Goal: Information Seeking & Learning: Learn about a topic

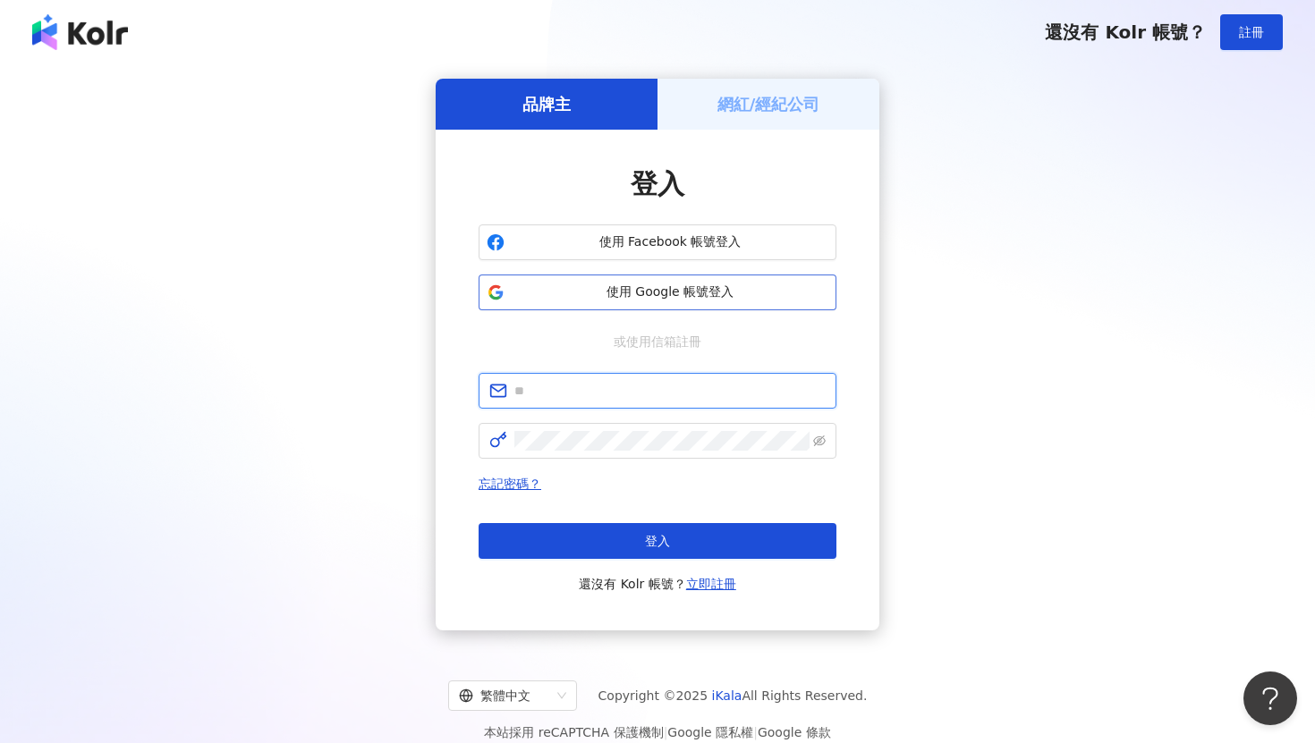
type input "**********"
click at [624, 299] on span "使用 Google 帳號登入" at bounding box center [670, 293] width 317 height 18
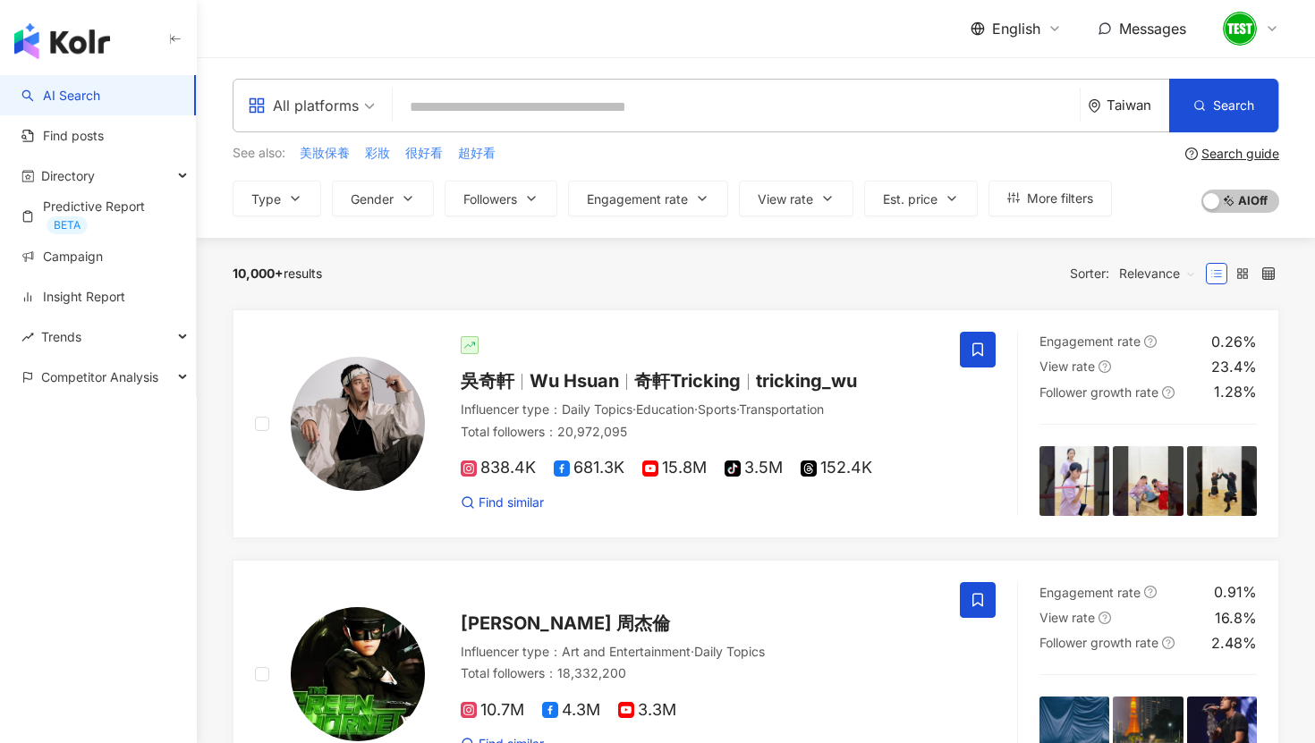
click at [1110, 115] on div "Taiwan" at bounding box center [1128, 106] width 81 height 52
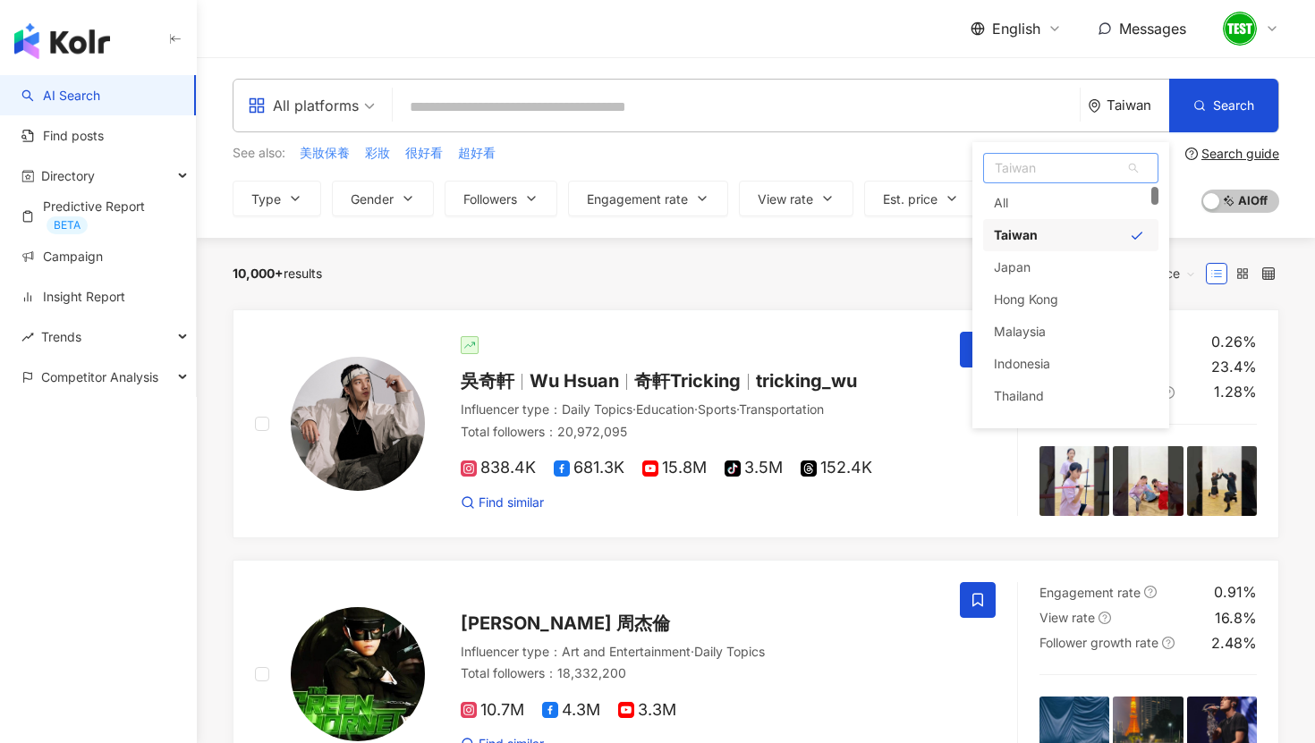
click at [1048, 161] on span "Taiwan" at bounding box center [1071, 168] width 174 height 29
type input "*********"
click at [1043, 188] on div "Indonesia" at bounding box center [1022, 203] width 56 height 32
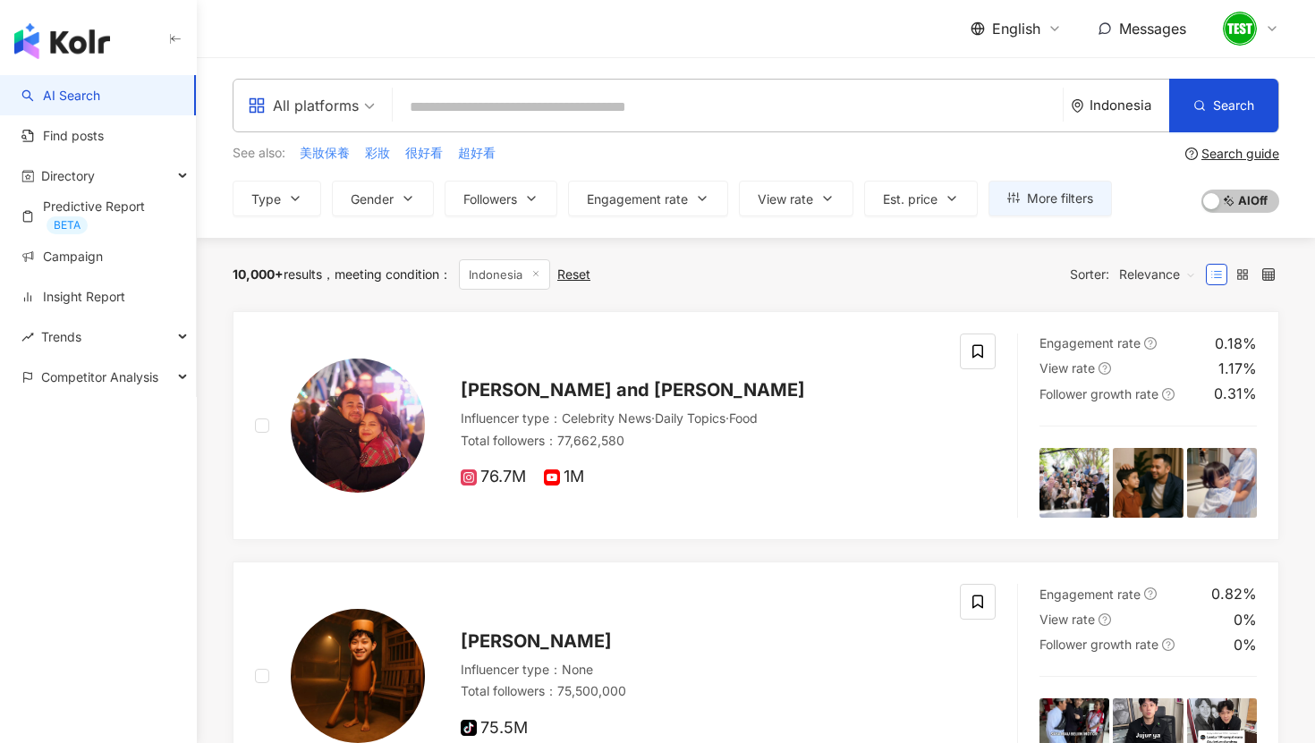
click at [501, 94] on input "search" at bounding box center [728, 107] width 656 height 34
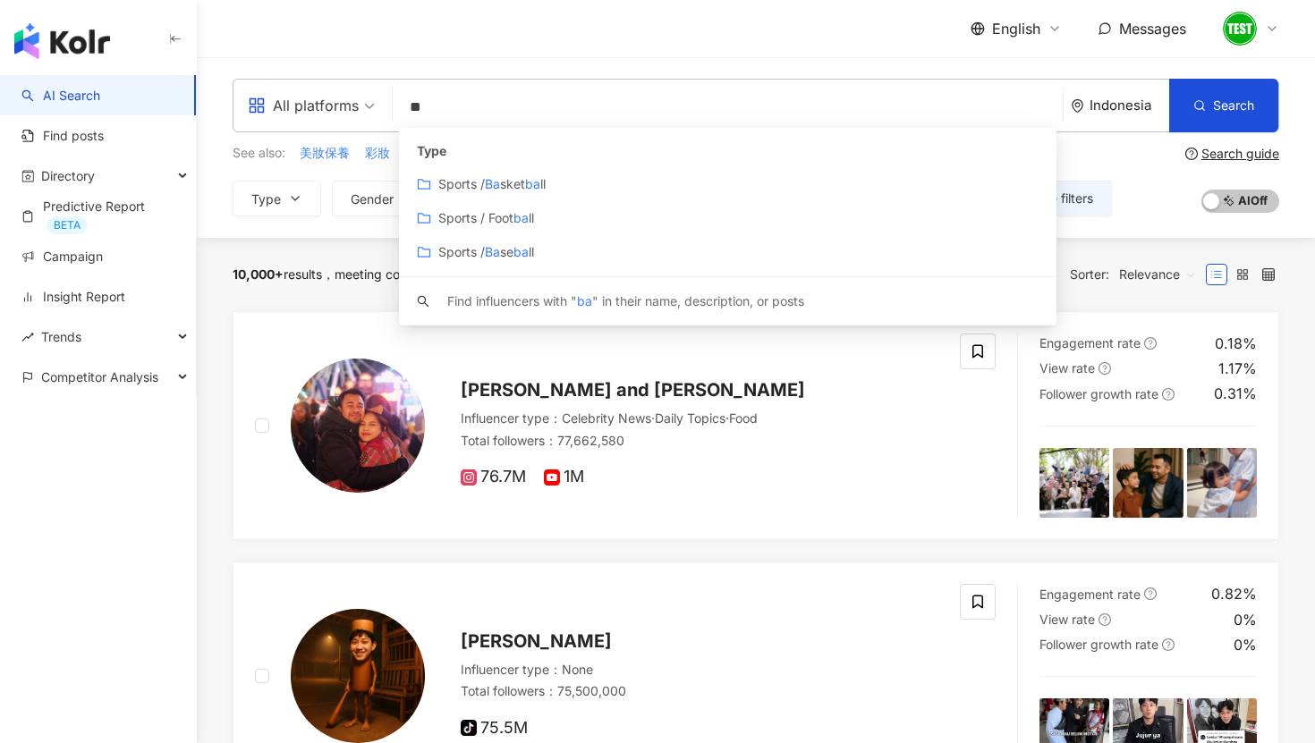
type input "*"
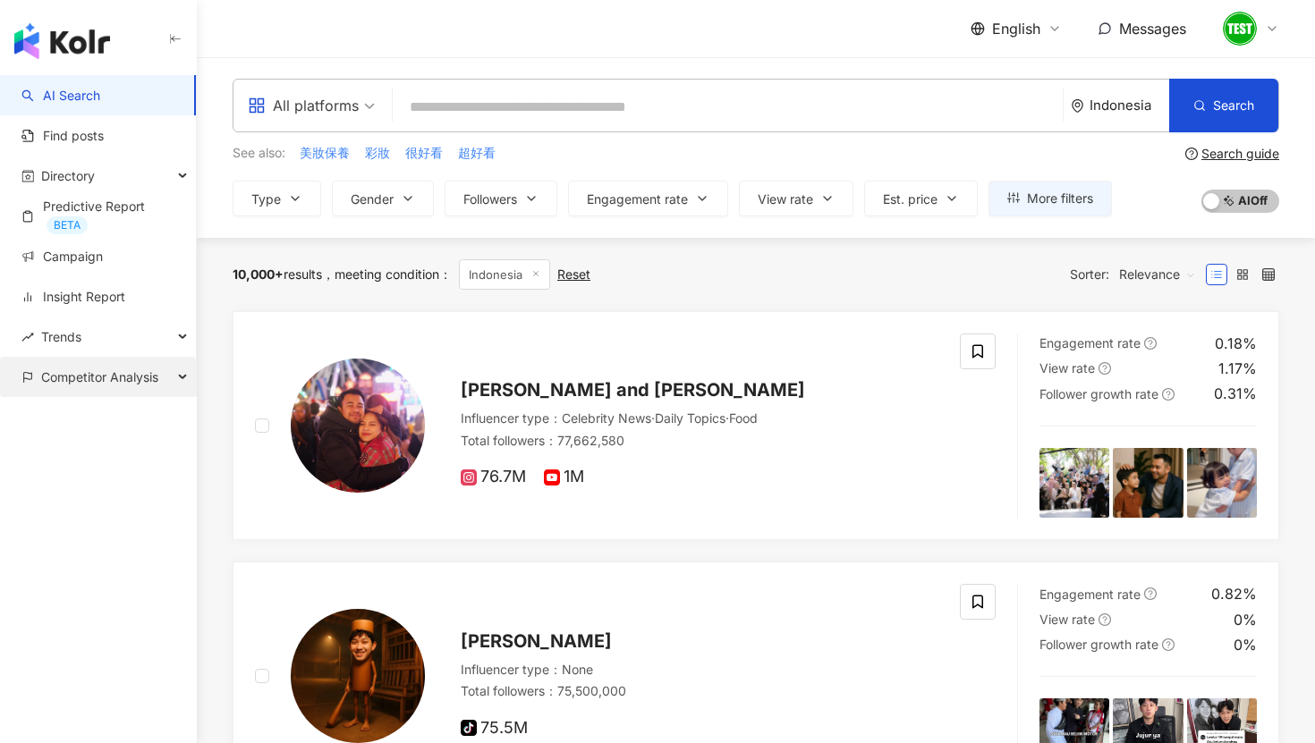
click at [142, 371] on span "Competitor Analysis" at bounding box center [99, 377] width 117 height 40
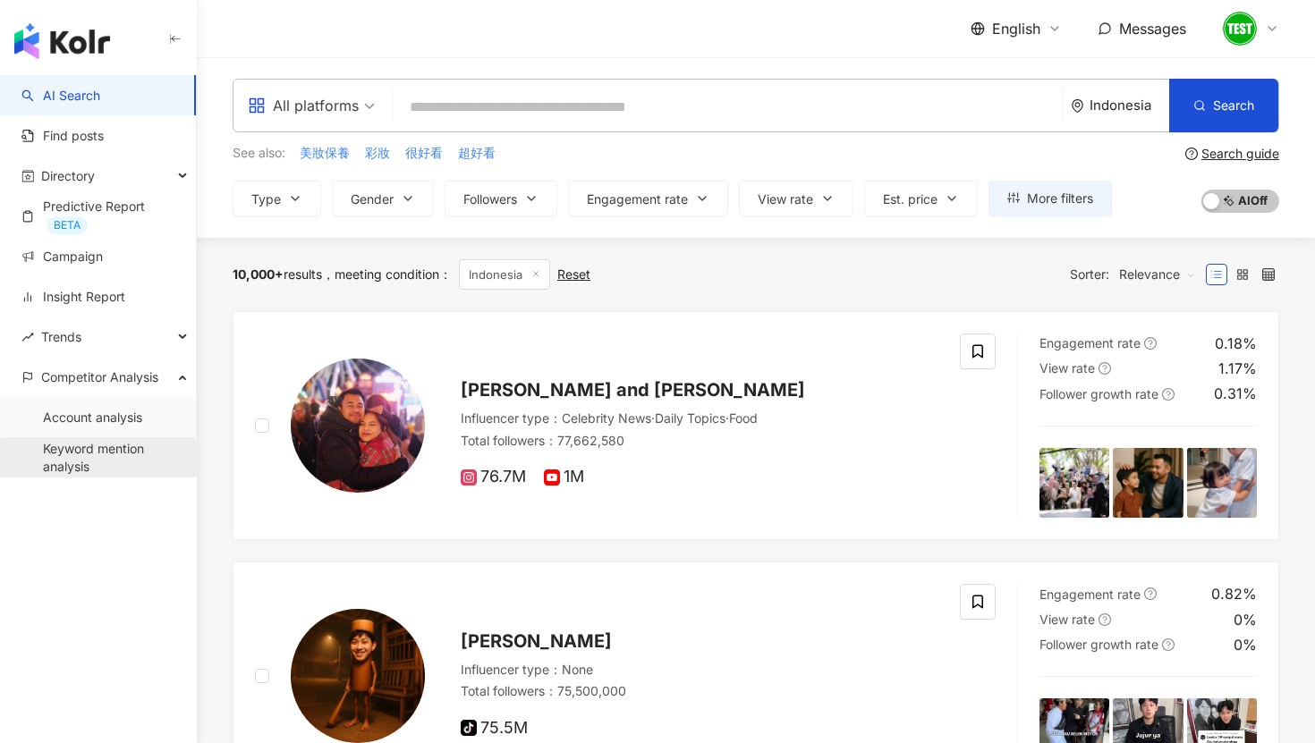
click at [115, 441] on link "Keyword mention analysis" at bounding box center [112, 457] width 139 height 35
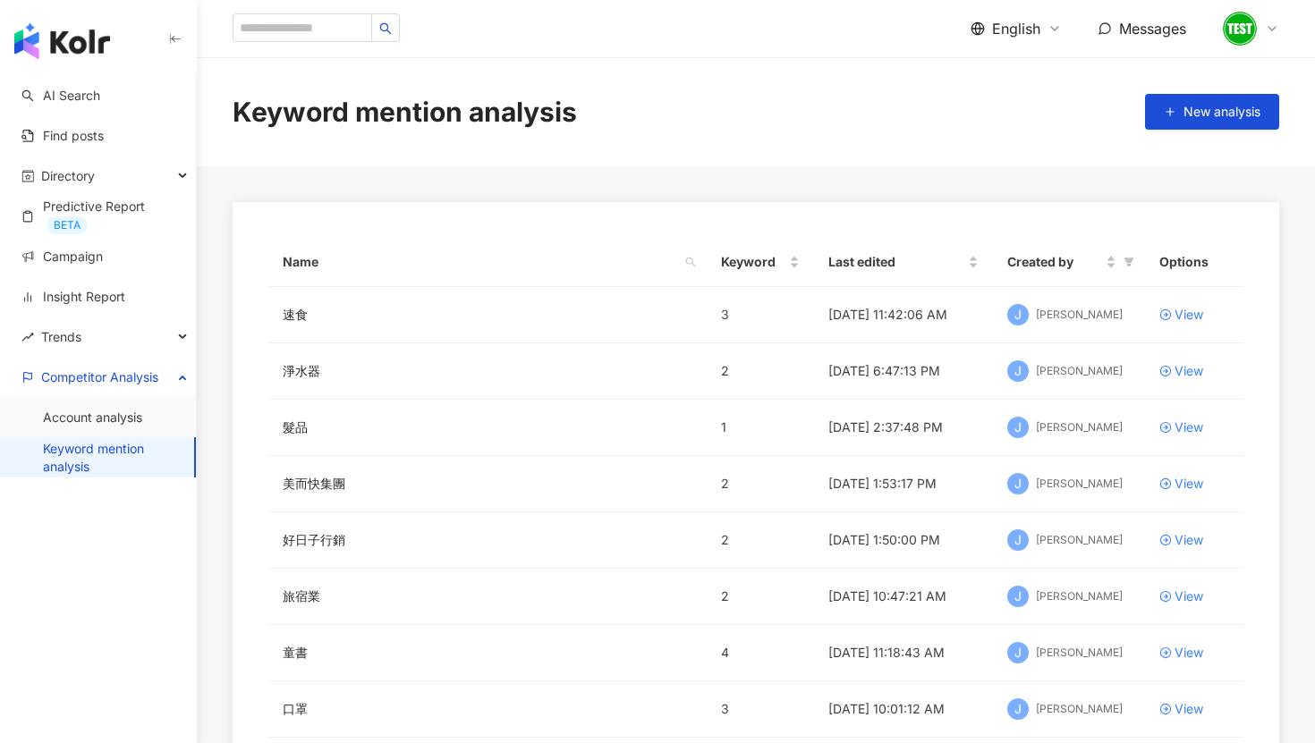
click at [1248, 29] on img at bounding box center [1240, 29] width 34 height 34
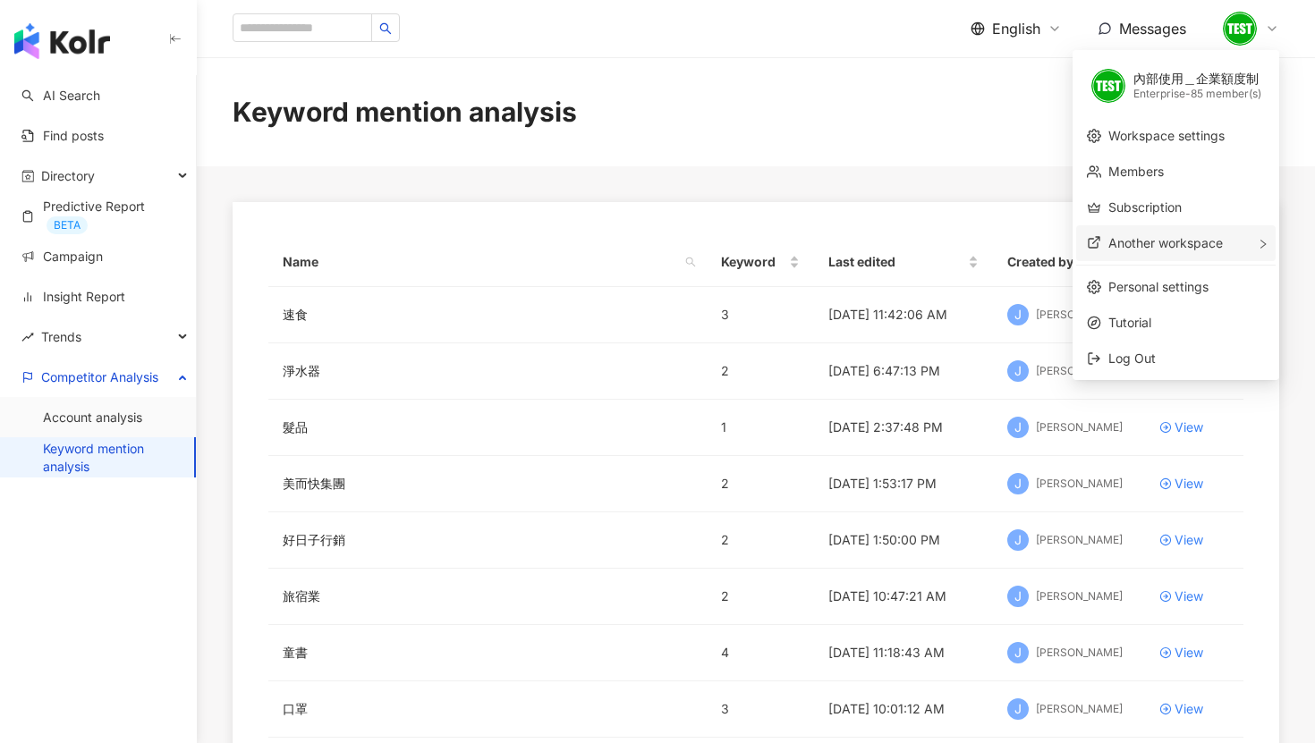
click at [1167, 230] on div "Another workspace" at bounding box center [1175, 243] width 199 height 36
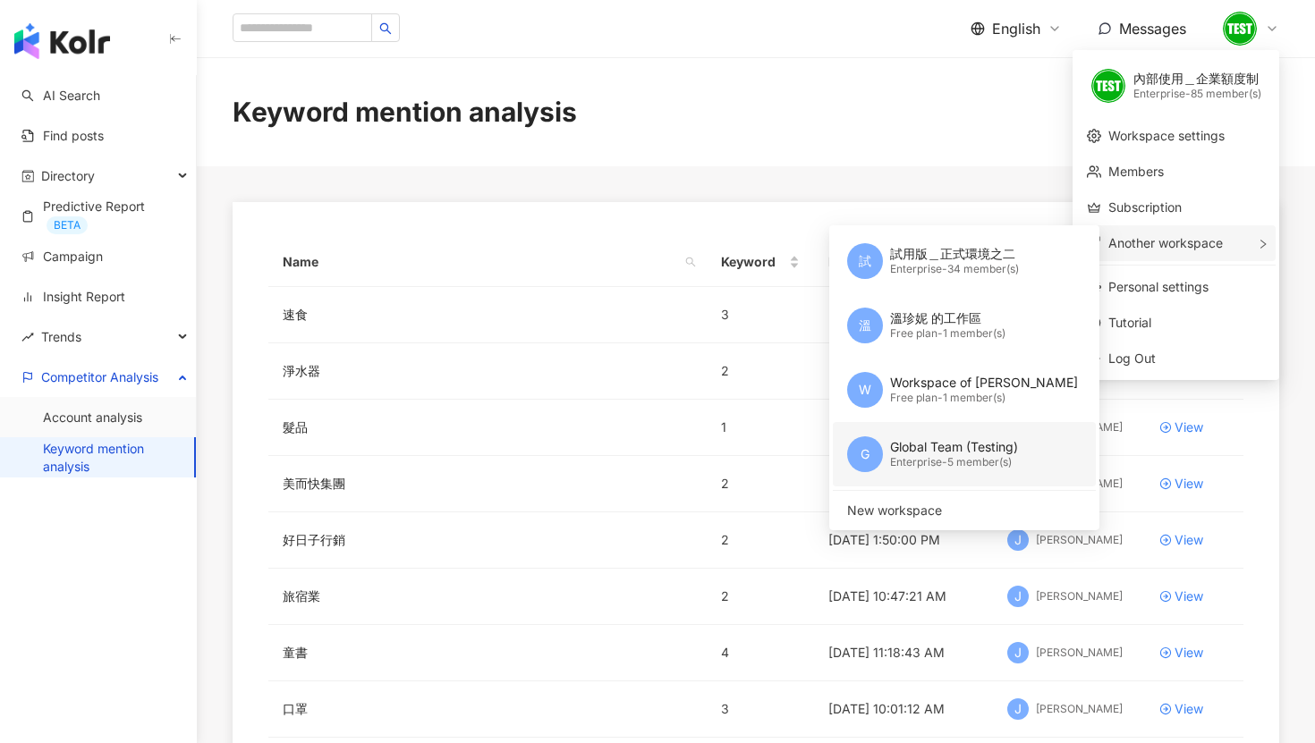
click at [915, 439] on div "Global Team (Testing)" at bounding box center [954, 447] width 128 height 18
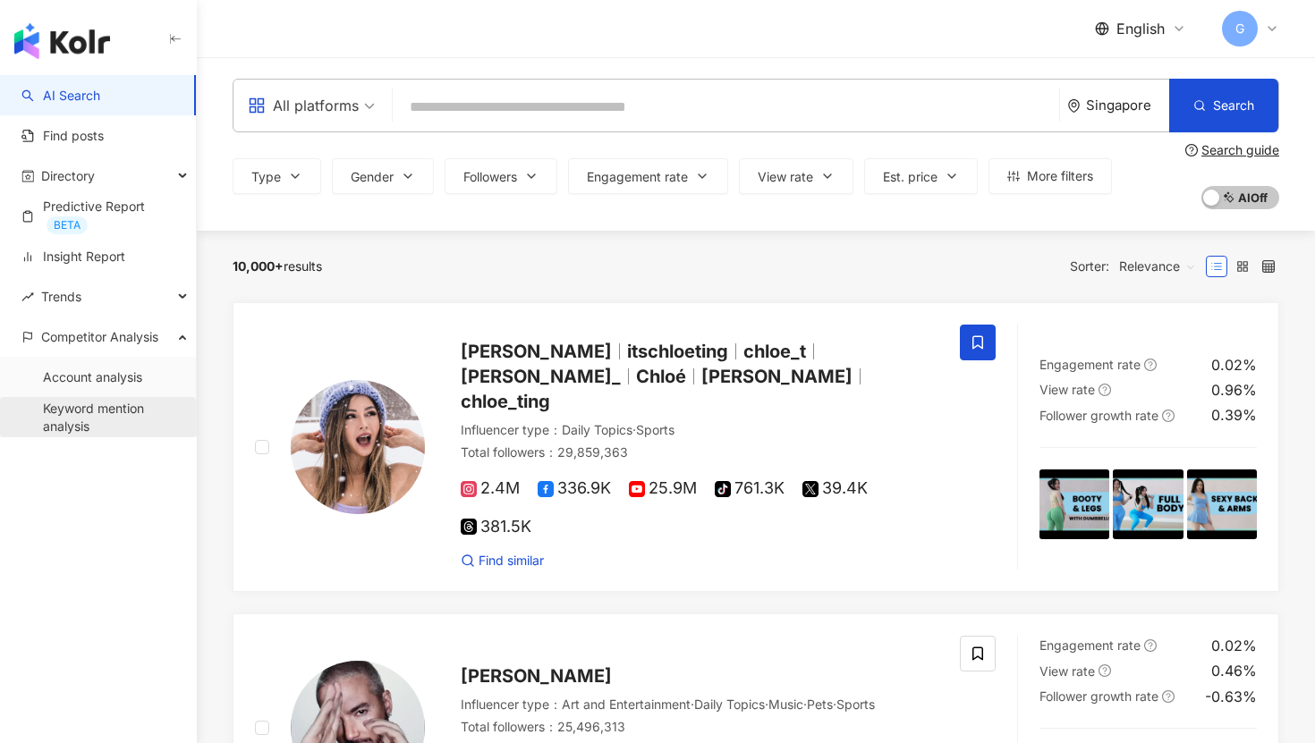
click at [55, 428] on link "Keyword mention analysis" at bounding box center [112, 417] width 139 height 35
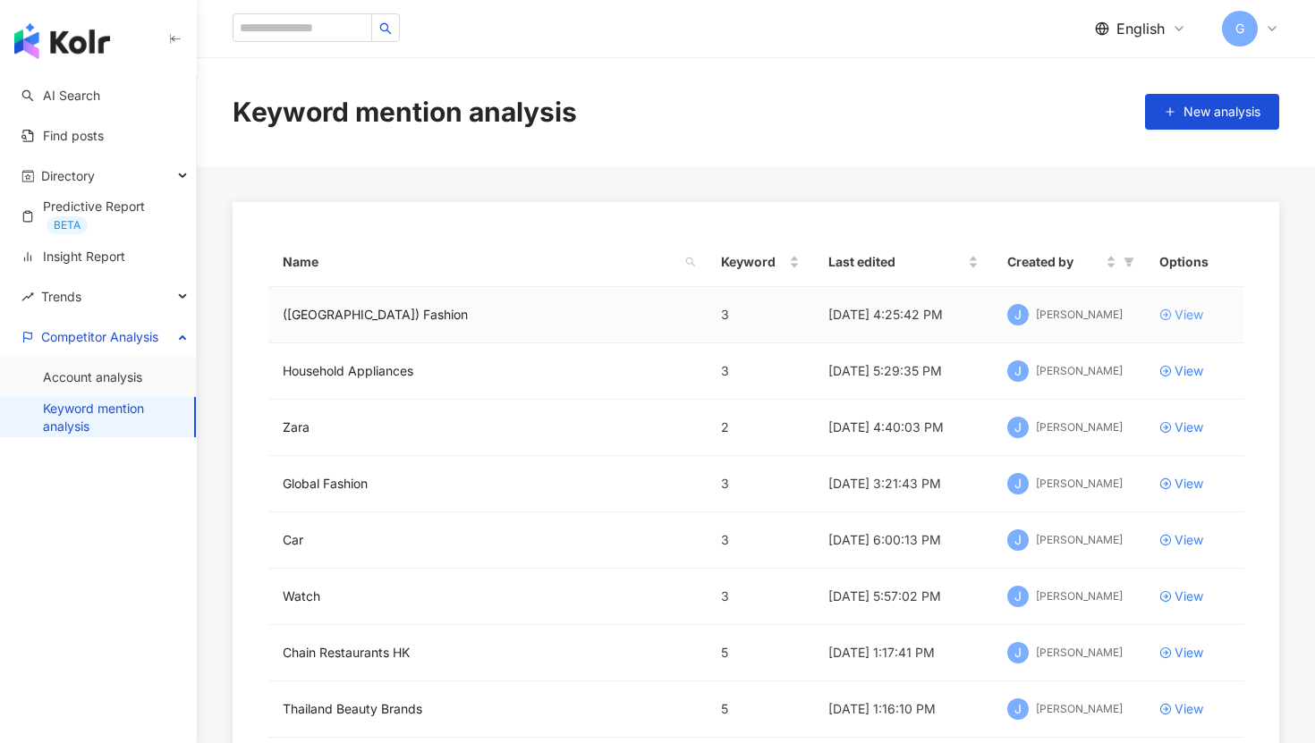
click at [1167, 321] on link "View" at bounding box center [1194, 315] width 70 height 20
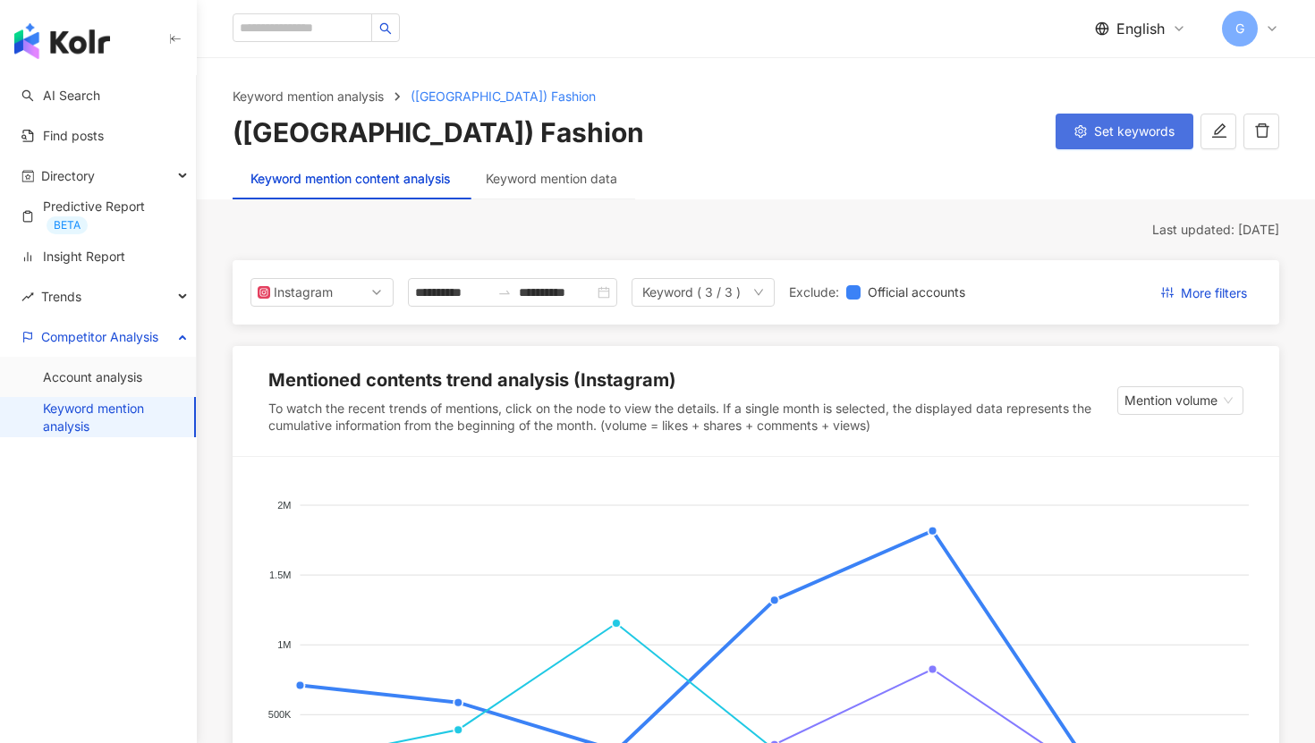
click at [1114, 126] on span "Set keywords" at bounding box center [1134, 131] width 81 height 14
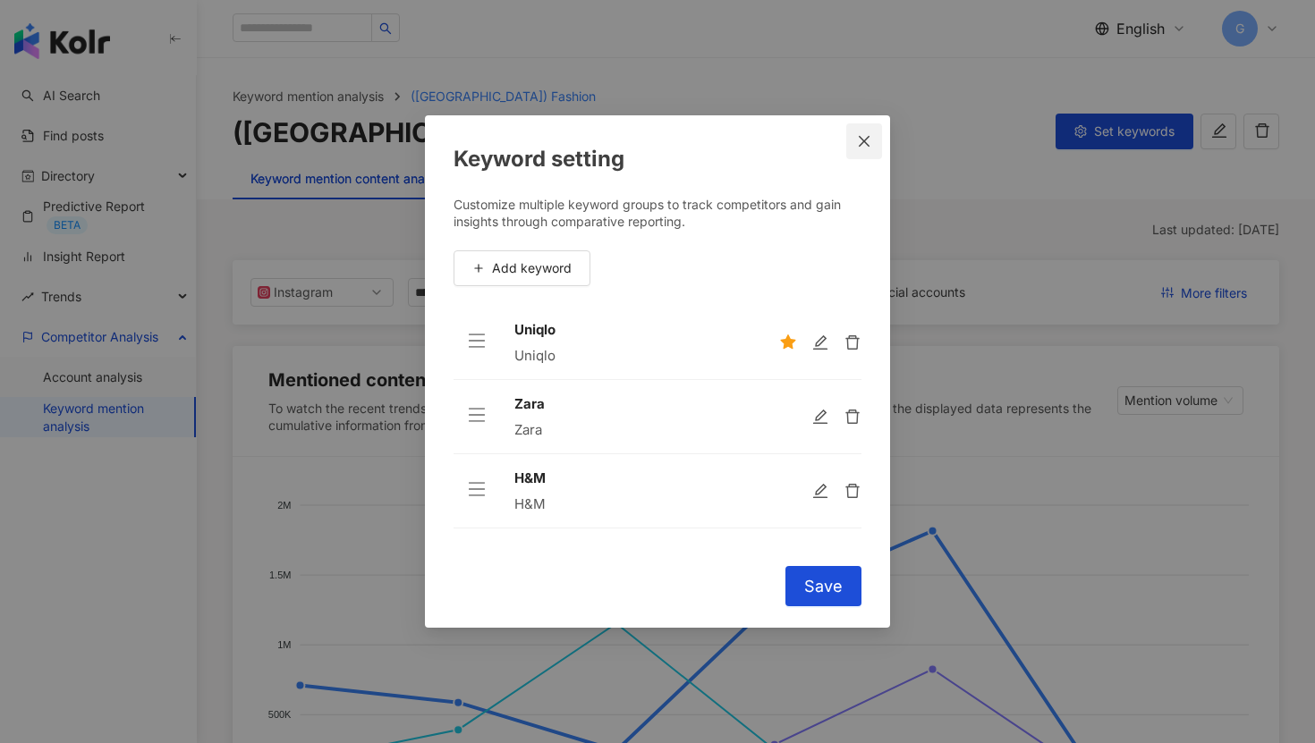
click at [862, 146] on icon "close" at bounding box center [864, 141] width 14 height 14
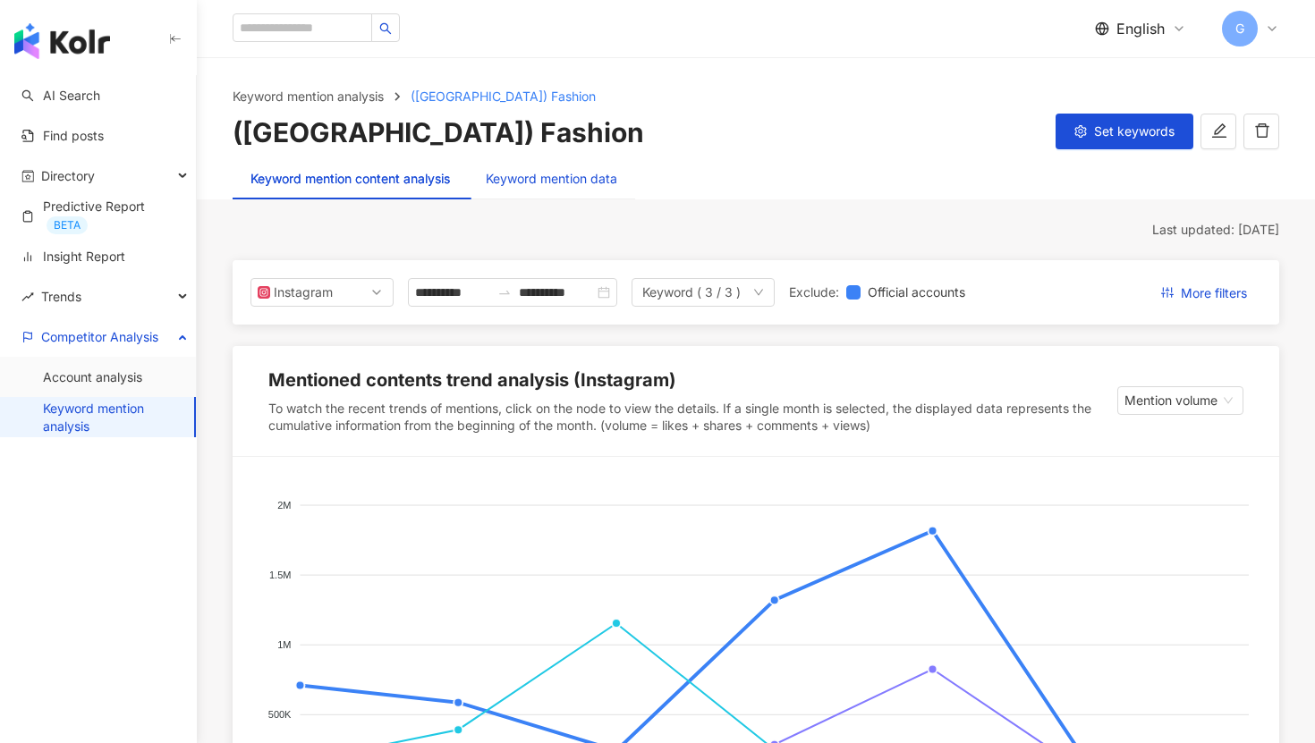
click at [564, 188] on div "Keyword mention data" at bounding box center [552, 179] width 132 height 20
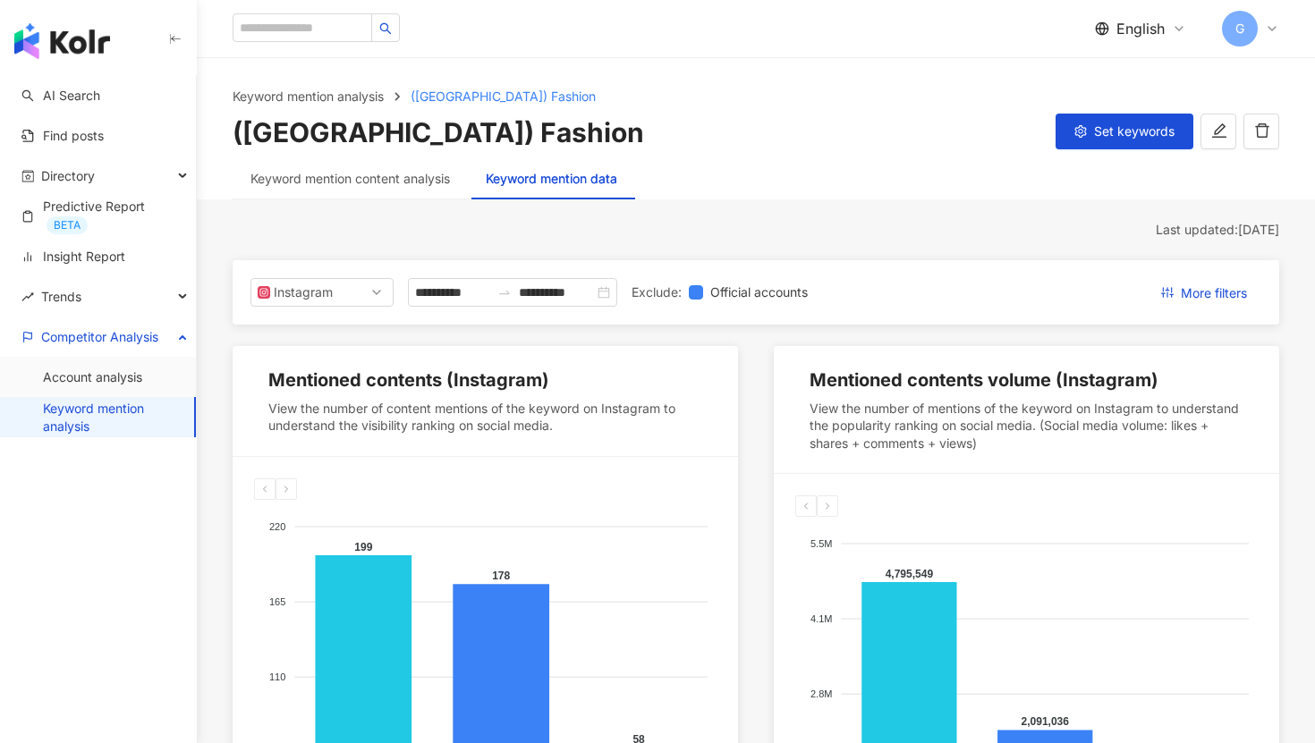
click at [372, 158] on div "Keyword mention content analysis" at bounding box center [350, 178] width 235 height 41
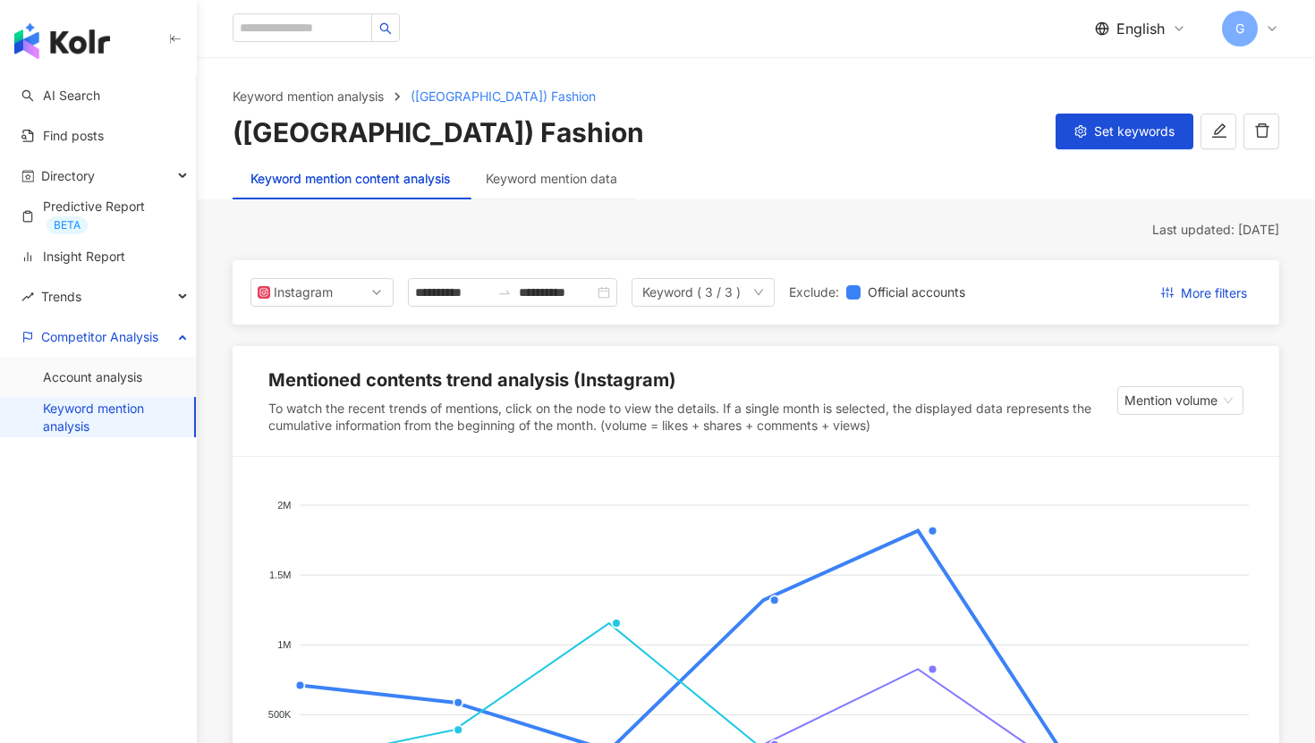
click at [369, 172] on div "Keyword mention content analysis" at bounding box center [349, 179] width 199 height 20
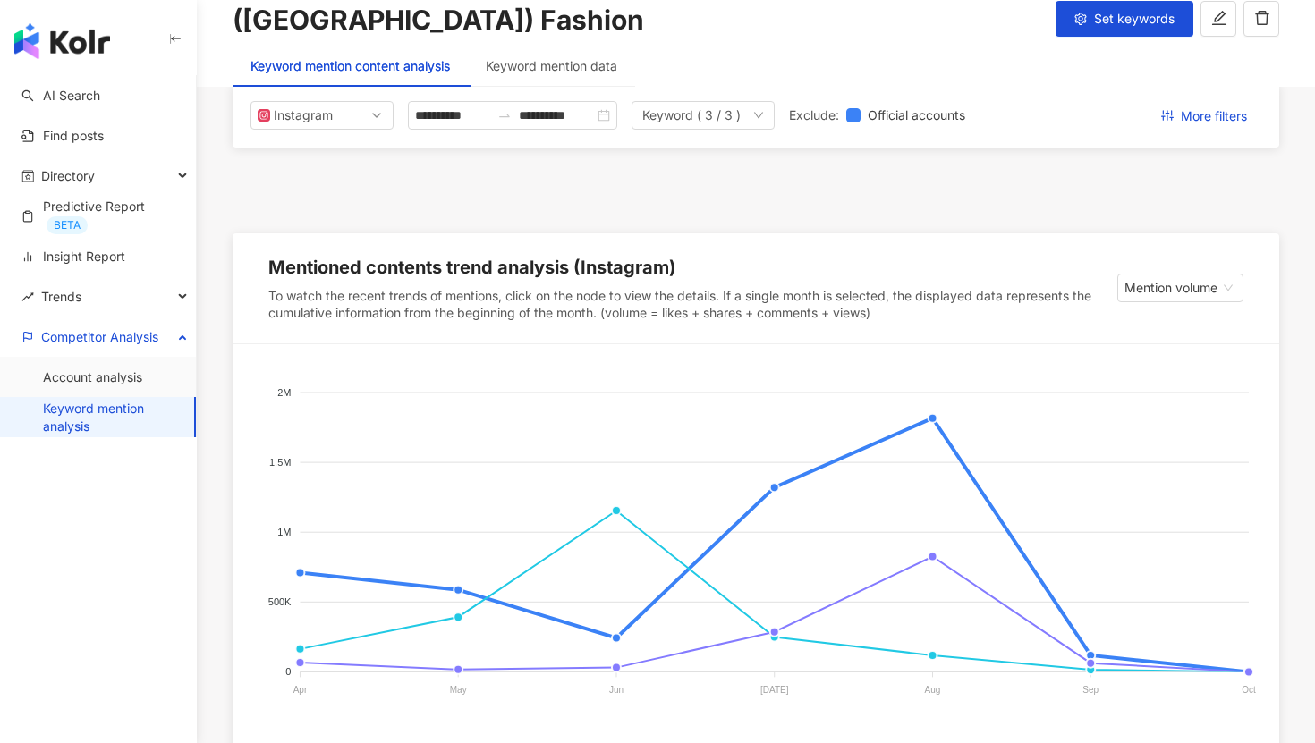
scroll to position [315, 0]
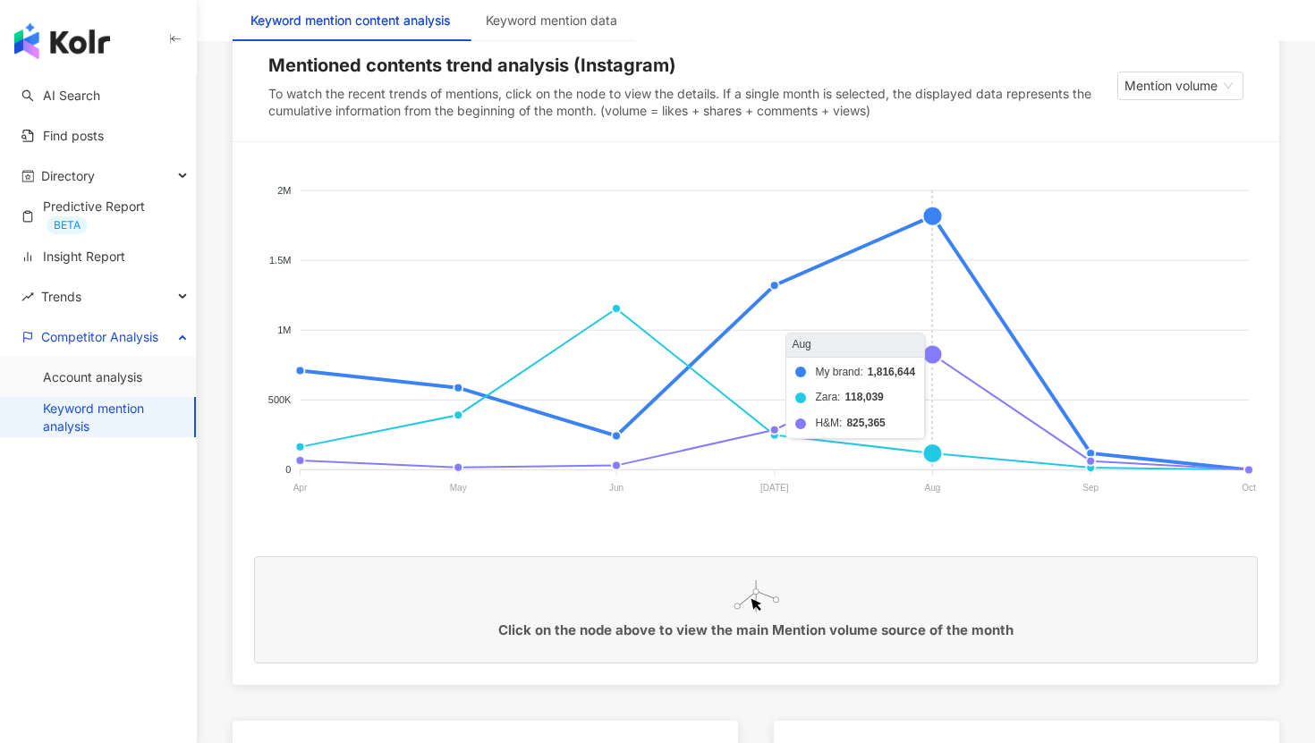
click at [924, 221] on foreignobject "My brand Zara H&M" at bounding box center [756, 343] width 1004 height 358
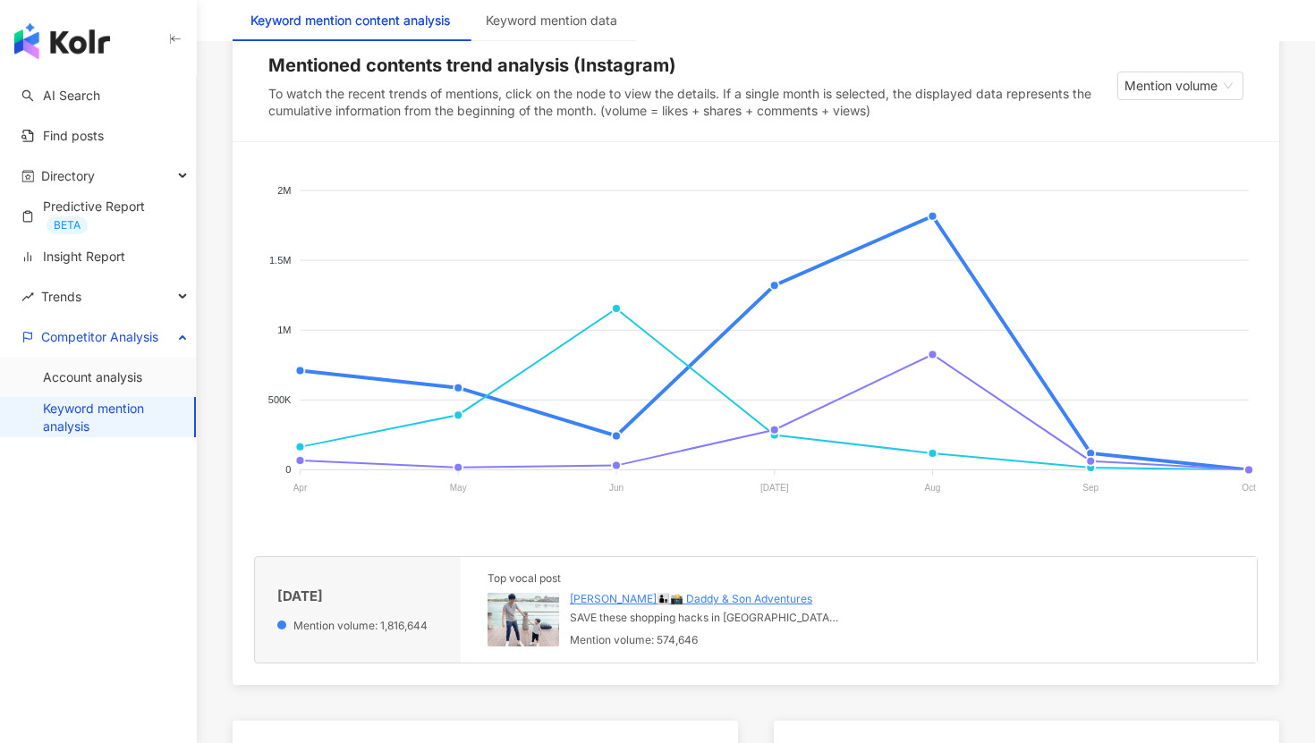
click at [546, 626] on img at bounding box center [524, 620] width 72 height 54
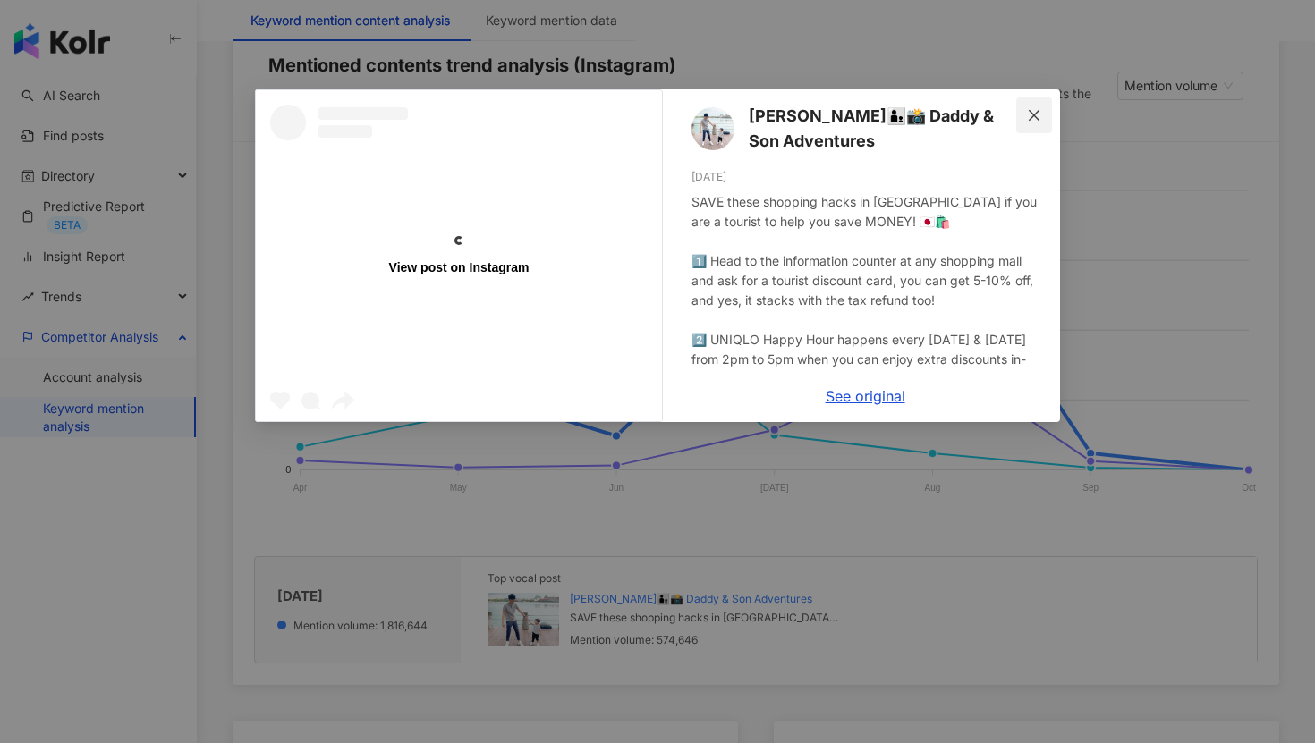
click at [1023, 123] on button "Close" at bounding box center [1034, 116] width 36 height 36
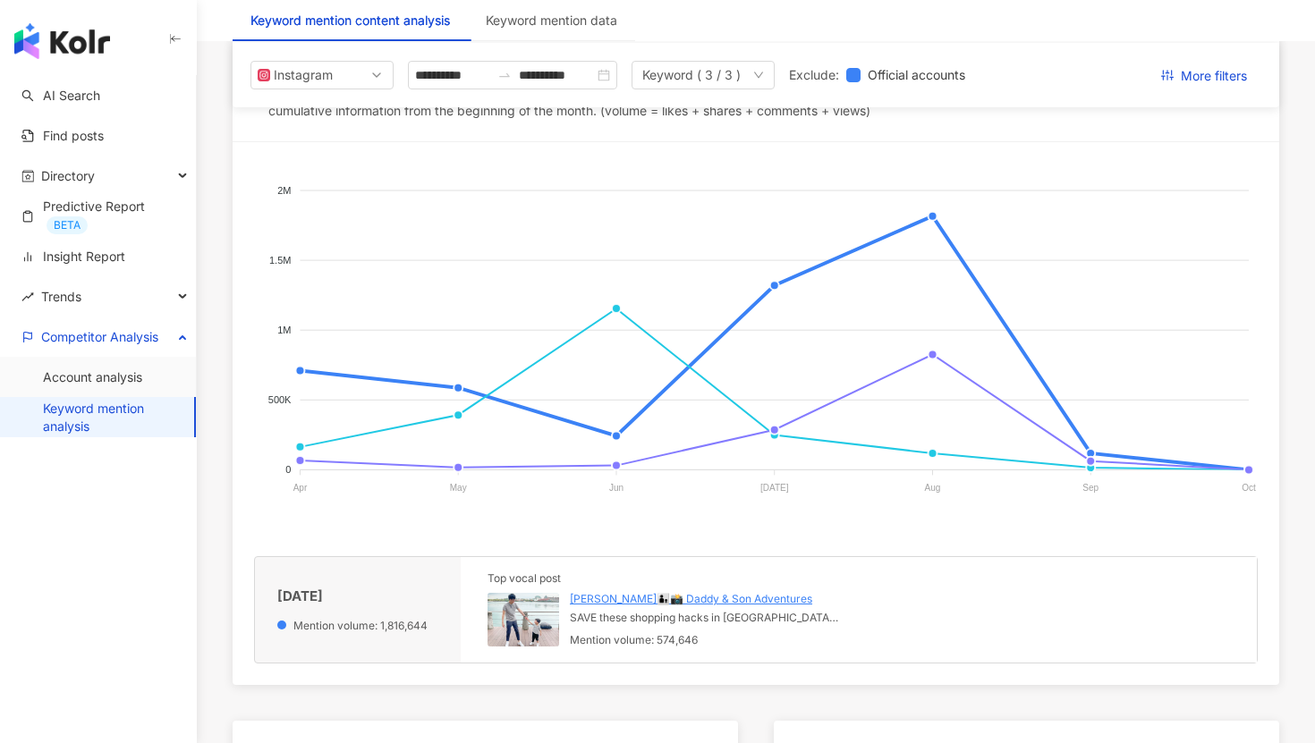
scroll to position [93, 0]
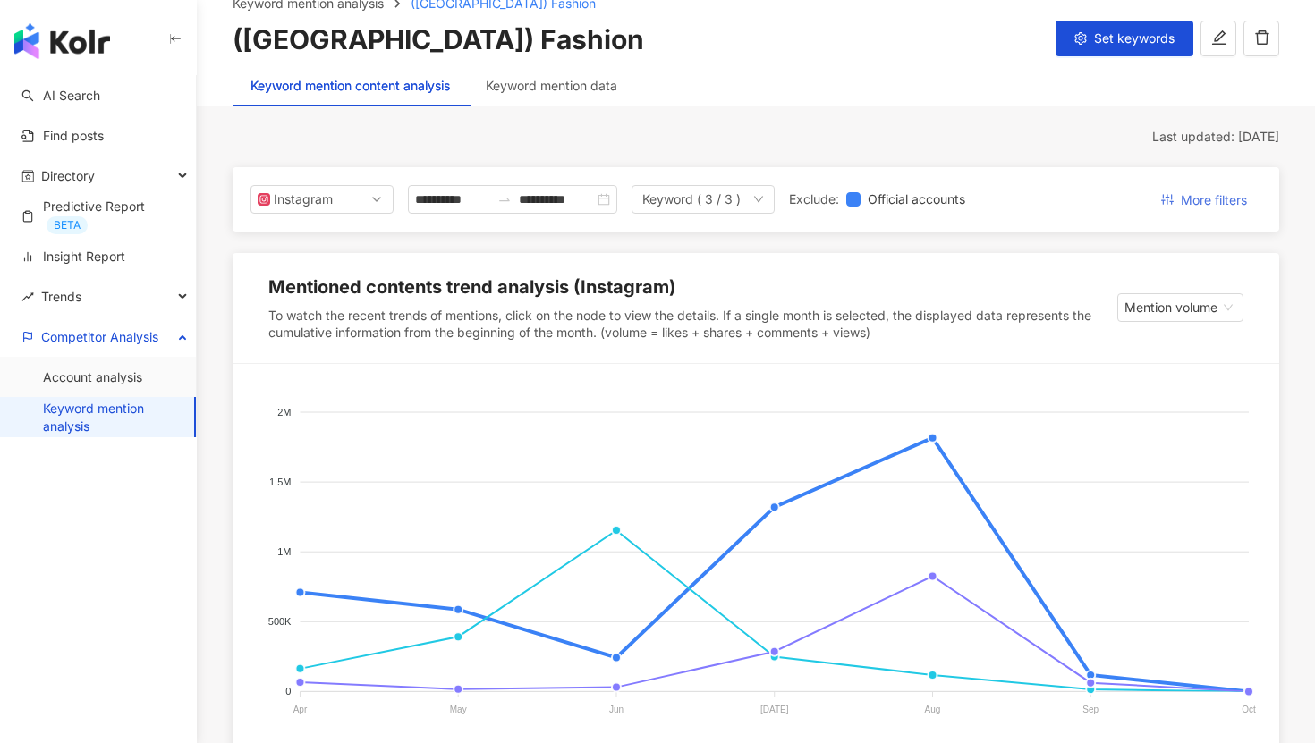
click at [1175, 186] on button "More filters" at bounding box center [1204, 199] width 115 height 29
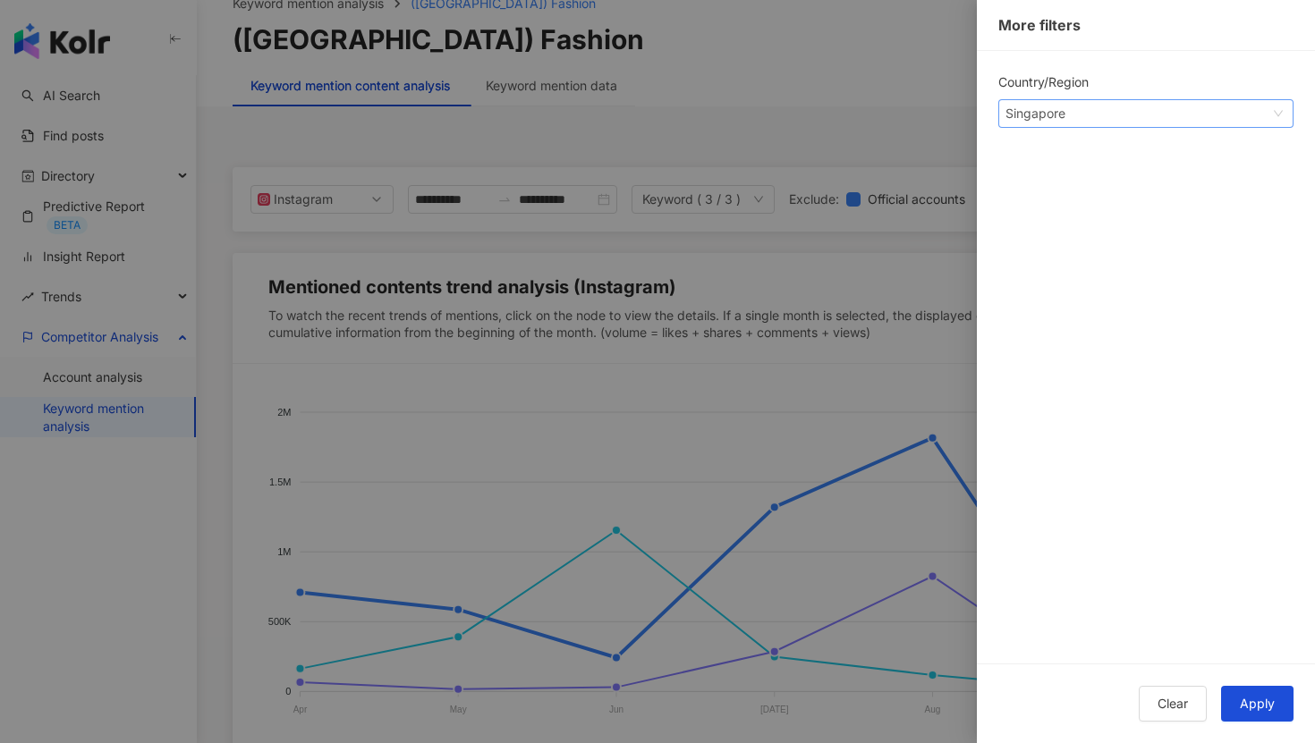
click at [1108, 115] on span "Singapore" at bounding box center [1146, 113] width 281 height 27
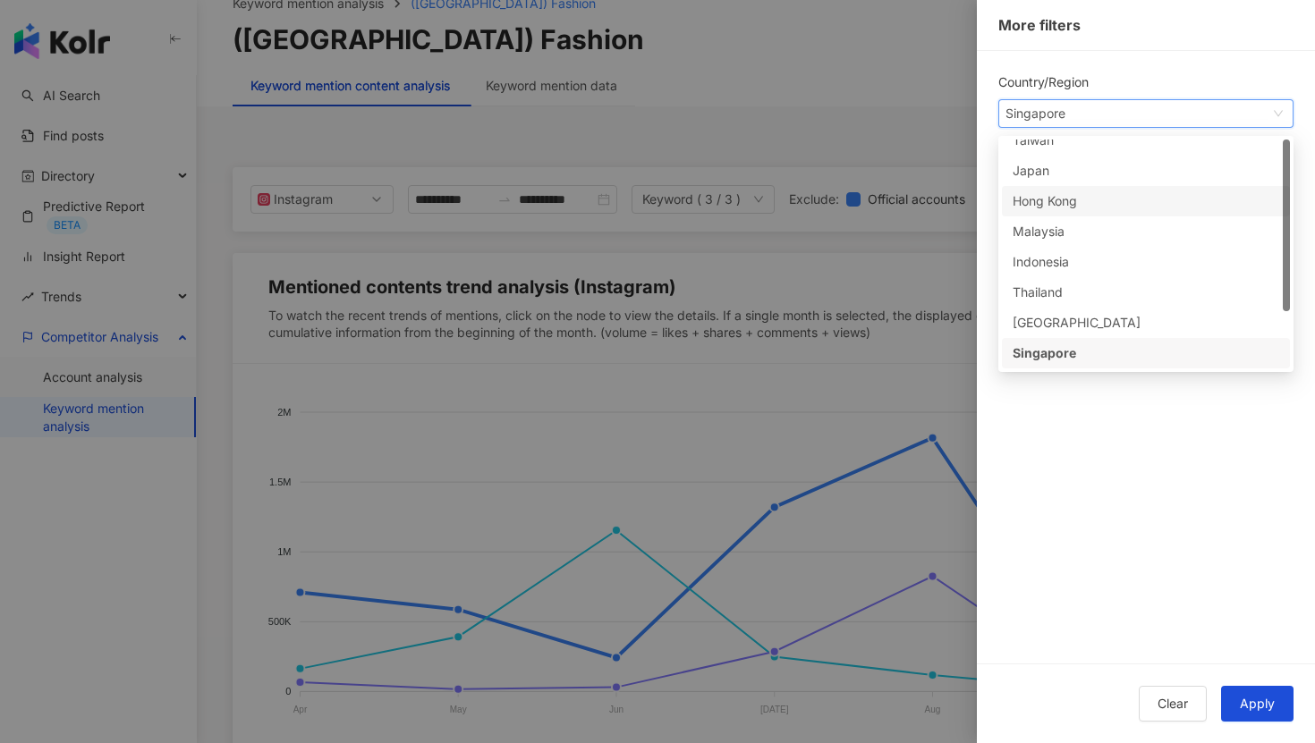
scroll to position [0, 0]
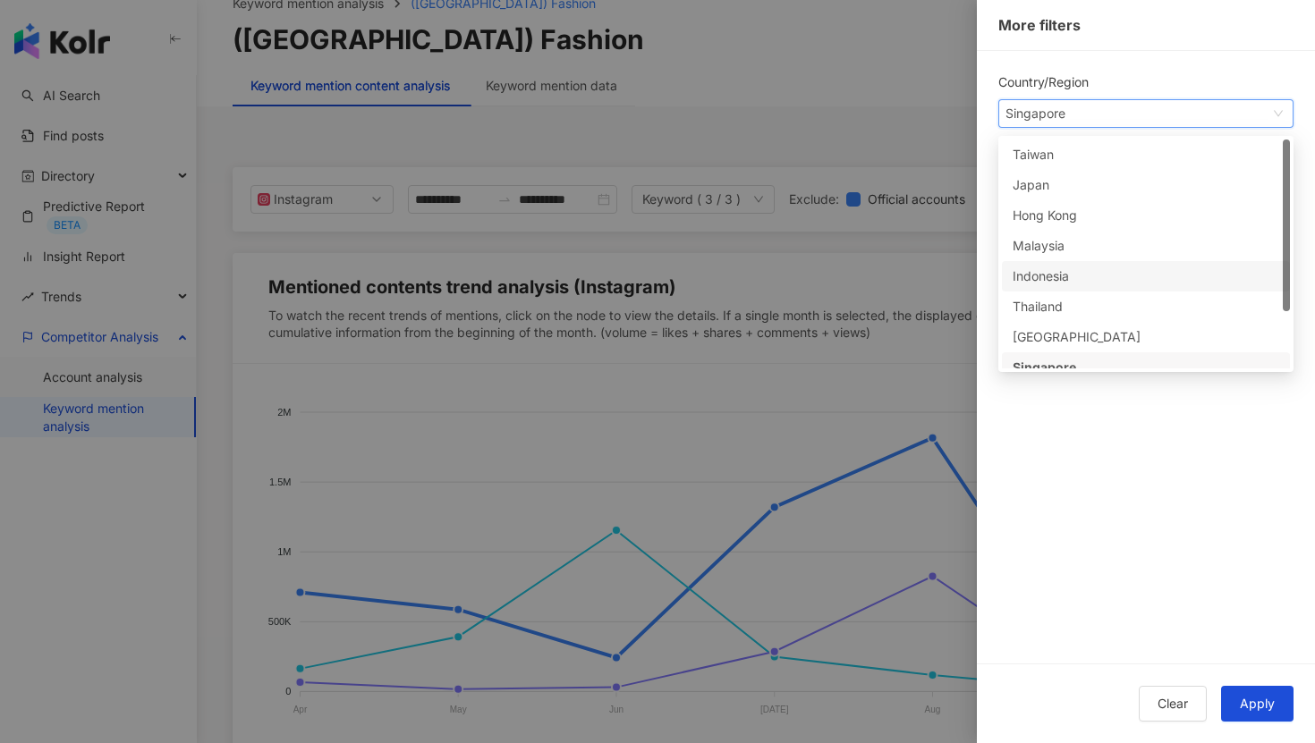
click at [1065, 276] on div "Indonesia" at bounding box center [1042, 277] width 58 height 20
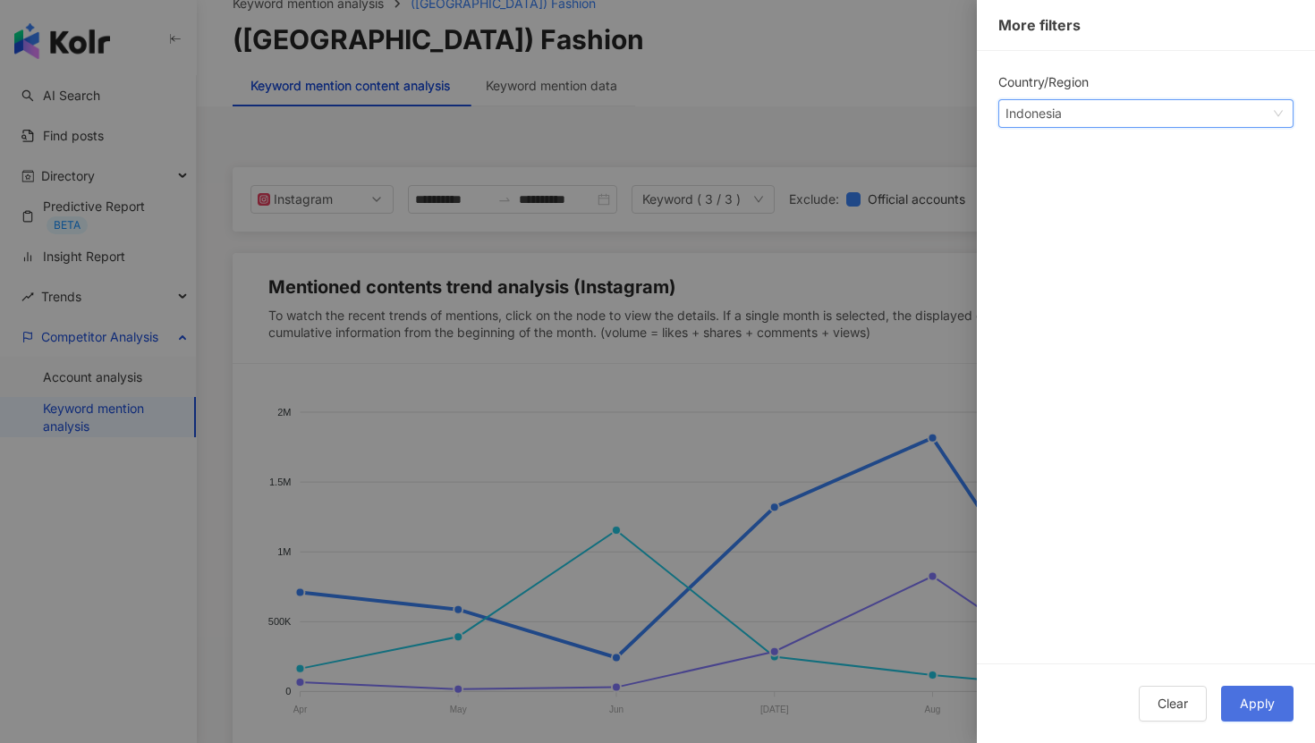
click at [1274, 721] on button "Apply" at bounding box center [1257, 704] width 72 height 36
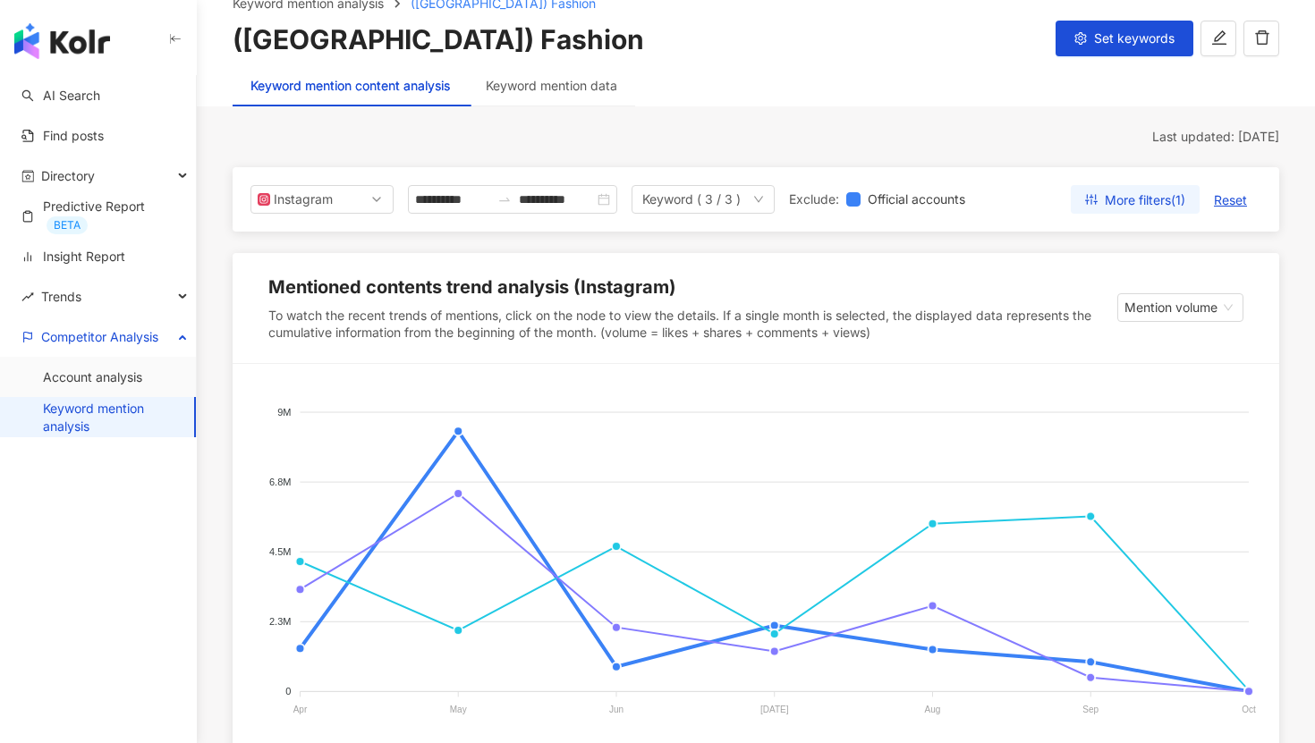
scroll to position [342, 0]
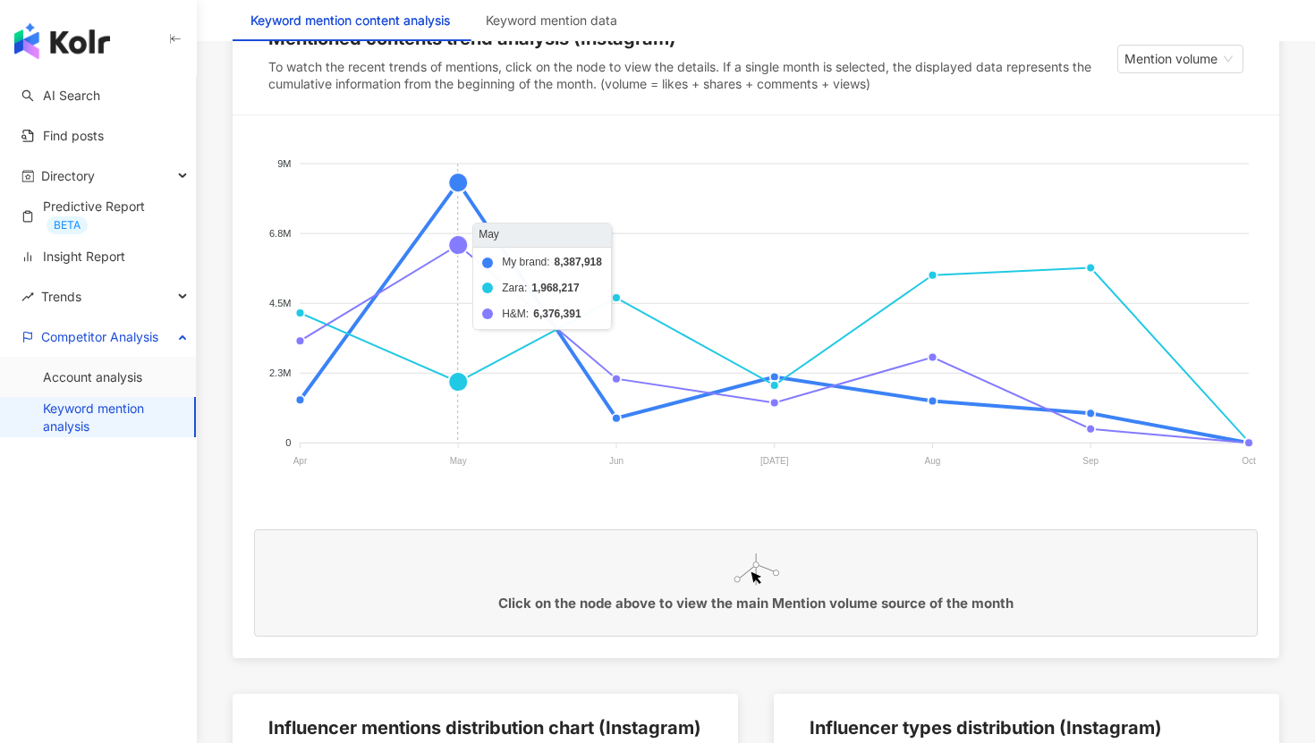
click at [459, 188] on foreignobject "My brand Zara H&M" at bounding box center [756, 316] width 1004 height 358
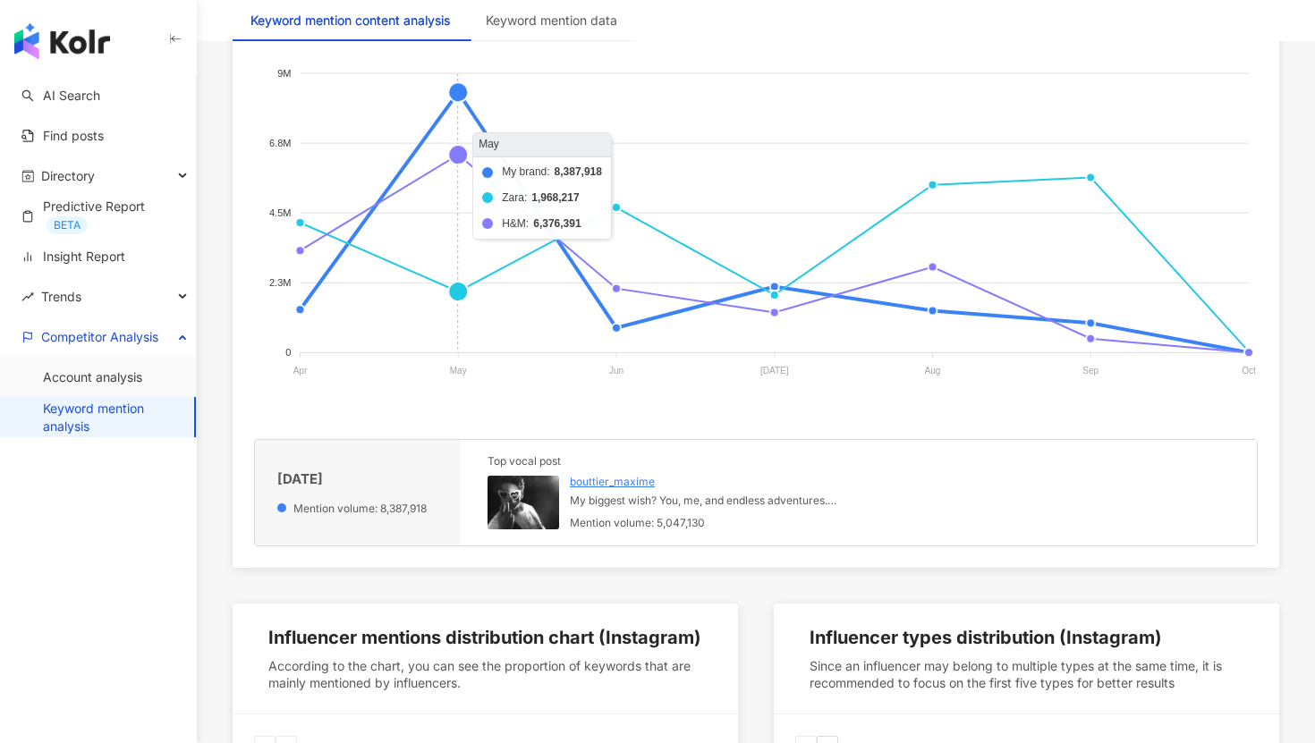
scroll to position [558, 0]
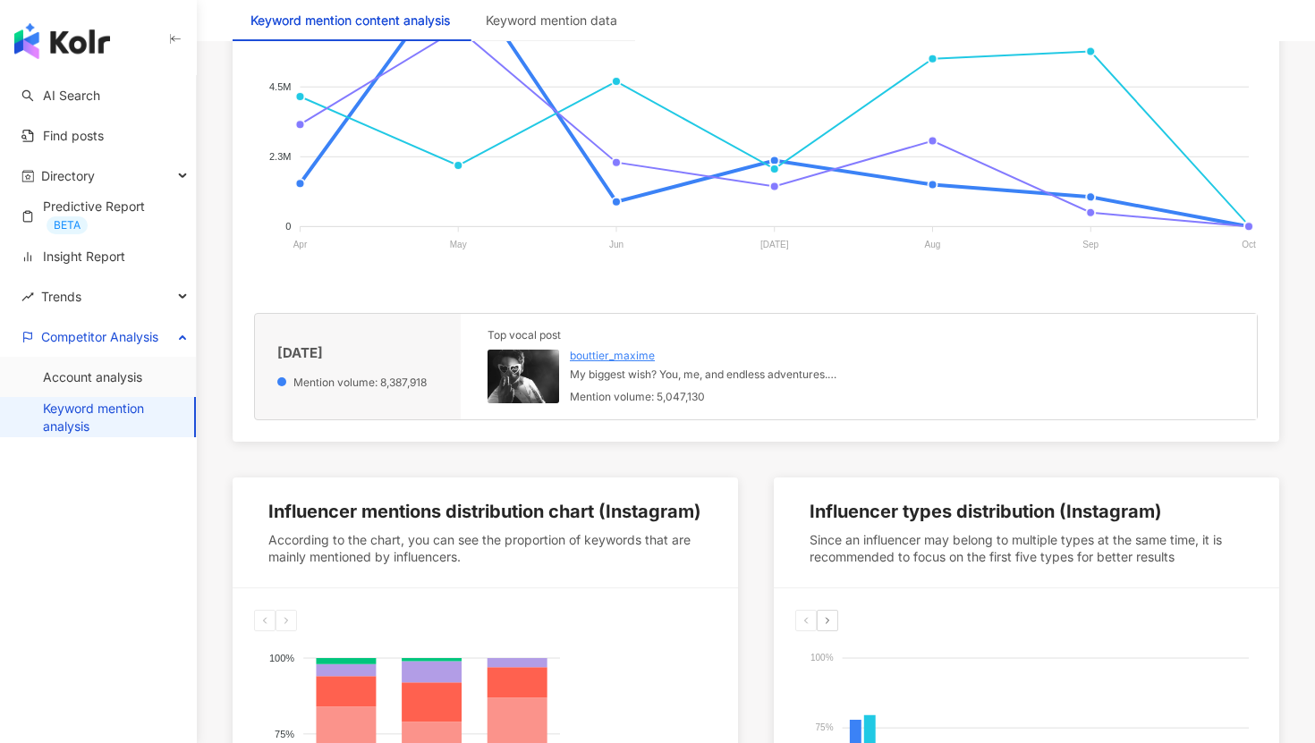
click at [511, 398] on img at bounding box center [524, 377] width 72 height 54
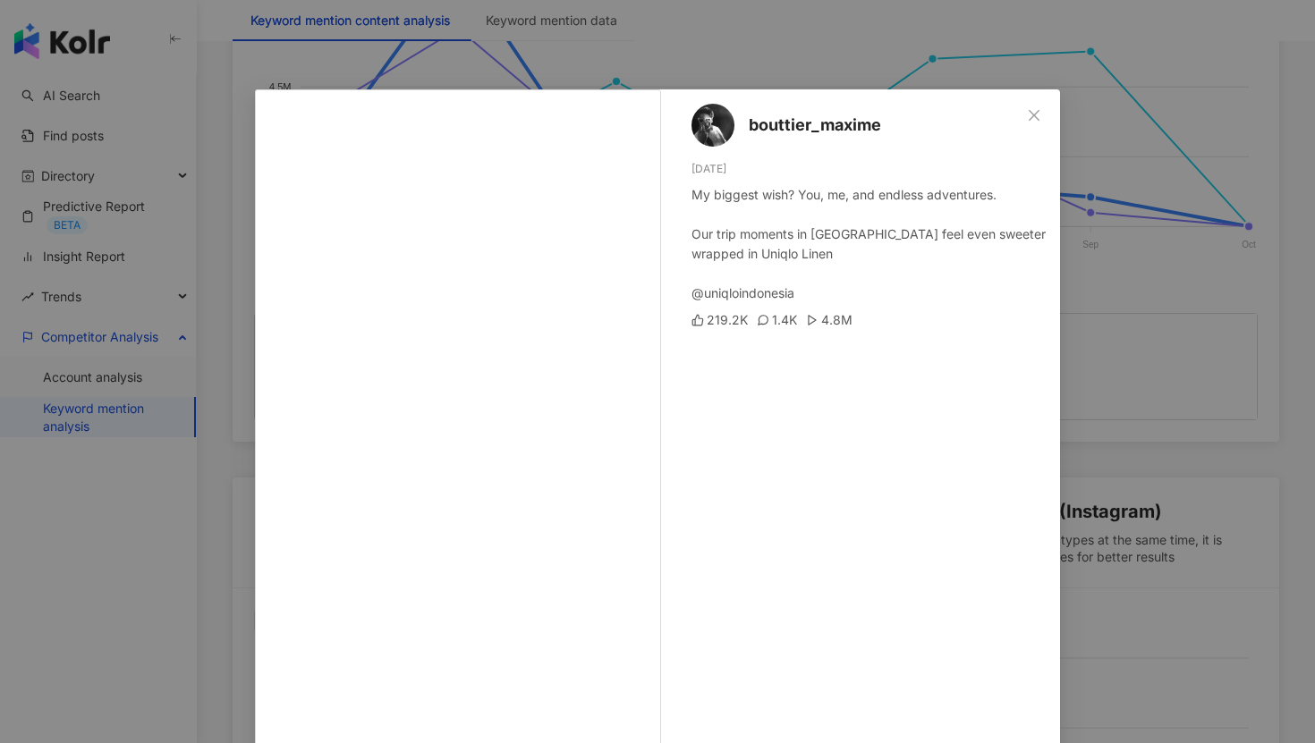
click at [1045, 351] on div "bouttier_maxime [DATE] My biggest wish? You, me, and endless adventures. Our tr…" at bounding box center [865, 409] width 390 height 641
click at [1088, 289] on div "bouttier_maxime [DATE] My biggest wish? You, me, and endless adventures. Our tr…" at bounding box center [657, 371] width 1315 height 743
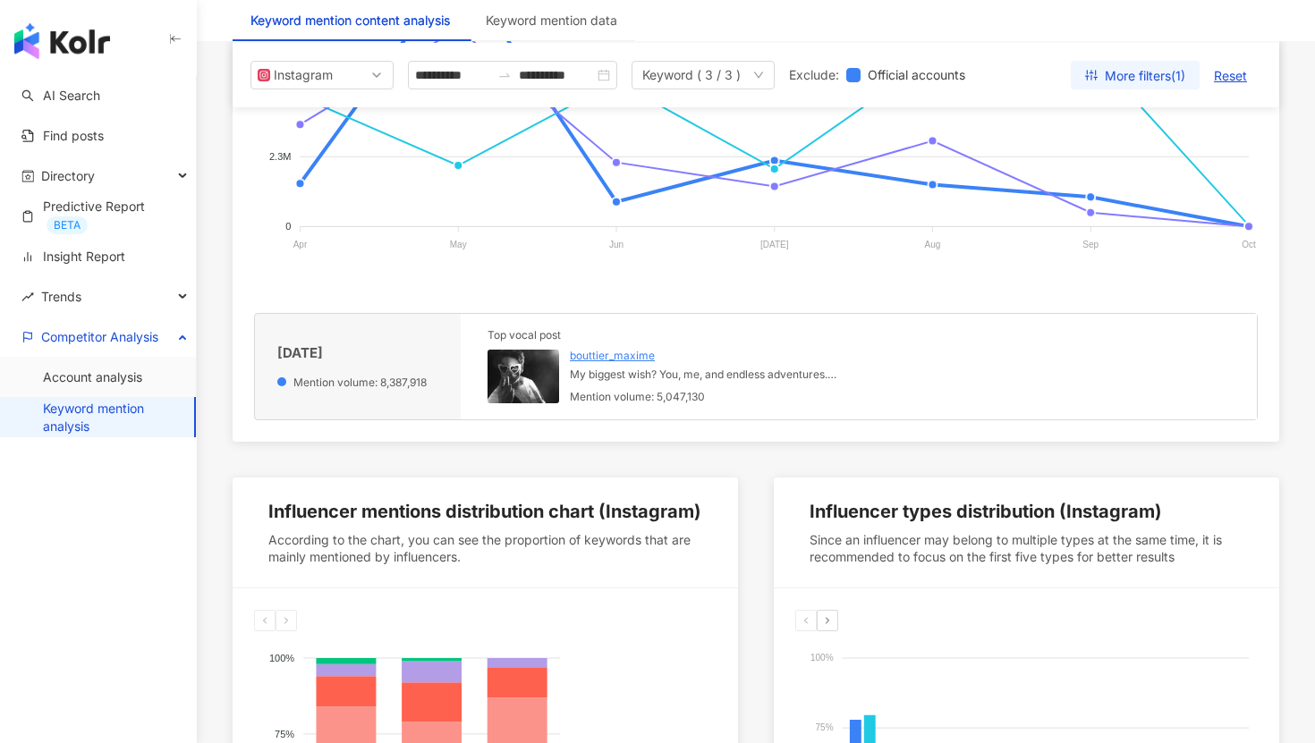
scroll to position [367, 0]
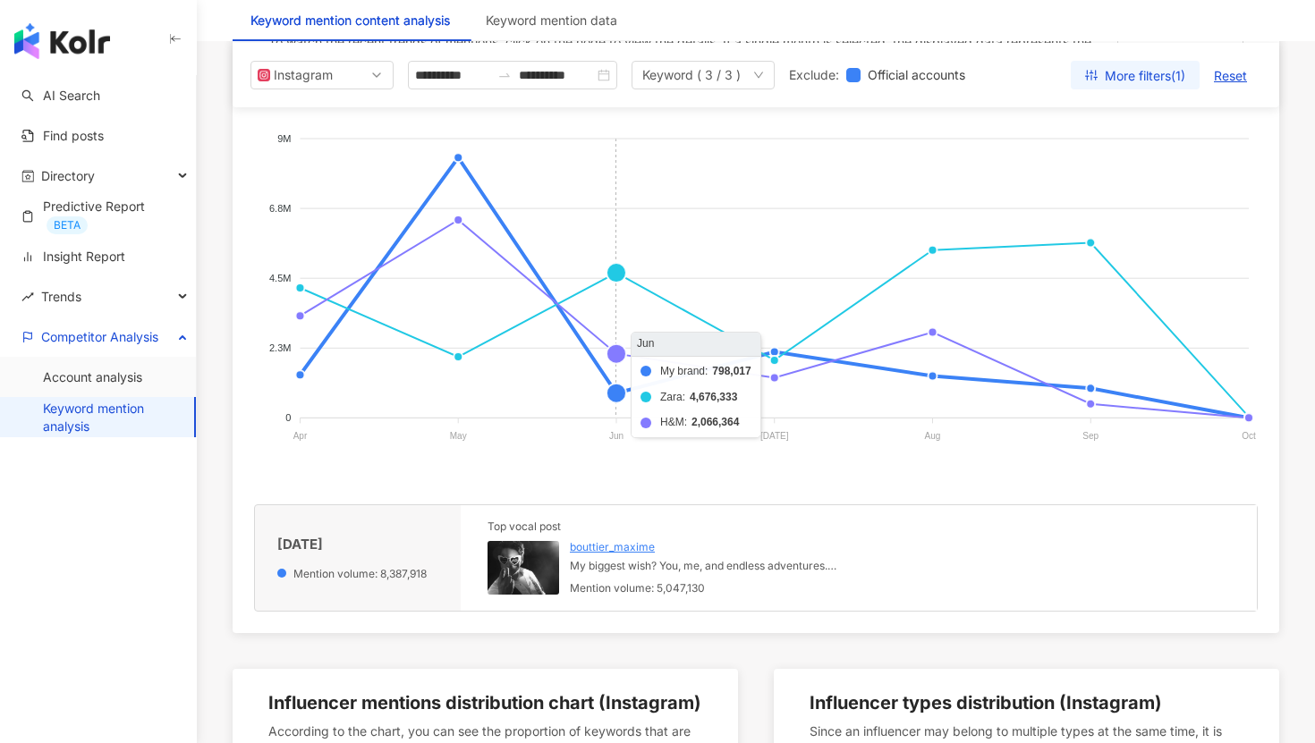
click at [603, 268] on foreignobject "My brand Zara H&M" at bounding box center [756, 291] width 1004 height 358
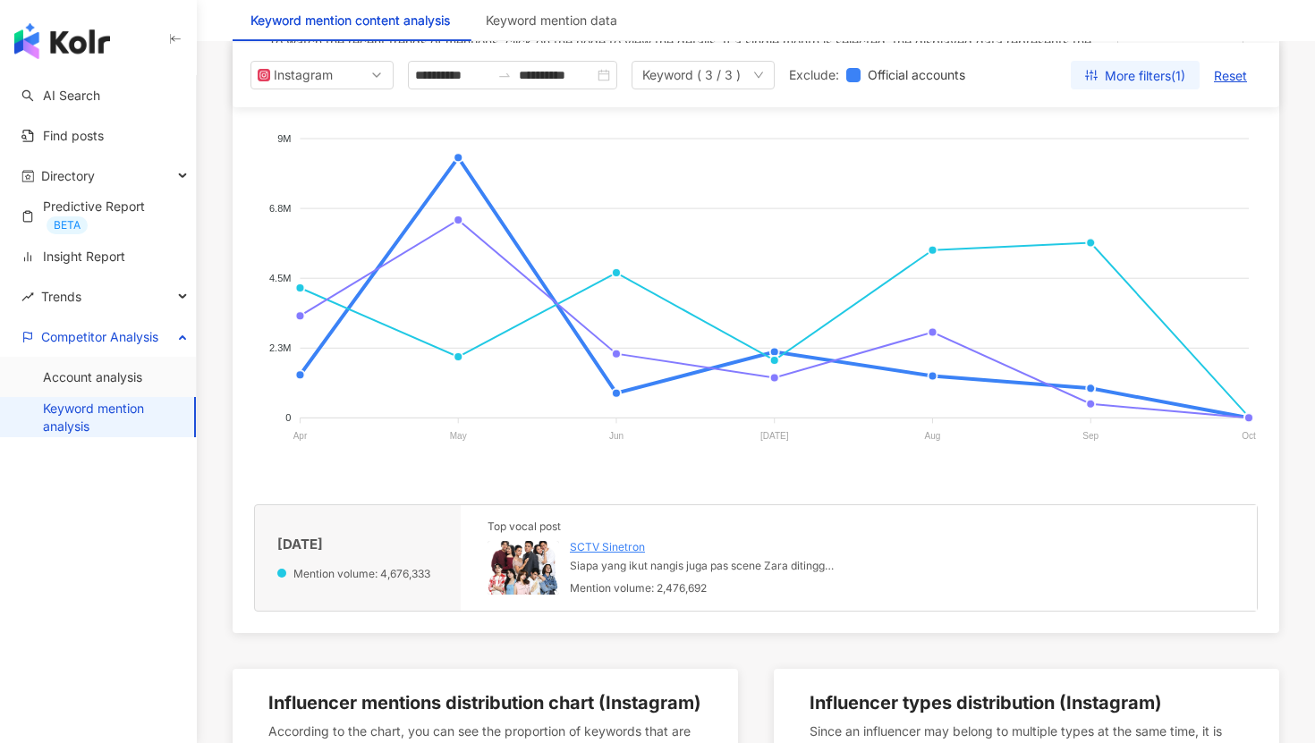
click at [524, 574] on img at bounding box center [524, 568] width 72 height 54
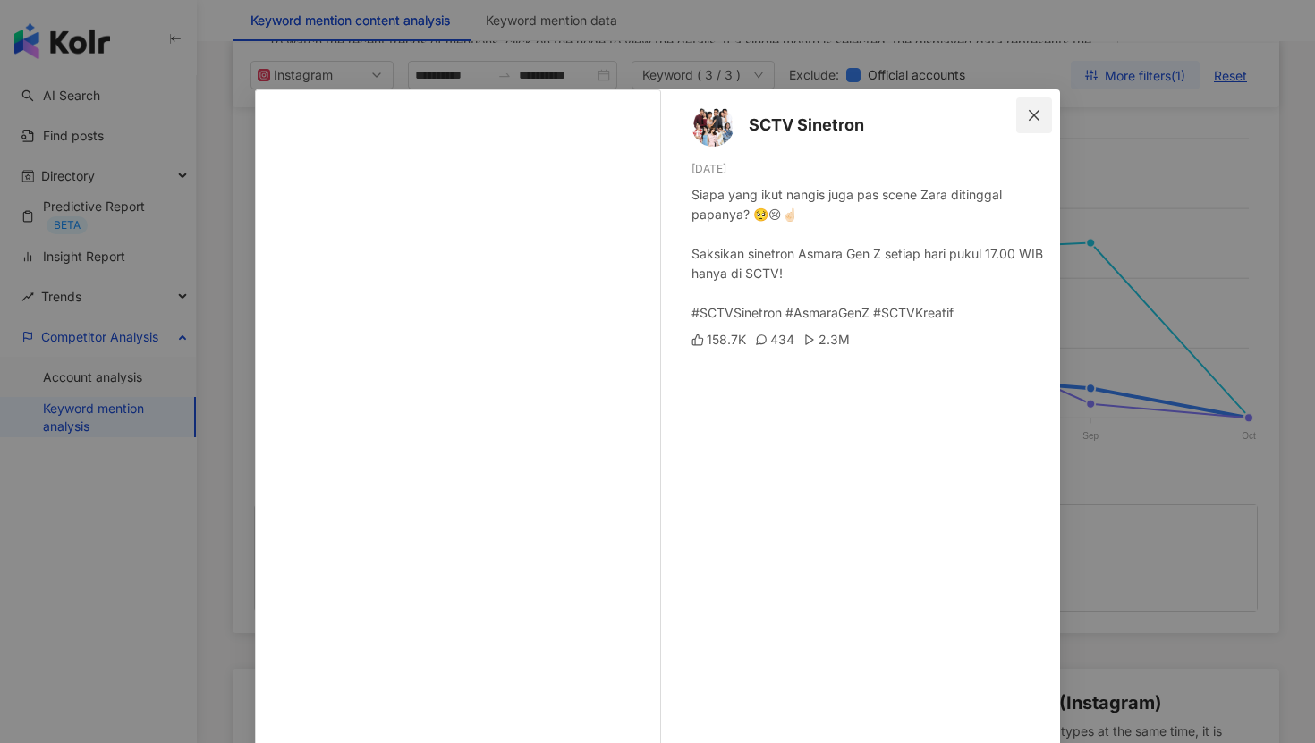
click at [1040, 108] on icon "close" at bounding box center [1034, 115] width 14 height 14
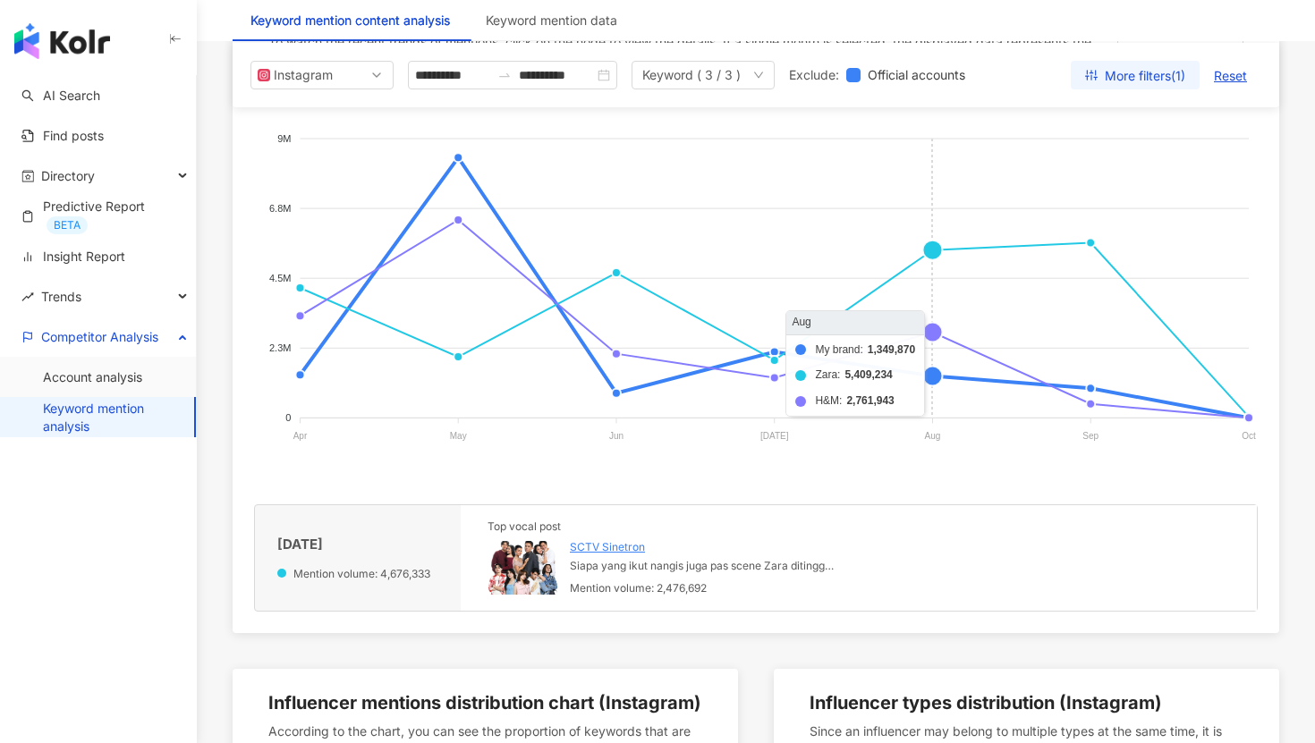
click at [937, 249] on foreignobject "My brand Zara H&M" at bounding box center [756, 291] width 1004 height 358
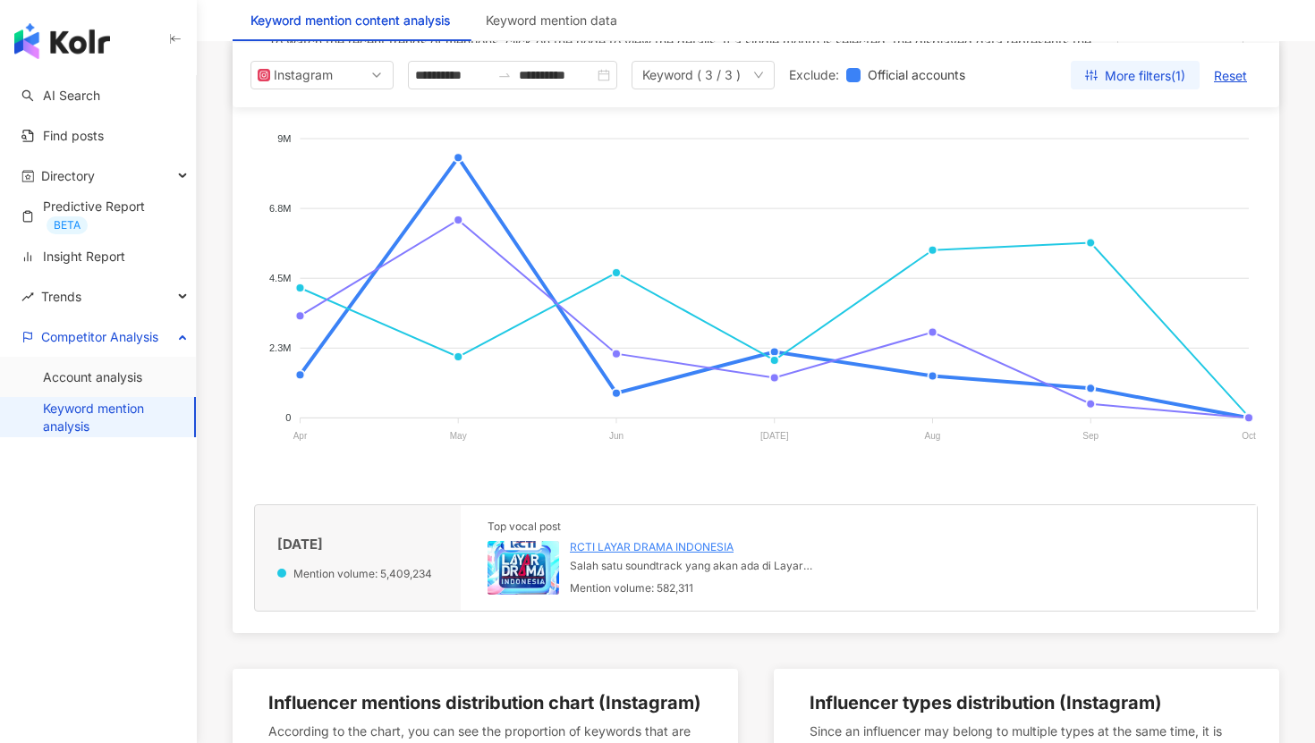
click at [556, 563] on img at bounding box center [524, 568] width 72 height 54
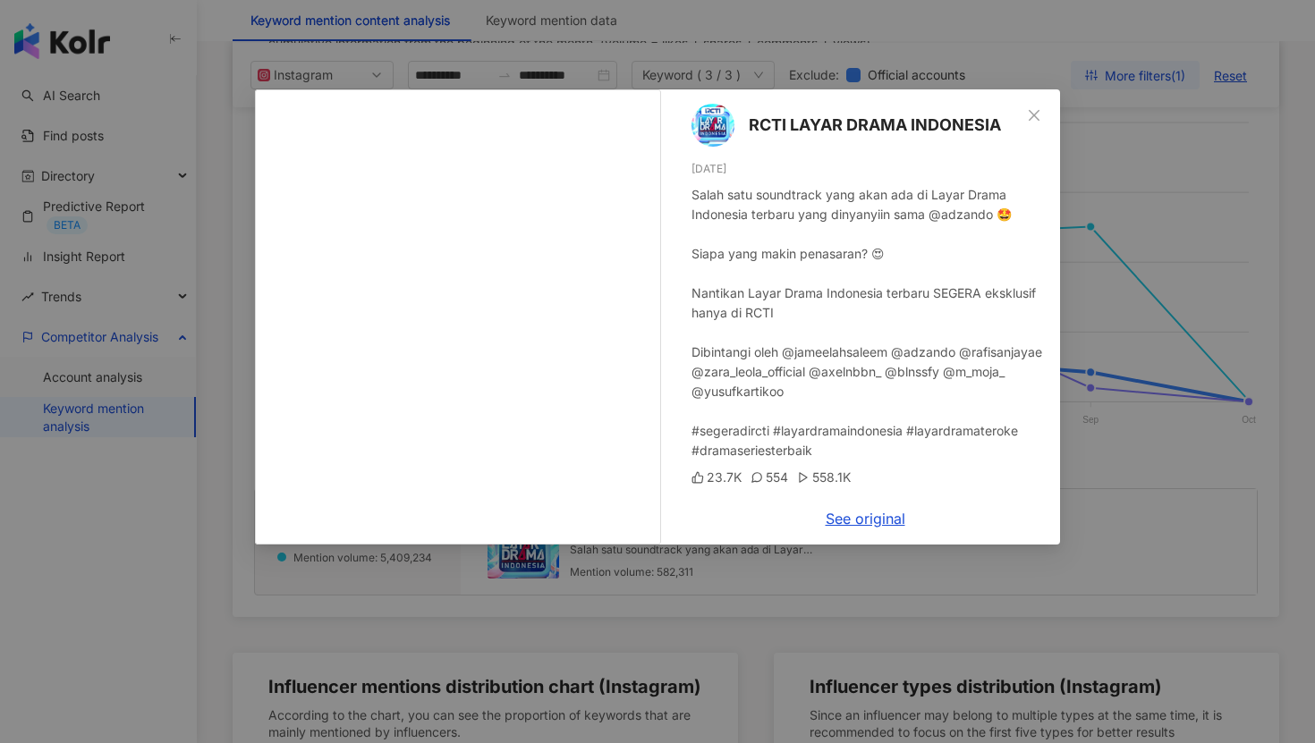
scroll to position [385, 0]
click at [1092, 403] on div "RCTI LAYAR DRAMA INDONESIA [DATE] Salah satu soundtrack yang akan ada di Layar …" at bounding box center [657, 371] width 1315 height 743
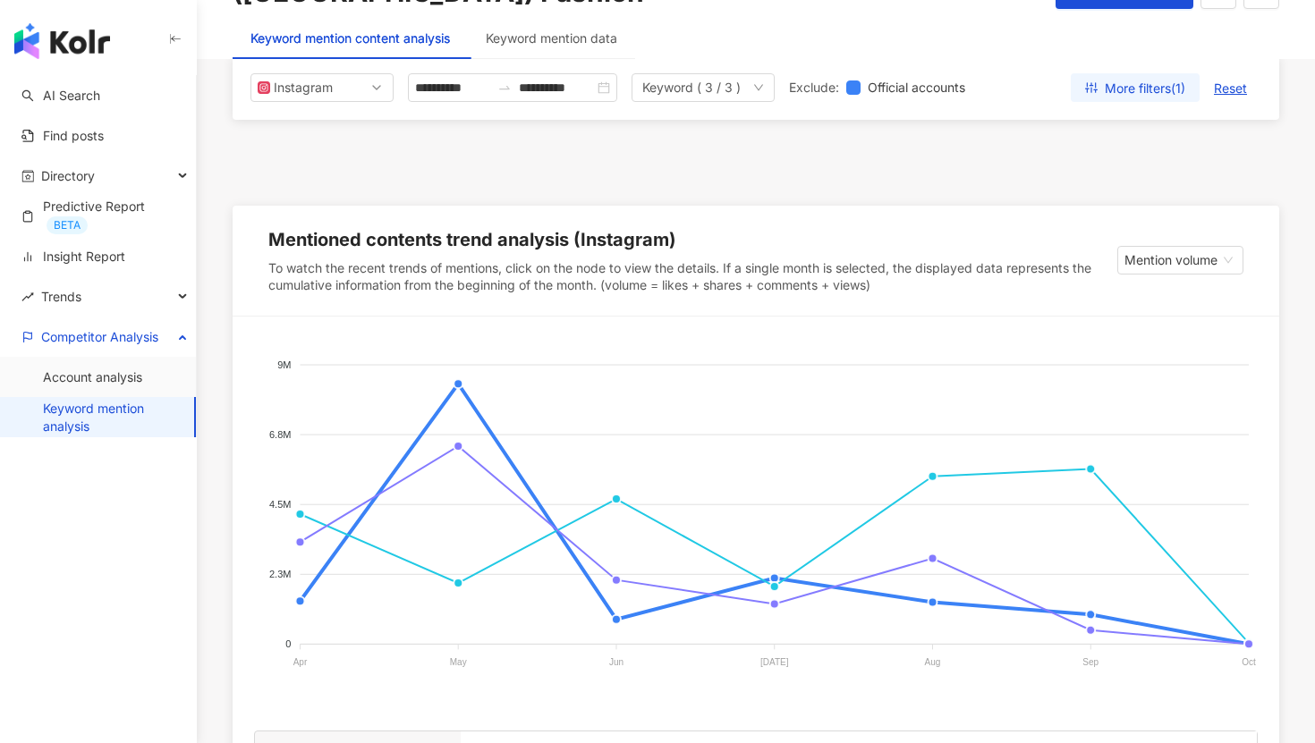
scroll to position [0, 0]
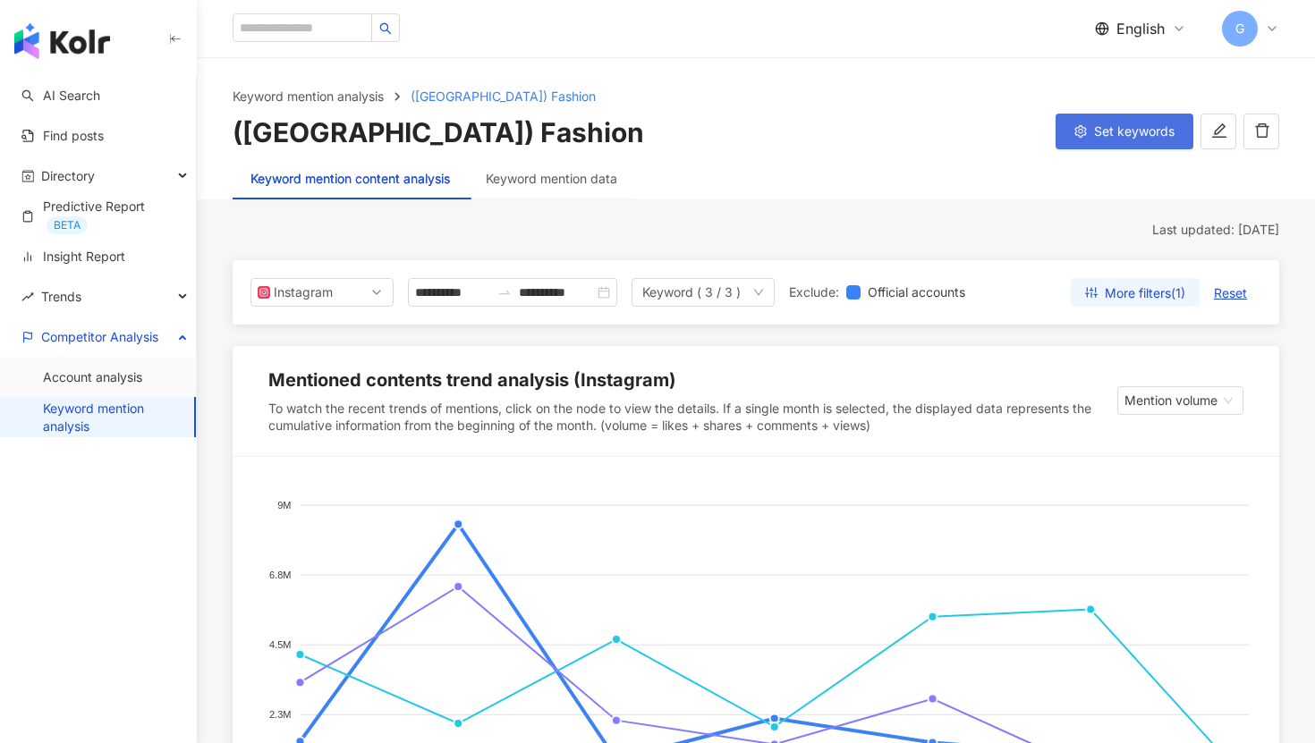
click at [1112, 125] on span "Set keywords" at bounding box center [1134, 131] width 81 height 14
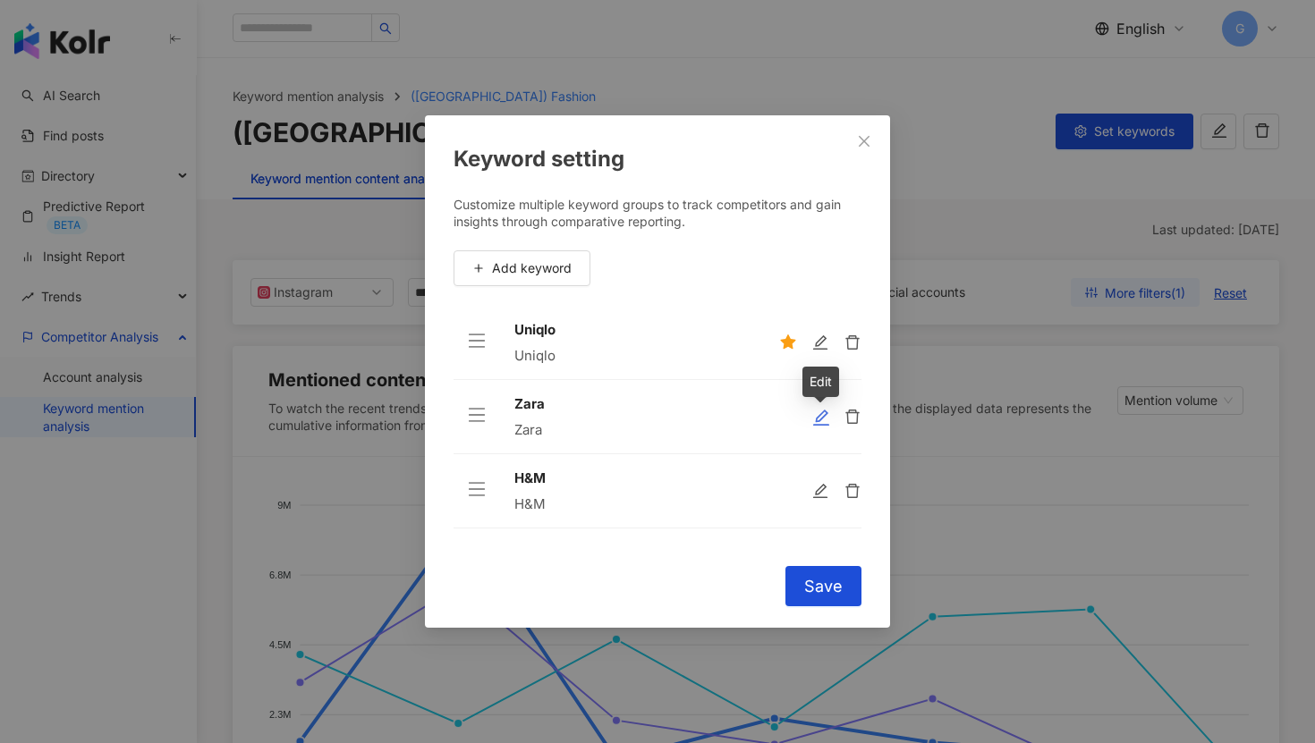
click at [823, 418] on icon "edit" at bounding box center [821, 418] width 18 height 18
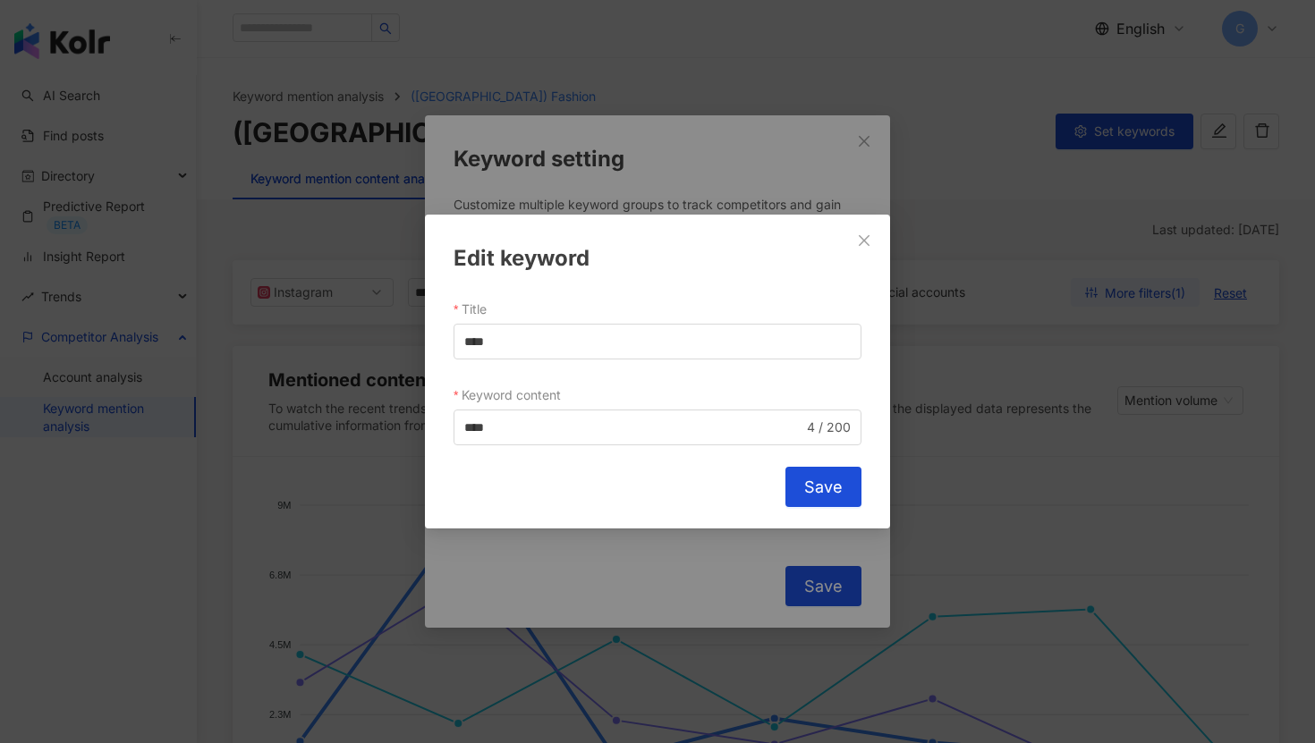
click at [883, 231] on div "Edit keyword Title **** Keyword content **** 4 / 200 Cancel Save" at bounding box center [657, 372] width 465 height 314
click at [878, 227] on button "Close" at bounding box center [864, 241] width 36 height 36
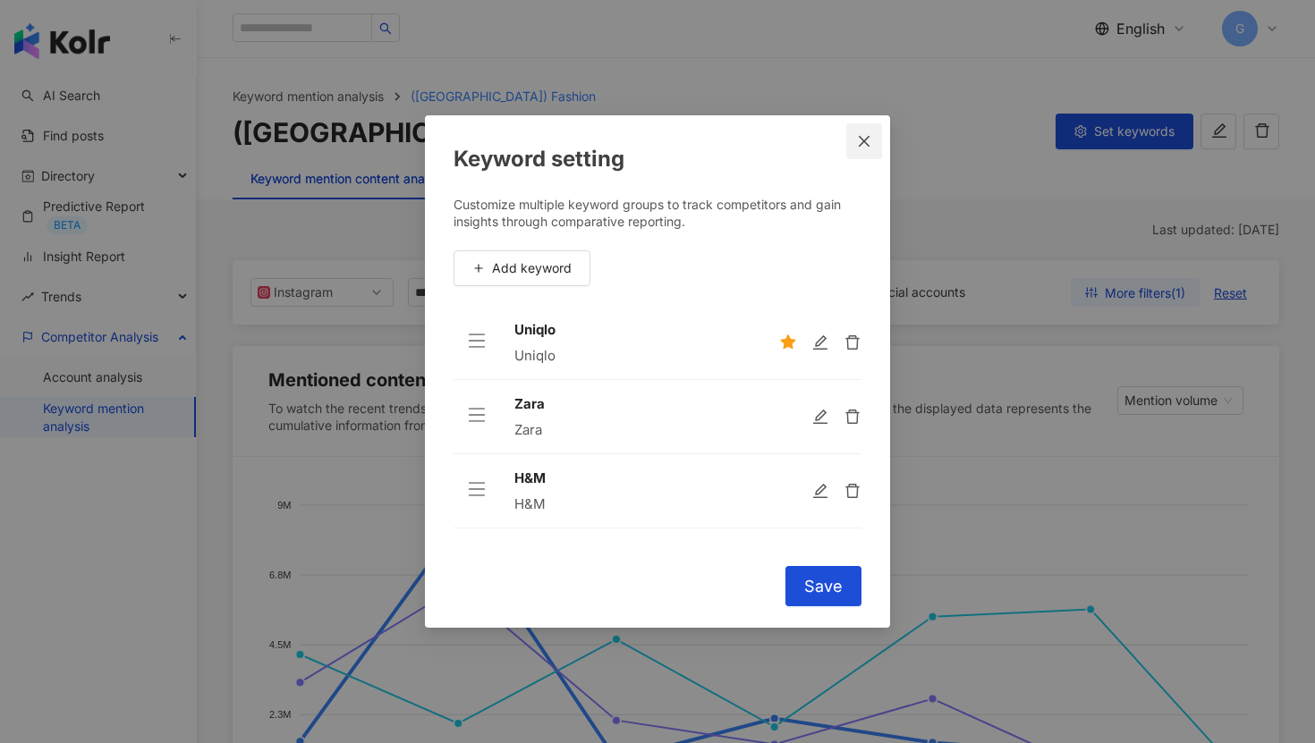
click at [870, 142] on icon "close" at bounding box center [864, 141] width 14 height 14
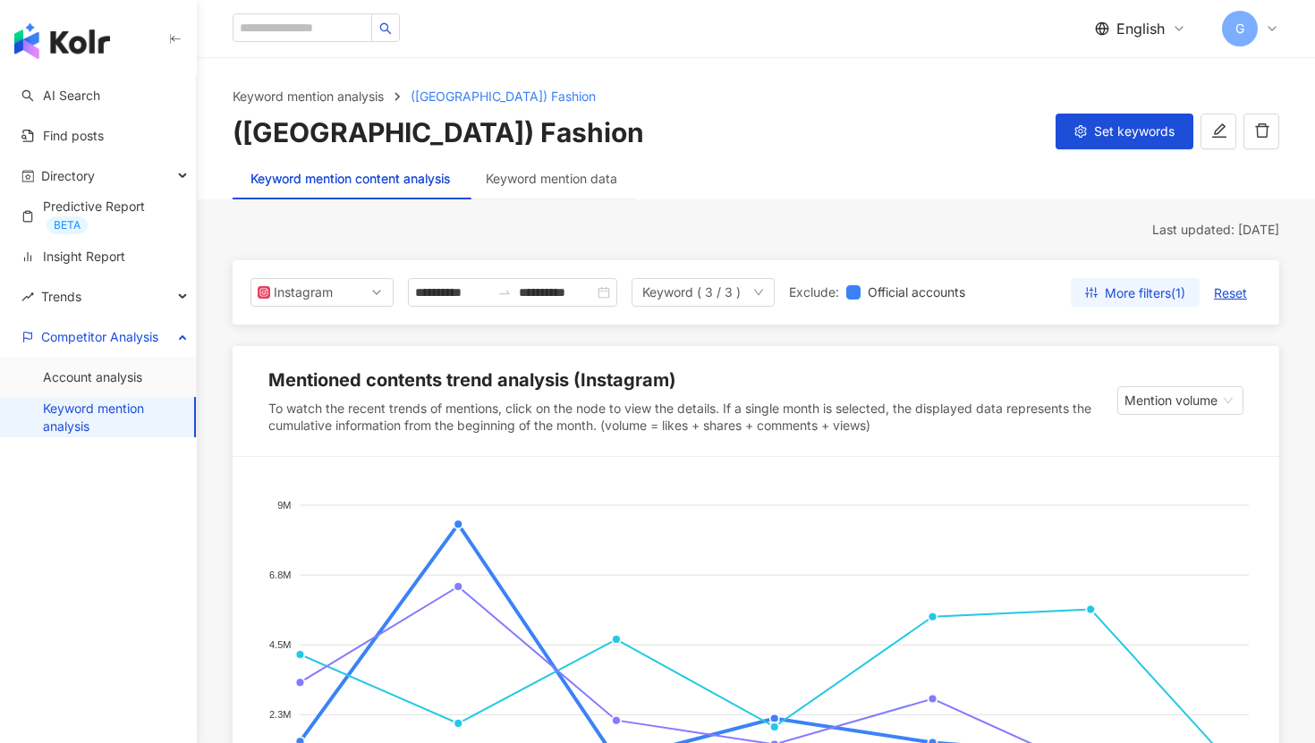
click at [75, 425] on link "Keyword mention analysis" at bounding box center [111, 417] width 137 height 35
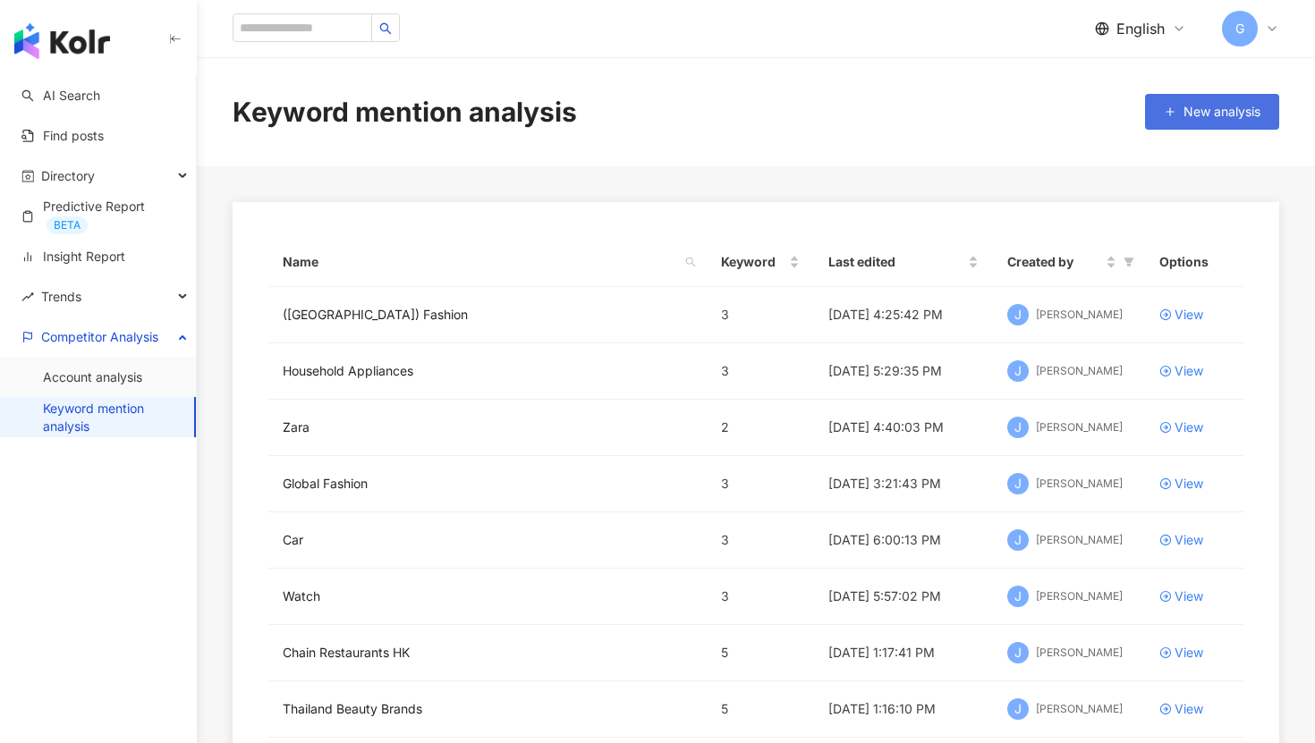
click at [1187, 108] on span "New analysis" at bounding box center [1222, 112] width 77 height 14
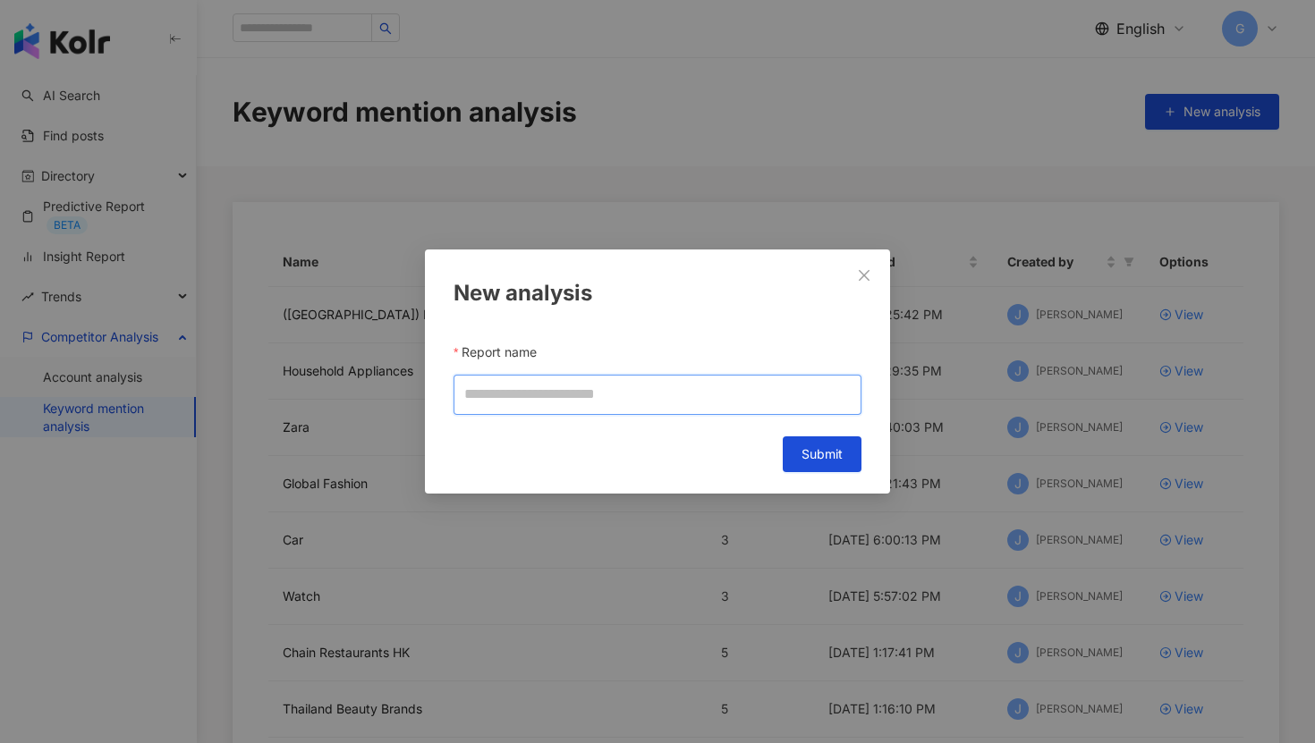
click at [563, 405] on input "Report name" at bounding box center [658, 395] width 408 height 40
type input "*"
type input "**********"
click at [818, 450] on span "Submit" at bounding box center [822, 454] width 41 height 14
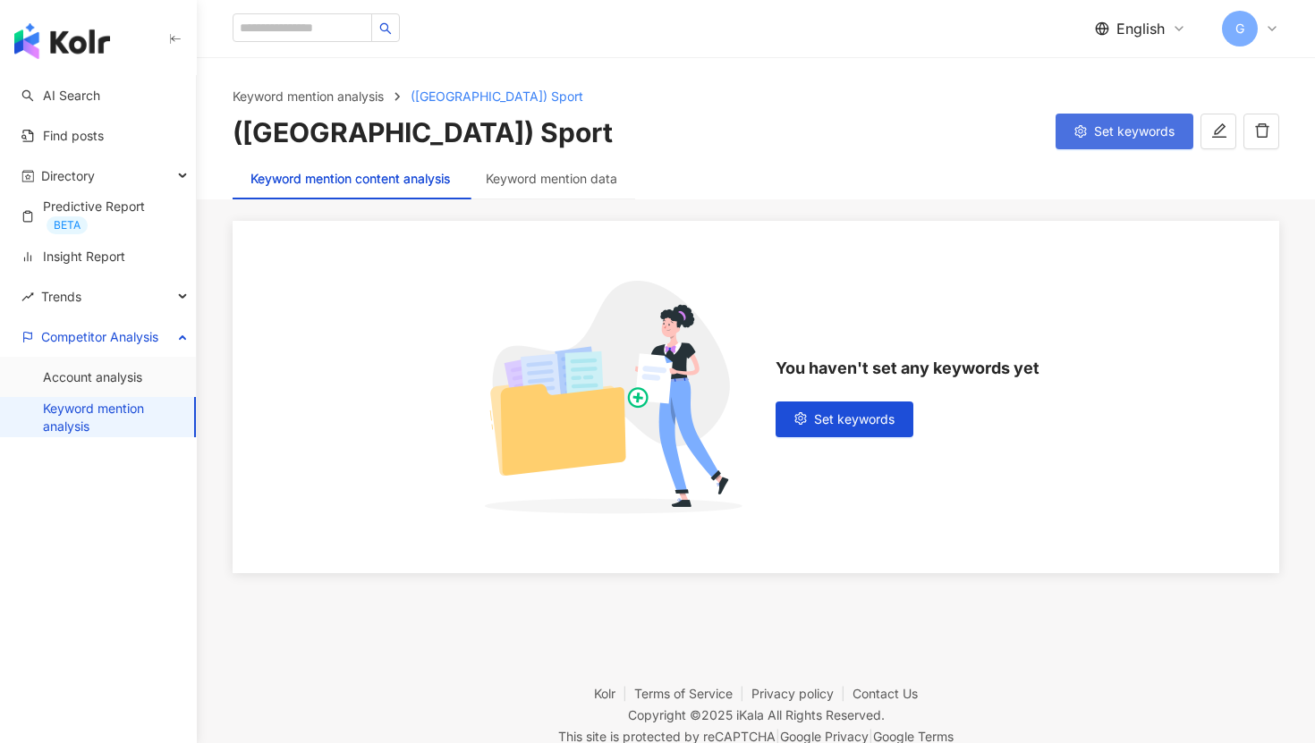
click at [1099, 123] on button "Set keywords" at bounding box center [1125, 132] width 138 height 36
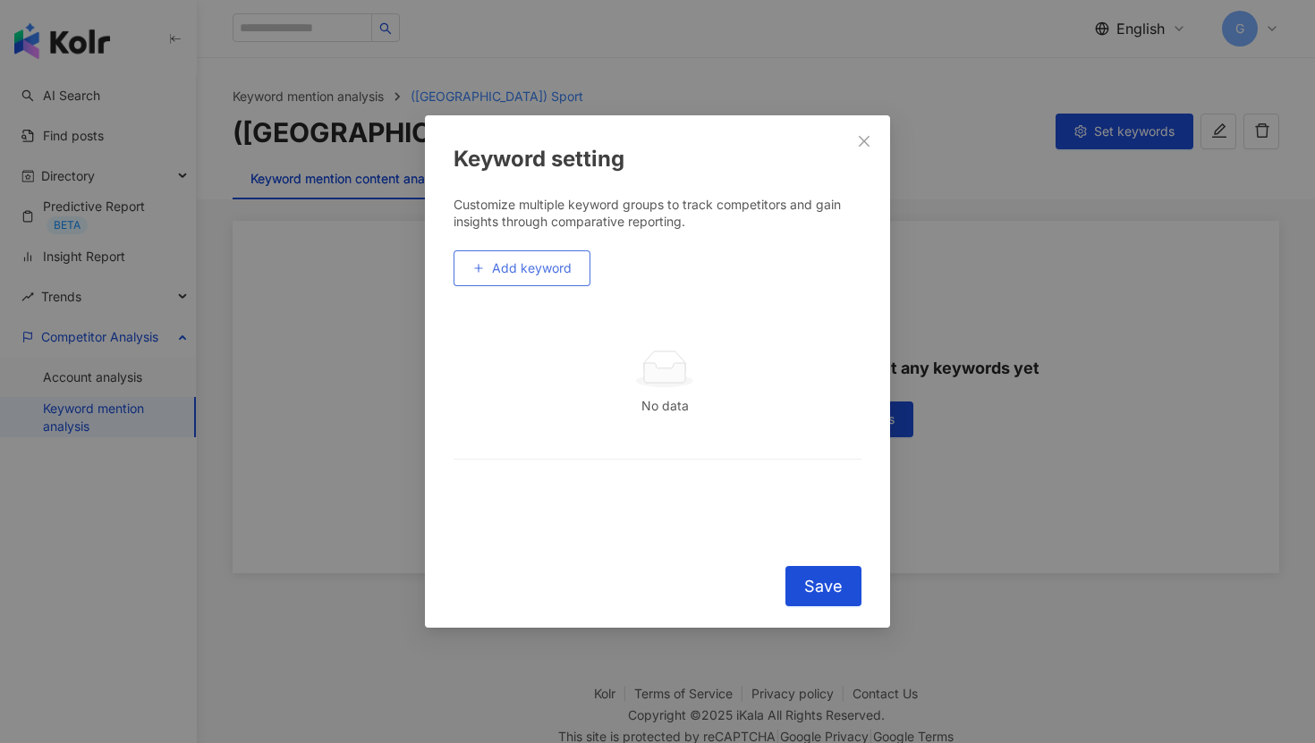
click at [551, 256] on button "Add keyword" at bounding box center [522, 268] width 137 height 36
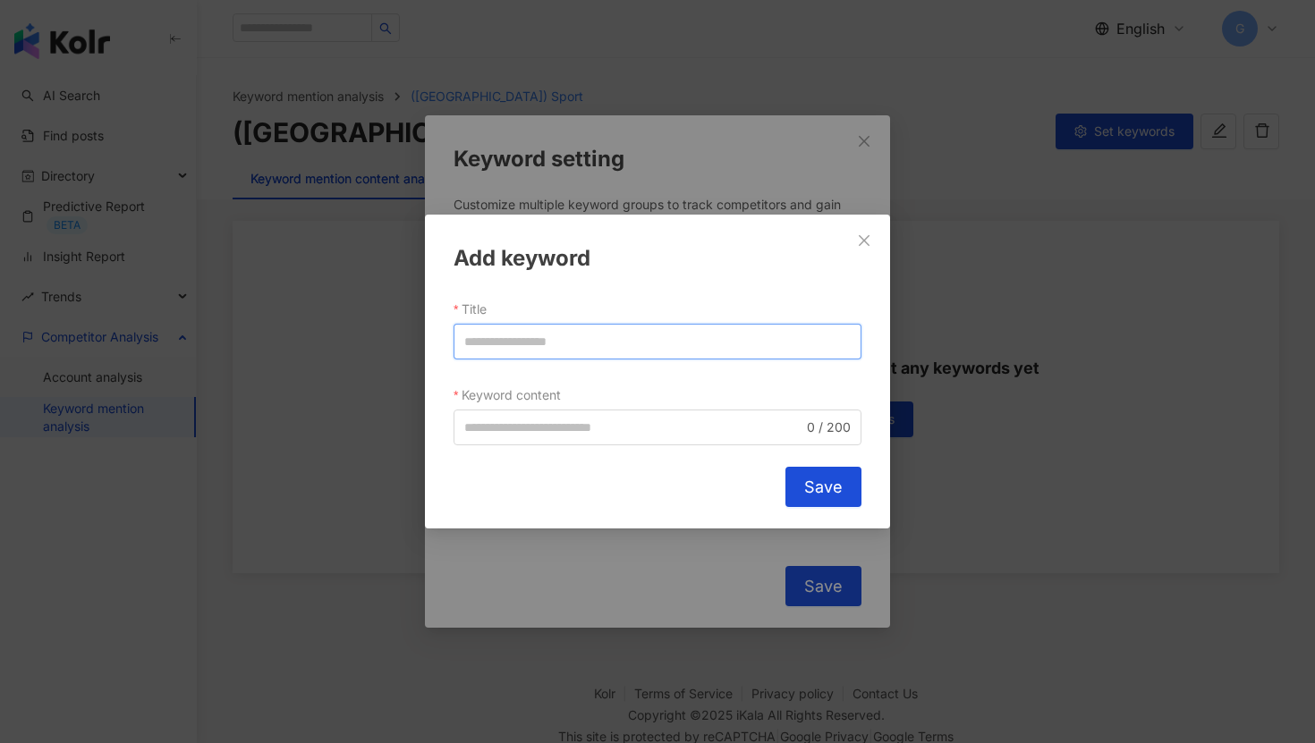
click at [513, 338] on input "Title" at bounding box center [658, 342] width 408 height 36
type input "*"
drag, startPoint x: 496, startPoint y: 349, endPoint x: 421, endPoint y: 345, distance: 74.3
click at [421, 345] on div "Add keyword Title **** Keyword content 0 / 200 Cancel Save" at bounding box center [657, 371] width 1315 height 743
click at [511, 416] on span "0 / 200" at bounding box center [658, 428] width 408 height 36
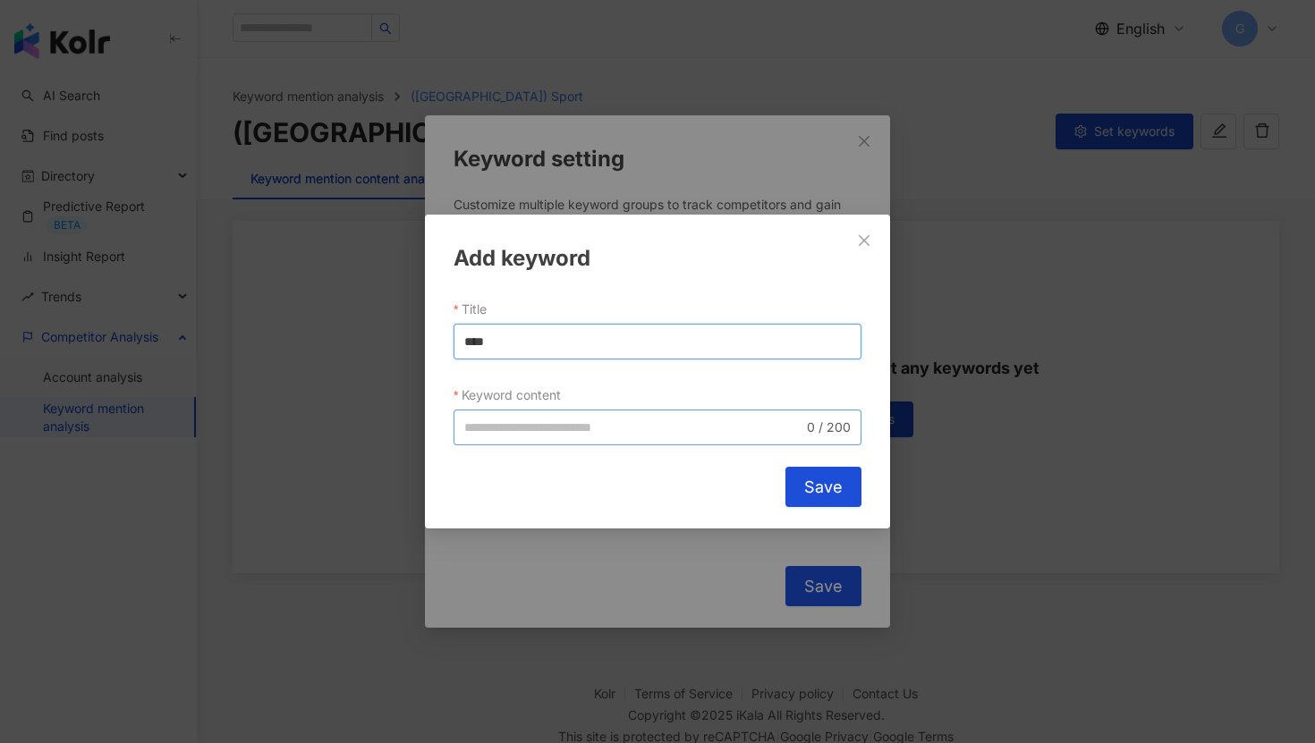
type input "****"
paste input "****"
type input "****"
click at [828, 486] on span "Save" at bounding box center [823, 488] width 38 height 20
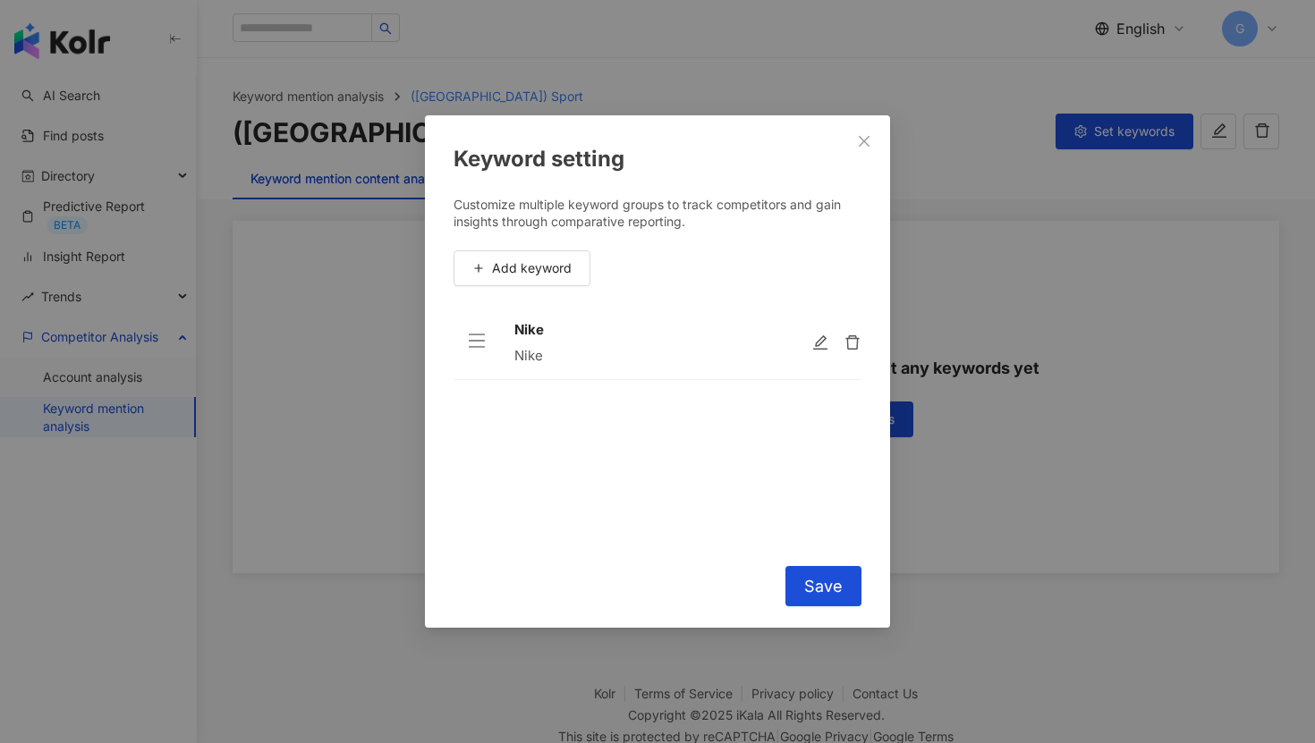
click at [530, 289] on div "Customize multiple keyword groups to track competitors and gain insights throug…" at bounding box center [658, 370] width 408 height 349
click at [522, 273] on span "Add keyword" at bounding box center [532, 268] width 80 height 14
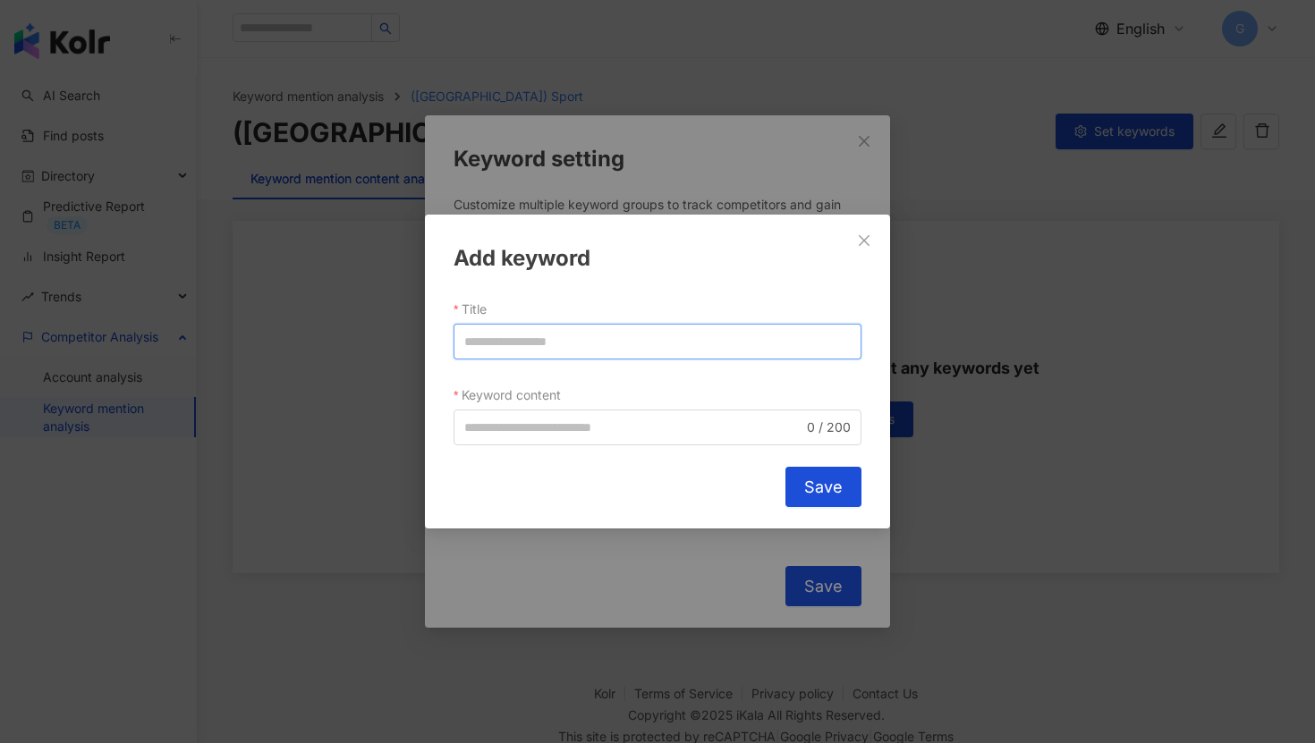
click at [534, 337] on input "Title" at bounding box center [658, 342] width 408 height 36
click at [488, 352] on input "******" at bounding box center [658, 342] width 408 height 36
type input "******"
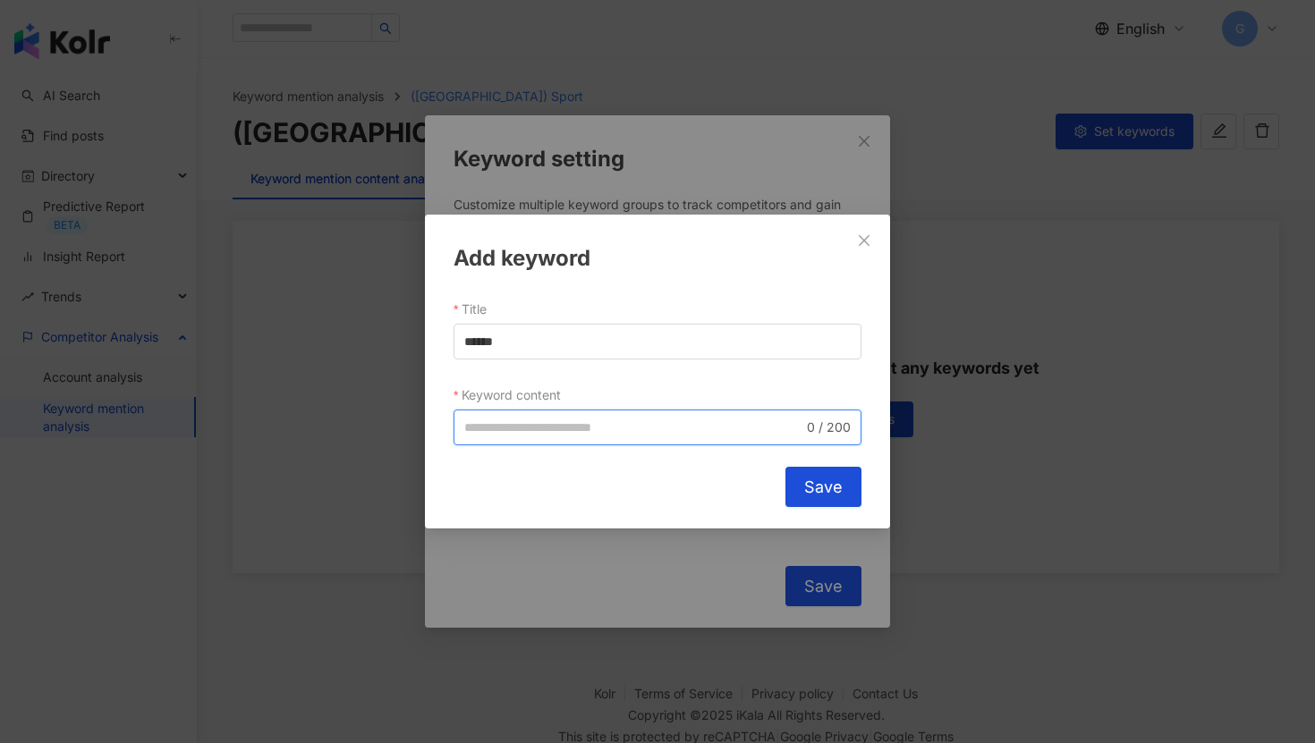
click at [501, 433] on input "Keyword content" at bounding box center [633, 428] width 339 height 20
paste input "******"
type input "******"
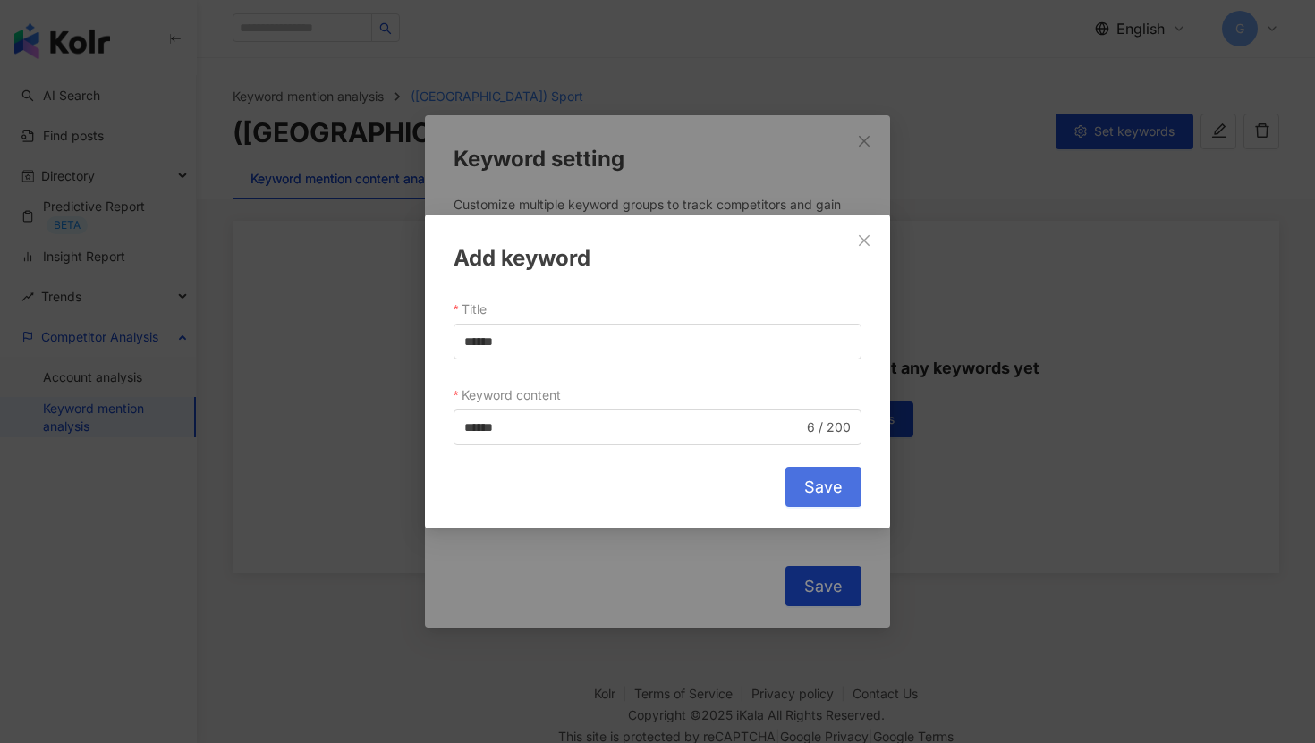
click at [814, 494] on span "Save" at bounding box center [823, 488] width 38 height 20
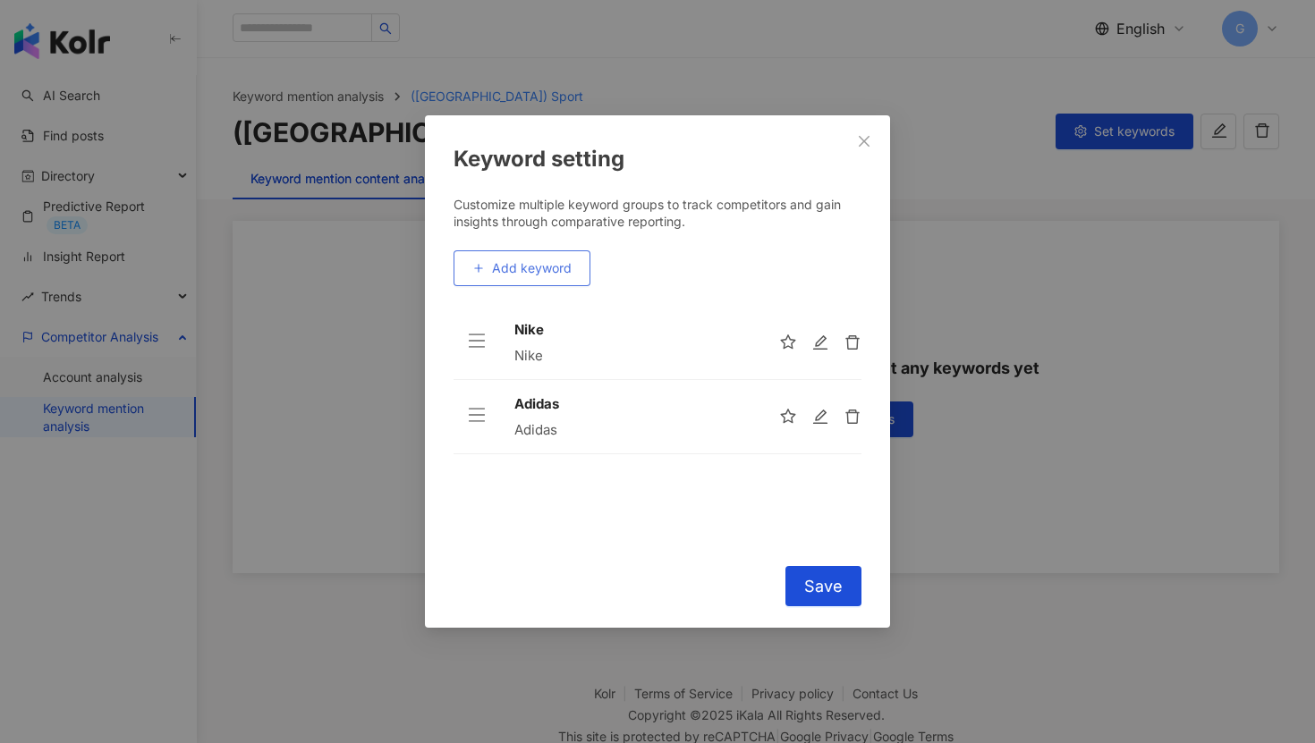
click at [534, 274] on span "Add keyword" at bounding box center [532, 268] width 80 height 14
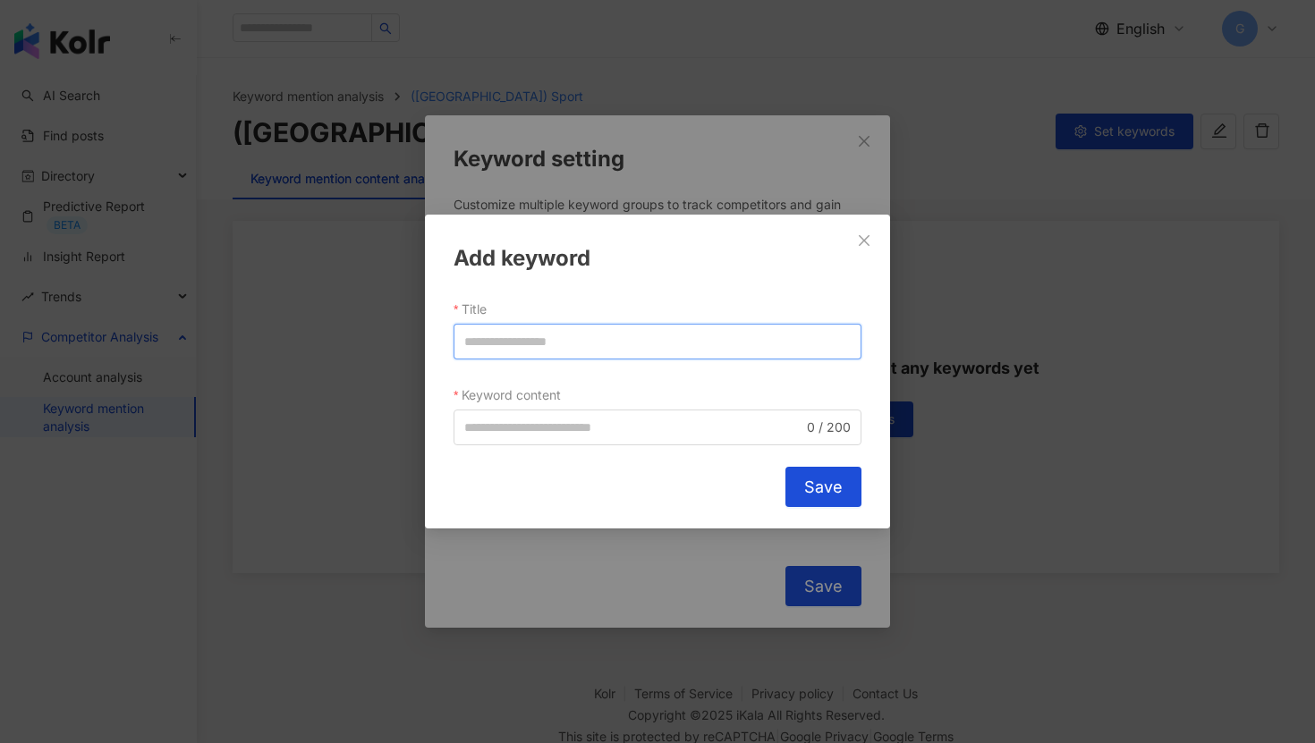
click at [471, 335] on input "Title" at bounding box center [658, 342] width 408 height 36
click at [488, 339] on input "****" at bounding box center [658, 342] width 408 height 36
type input "****"
click at [499, 447] on div "Add keyword Title **** Keyword content 0 / 200 Cancel Save" at bounding box center [657, 372] width 465 height 314
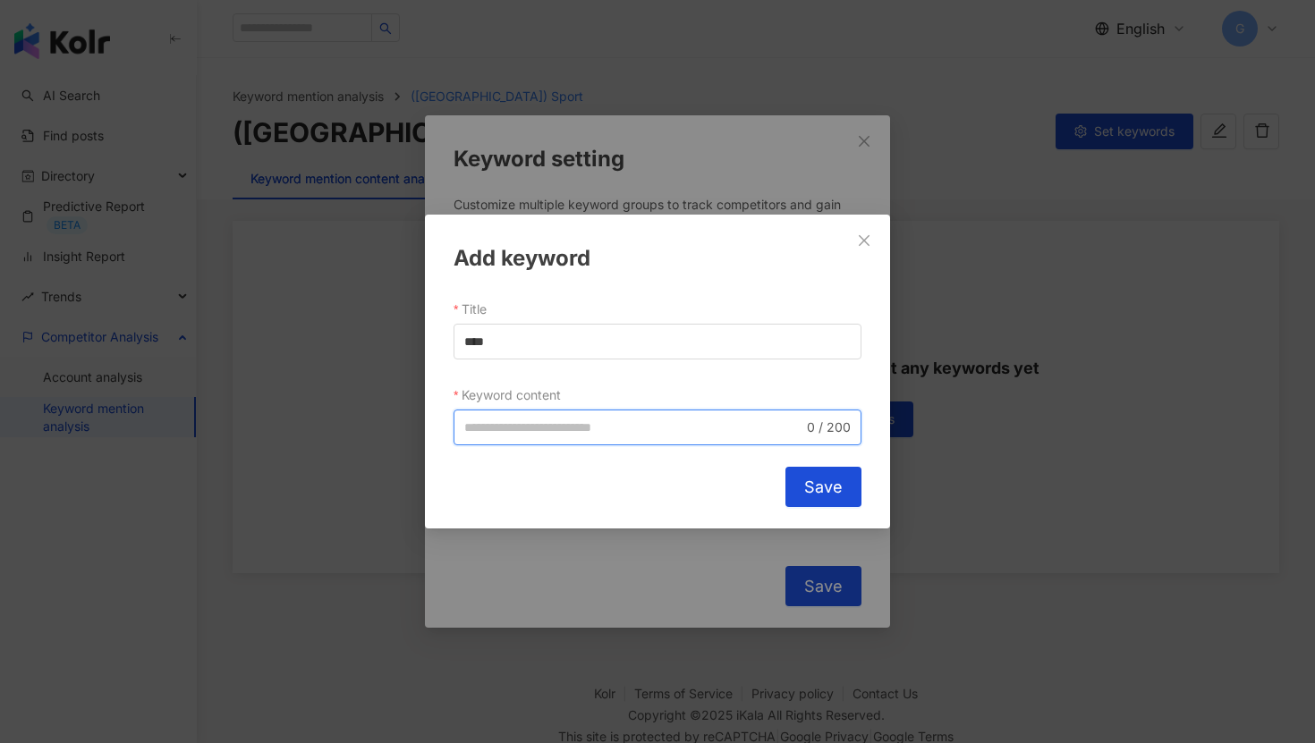
click at [499, 433] on input "Keyword content" at bounding box center [633, 428] width 339 height 20
paste input "****"
type input "****"
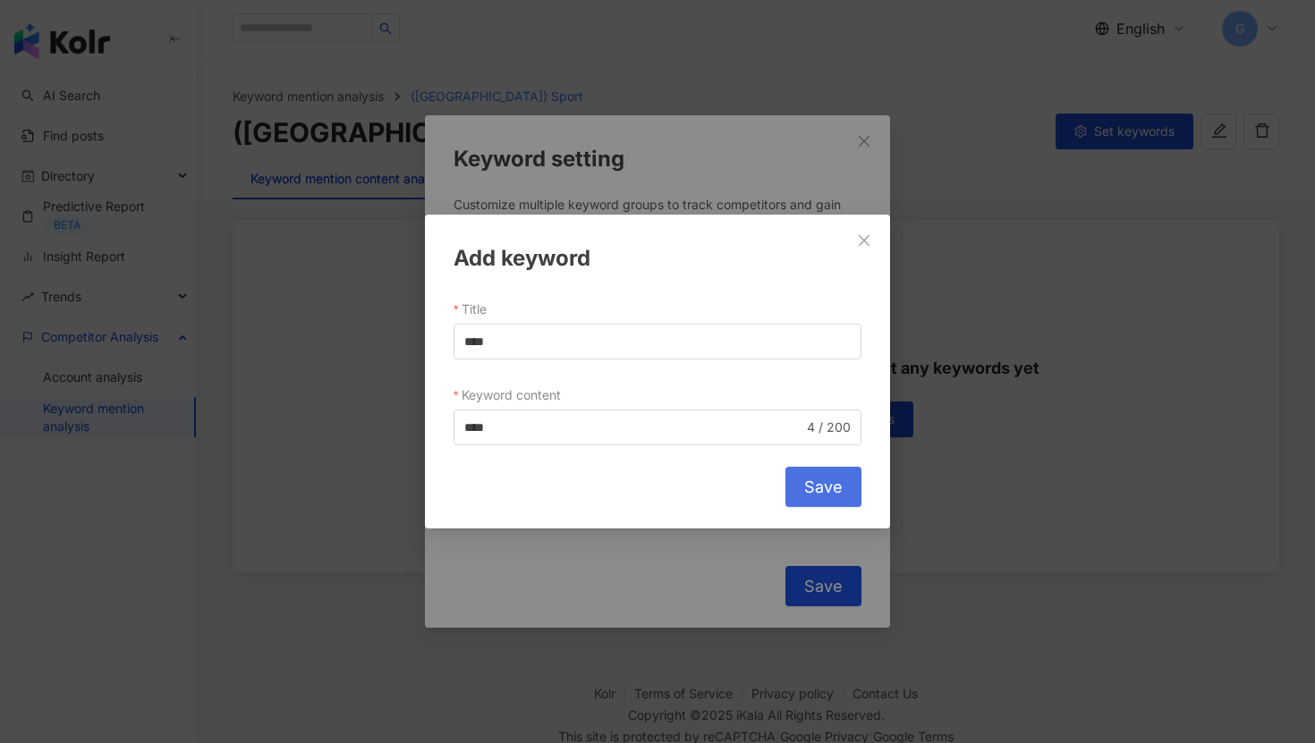
click at [840, 482] on span "Save" at bounding box center [823, 488] width 38 height 20
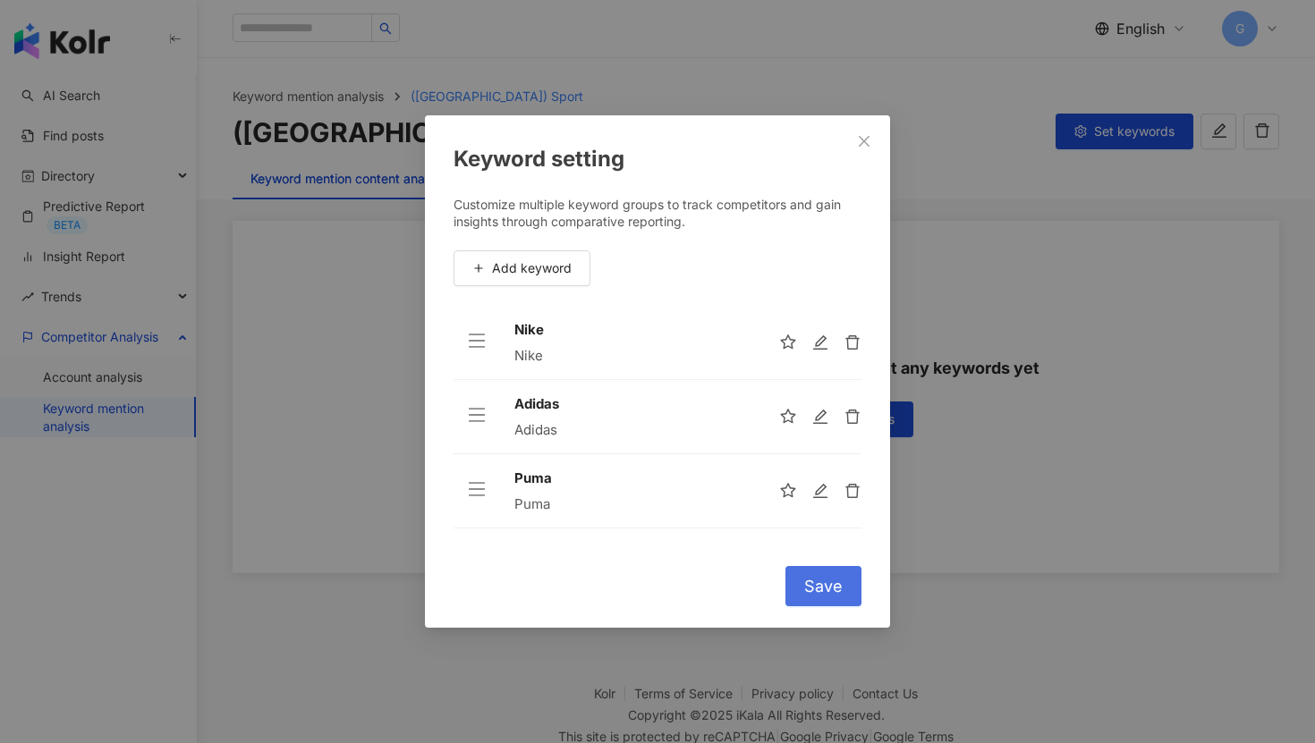
click at [831, 573] on button "Save" at bounding box center [823, 586] width 76 height 40
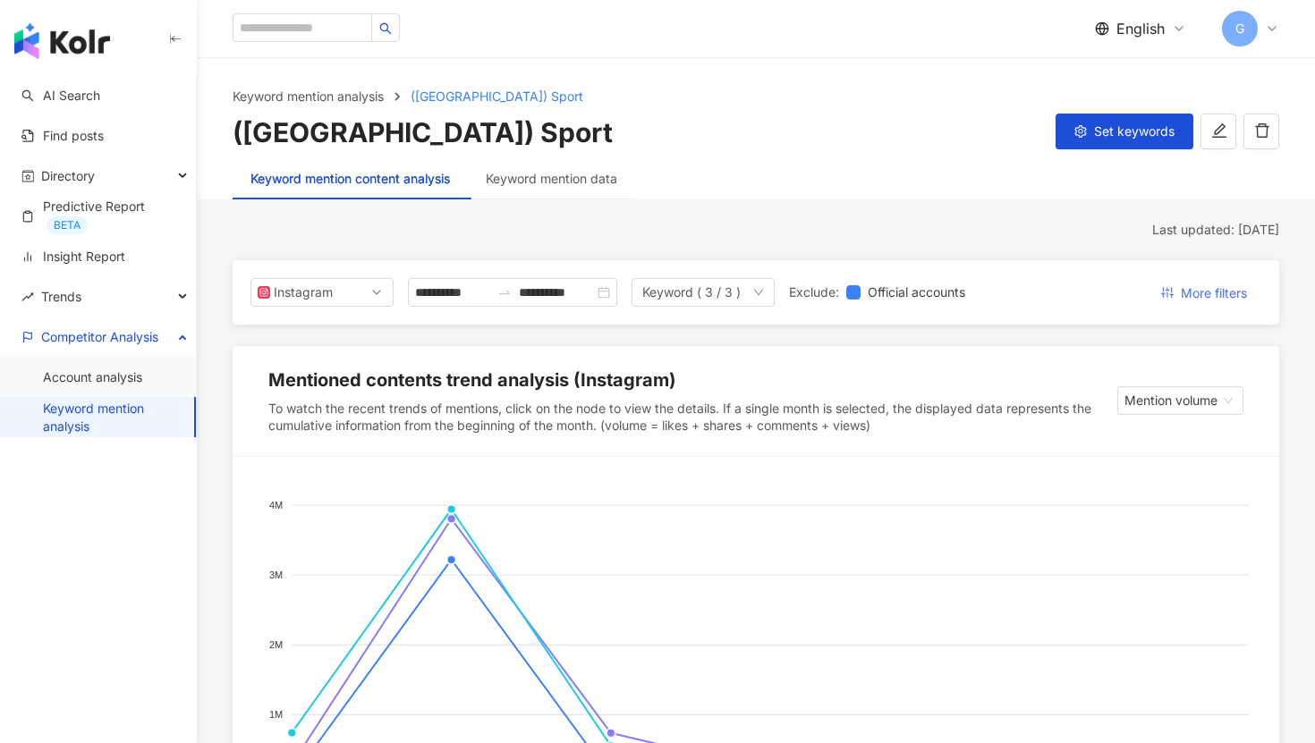
click at [1218, 293] on span "More filters" at bounding box center [1214, 293] width 66 height 29
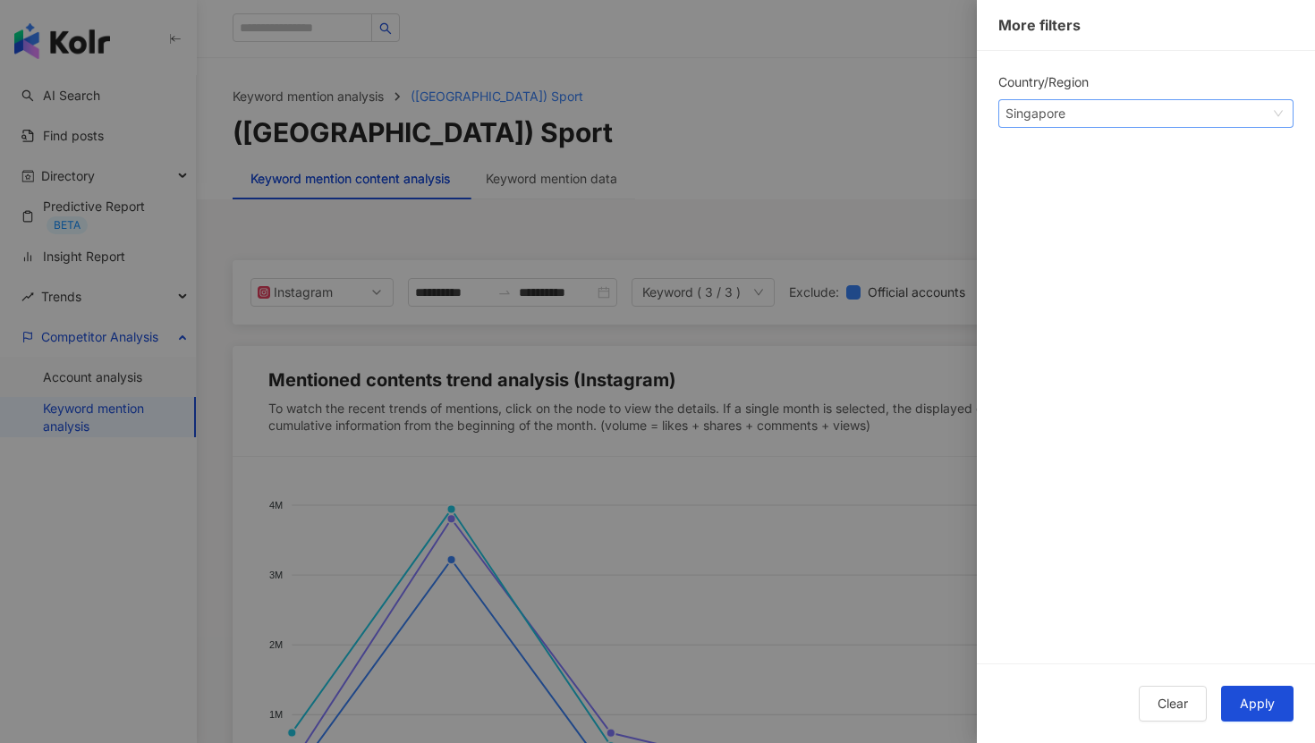
click at [1043, 117] on div "Singapore" at bounding box center [1035, 113] width 58 height 27
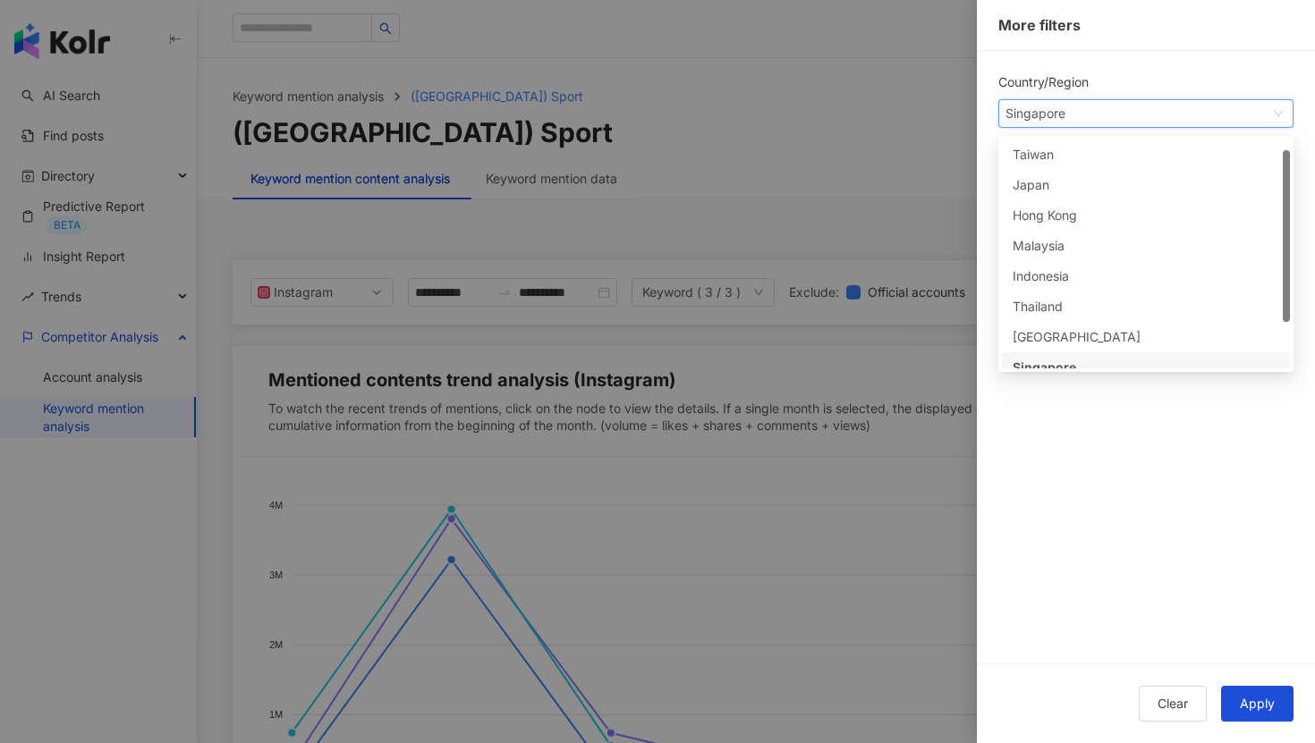
scroll to position [14, 0]
click at [1067, 253] on div "Indonesia" at bounding box center [1042, 262] width 58 height 20
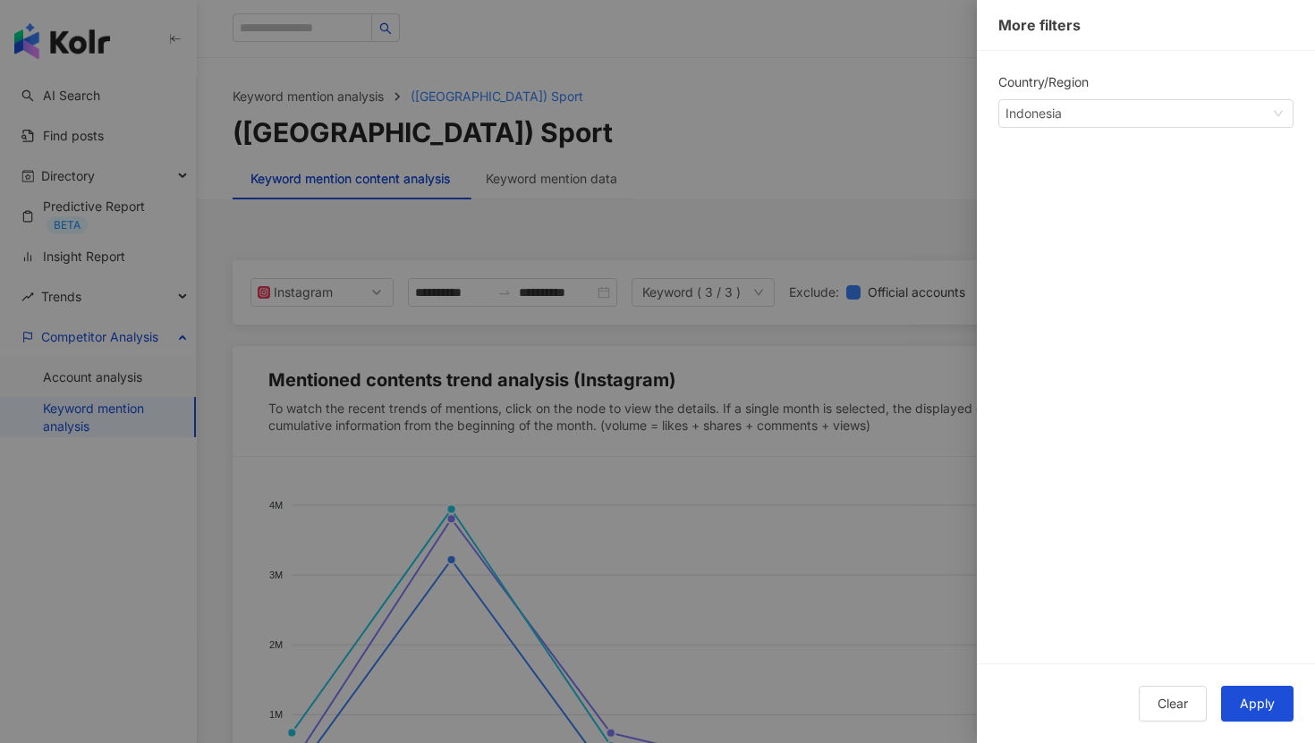
click at [1269, 725] on div "Clear Apply" at bounding box center [1146, 704] width 338 height 80
click at [1259, 701] on span "Apply" at bounding box center [1257, 704] width 35 height 14
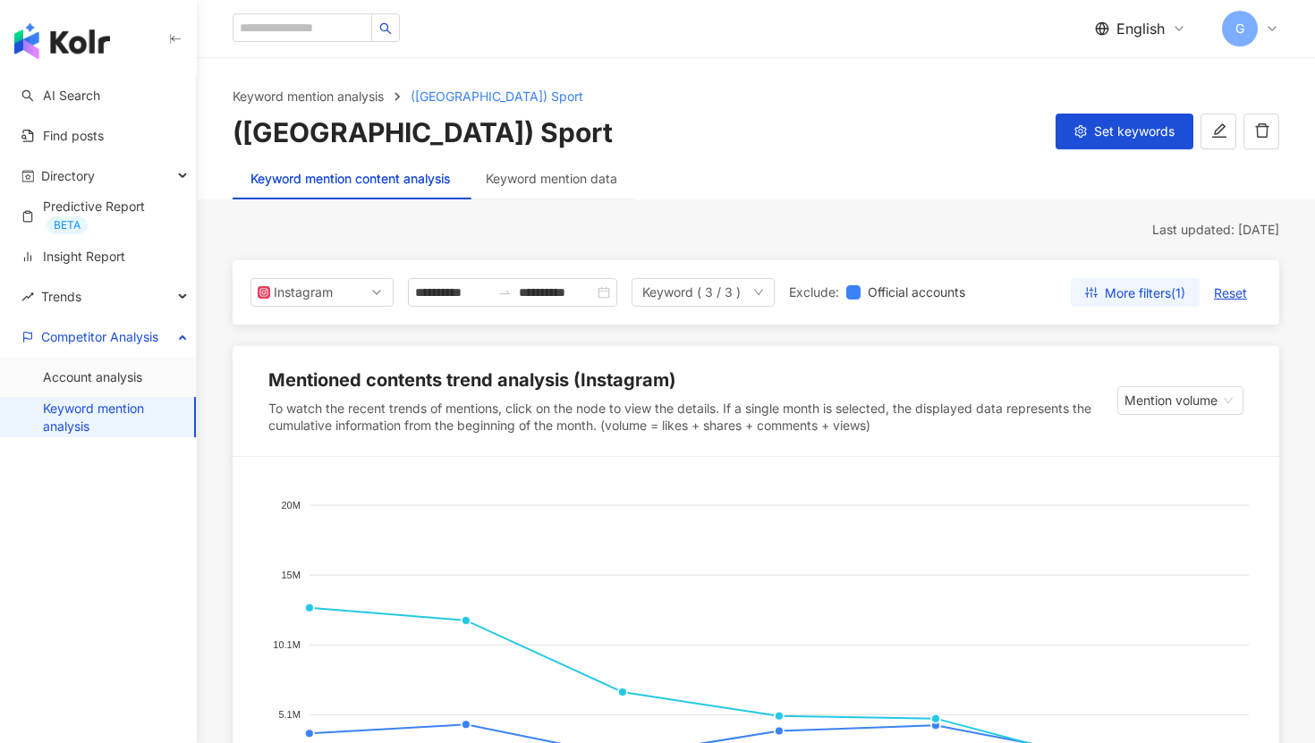
scroll to position [249, 0]
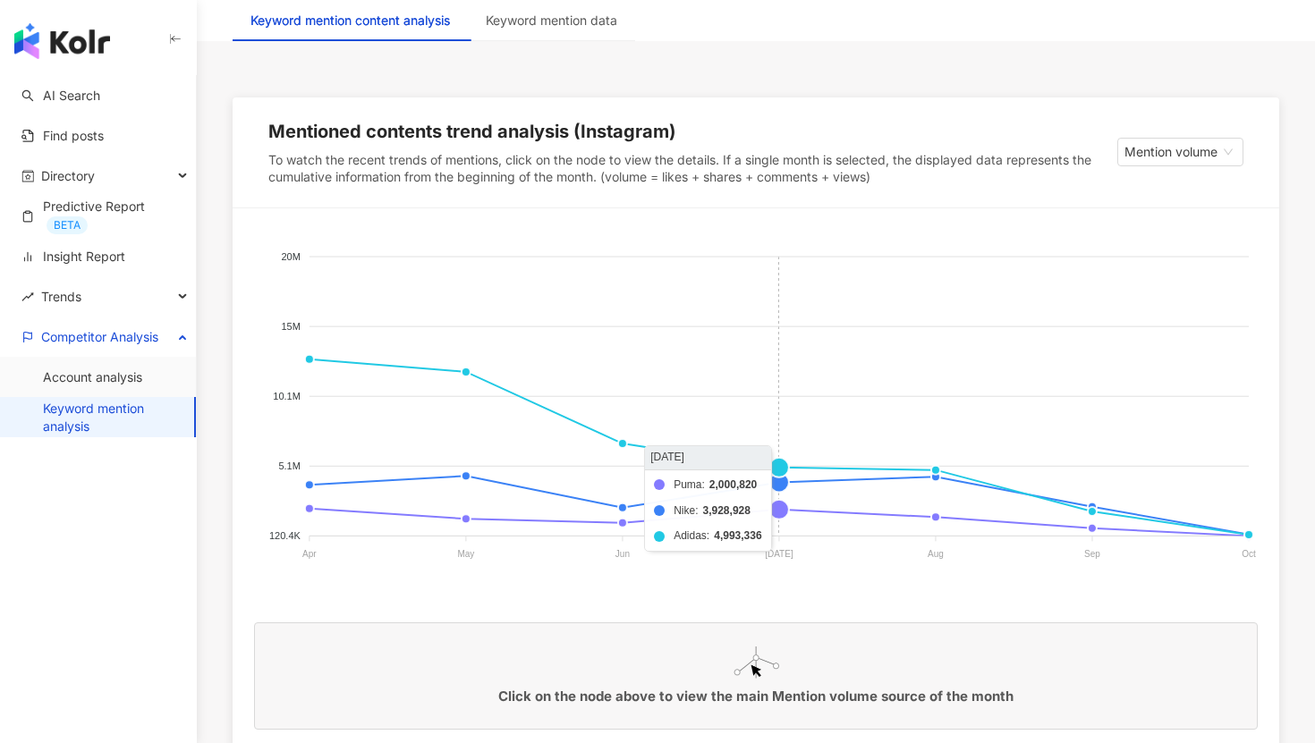
click at [782, 468] on foreignobject "Puma Nike Adidas" at bounding box center [756, 409] width 1004 height 358
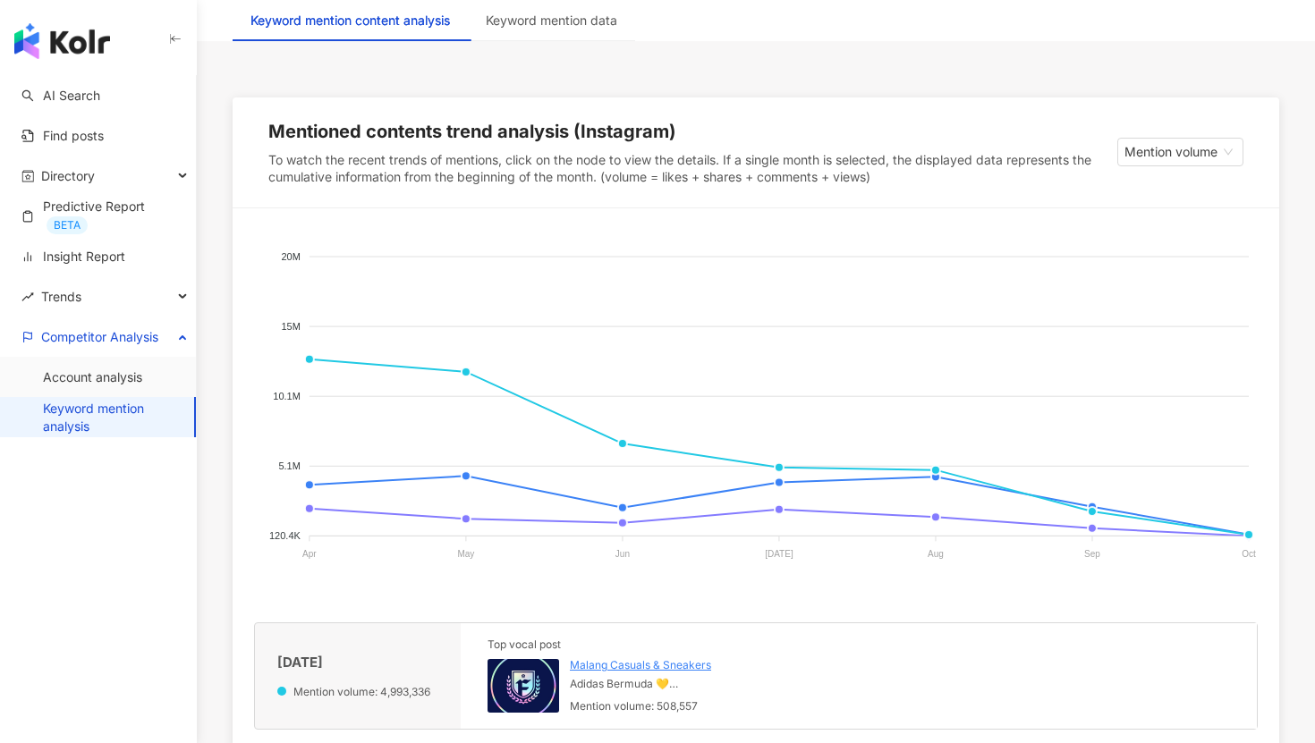
click at [530, 669] on img at bounding box center [524, 686] width 72 height 54
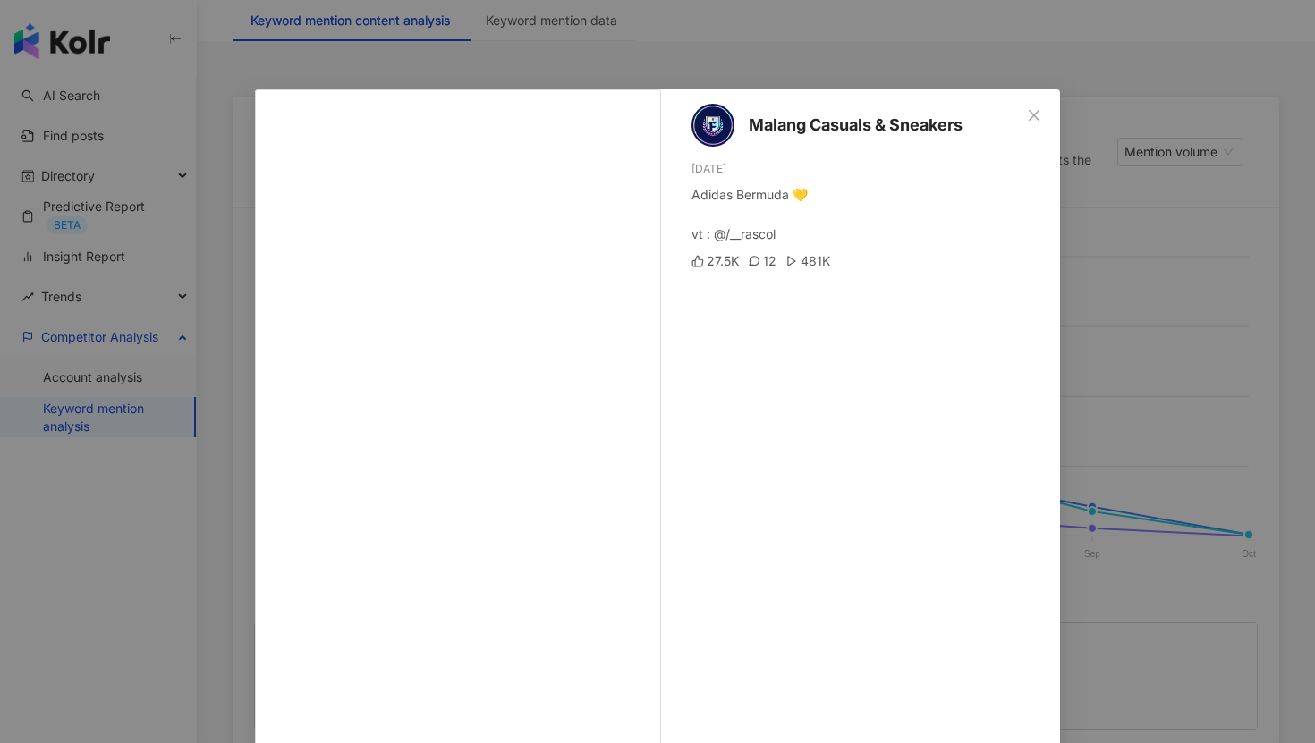
click at [1175, 450] on div "Malang Casuals & Sneakers [DATE] Adidas Bermuda 💛 vt : @/__rascol 27.5K 12 481K…" at bounding box center [657, 371] width 1315 height 743
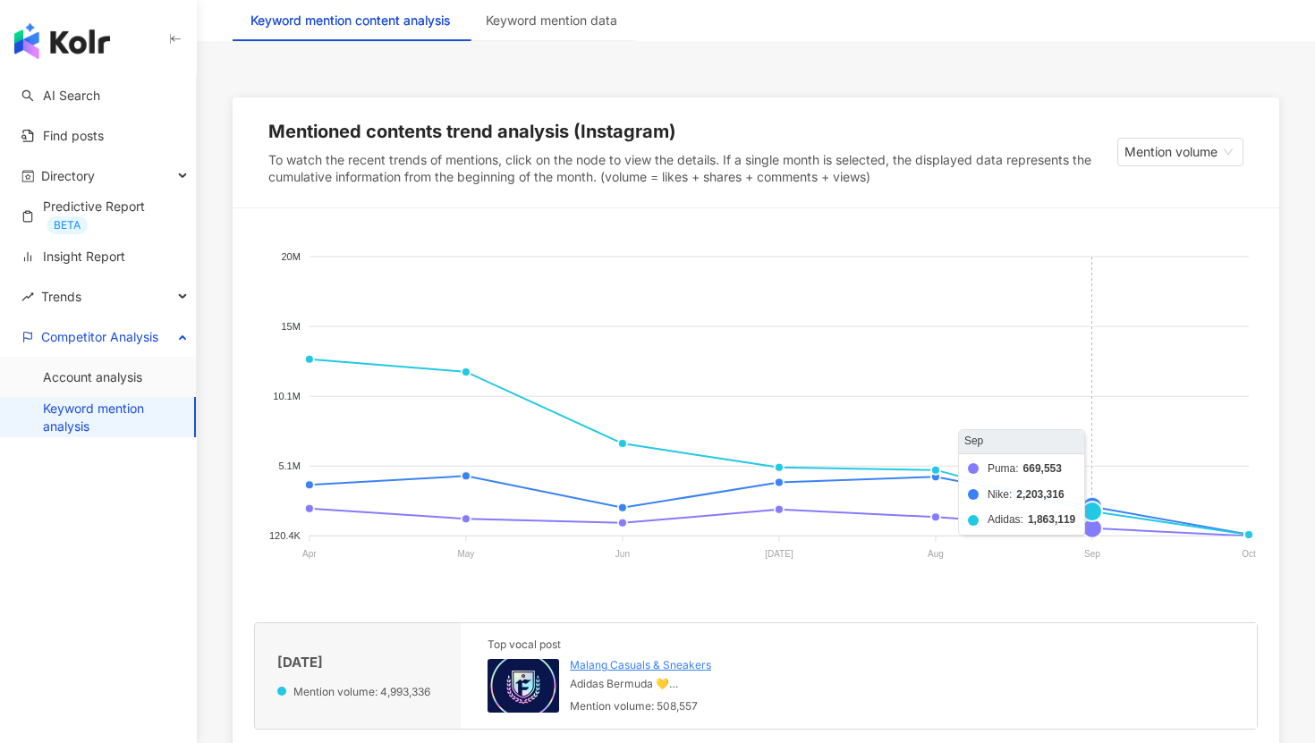
click at [1096, 511] on foreignobject "Puma Nike Adidas" at bounding box center [756, 409] width 1004 height 358
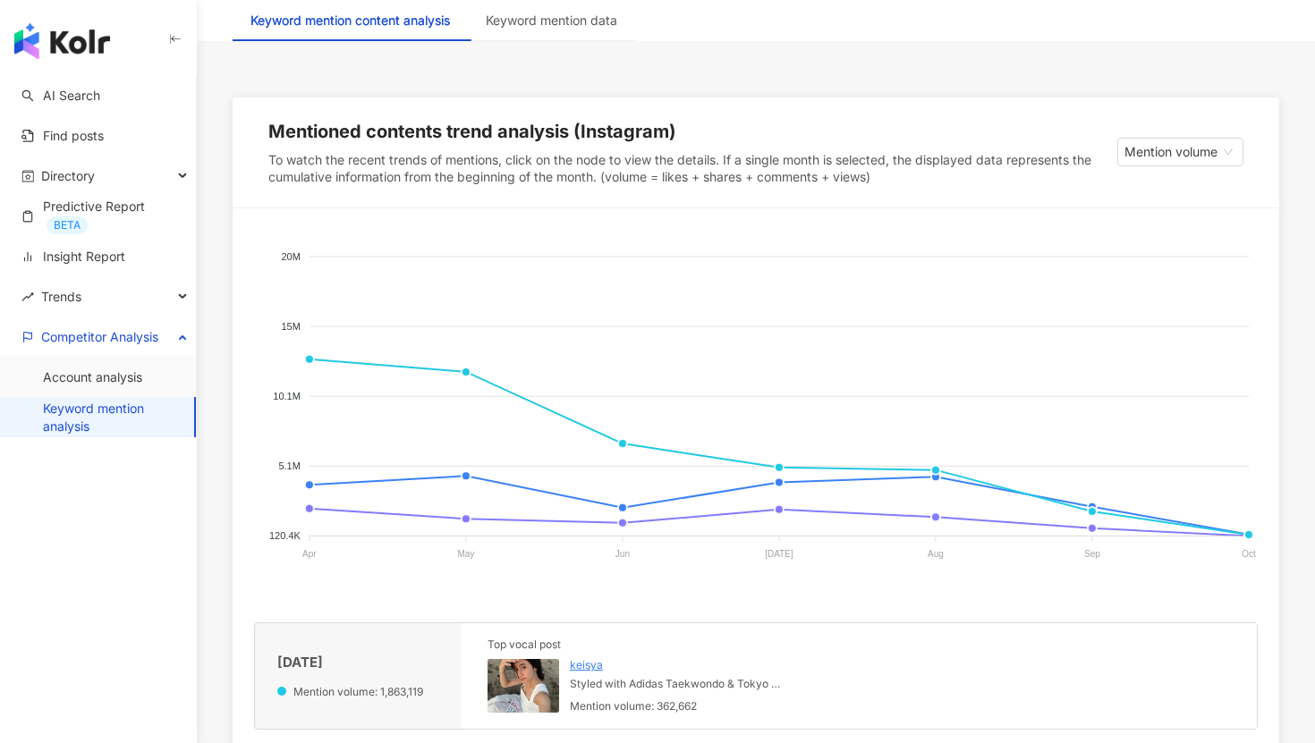
click at [538, 650] on div "Top vocal post" at bounding box center [636, 644] width 297 height 13
click at [530, 667] on img at bounding box center [524, 686] width 72 height 54
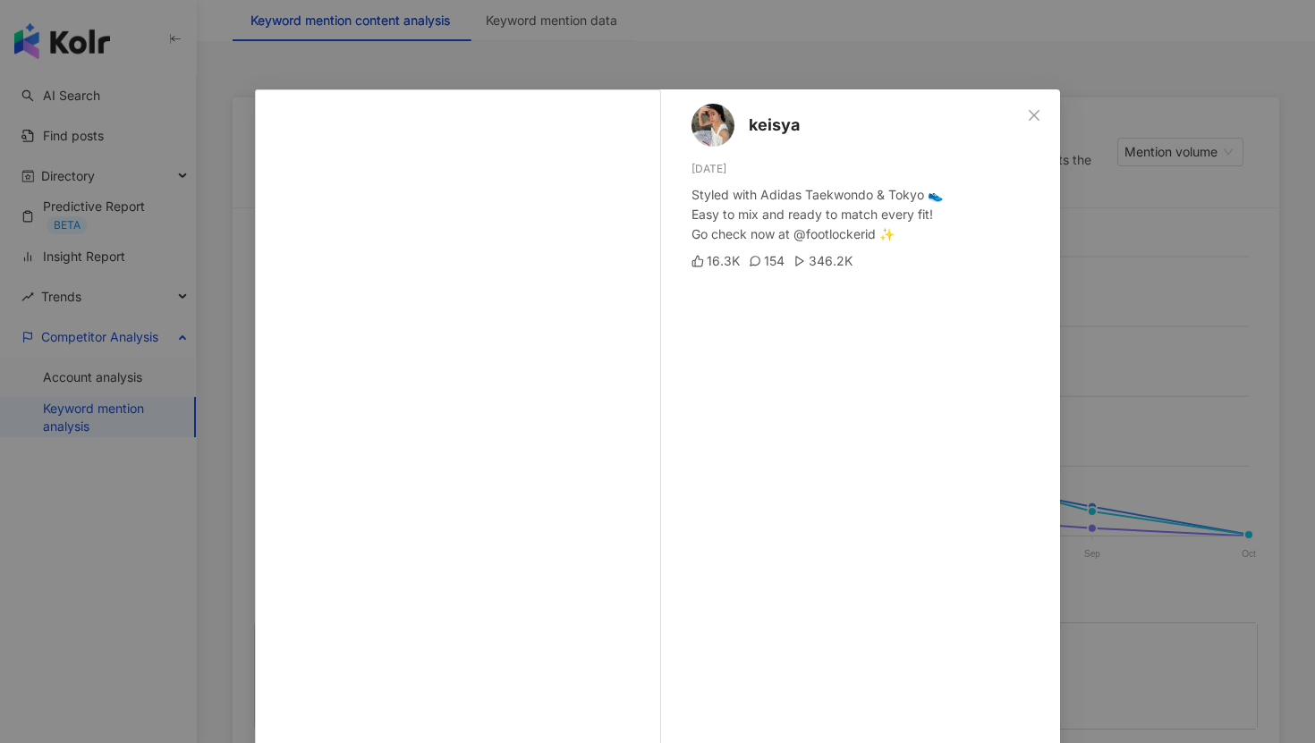
click at [1122, 453] on div "keisya [DATE] Styled with Adidas Taekwondo & Tokyo 👟 Easy to mix and ready to m…" at bounding box center [657, 371] width 1315 height 743
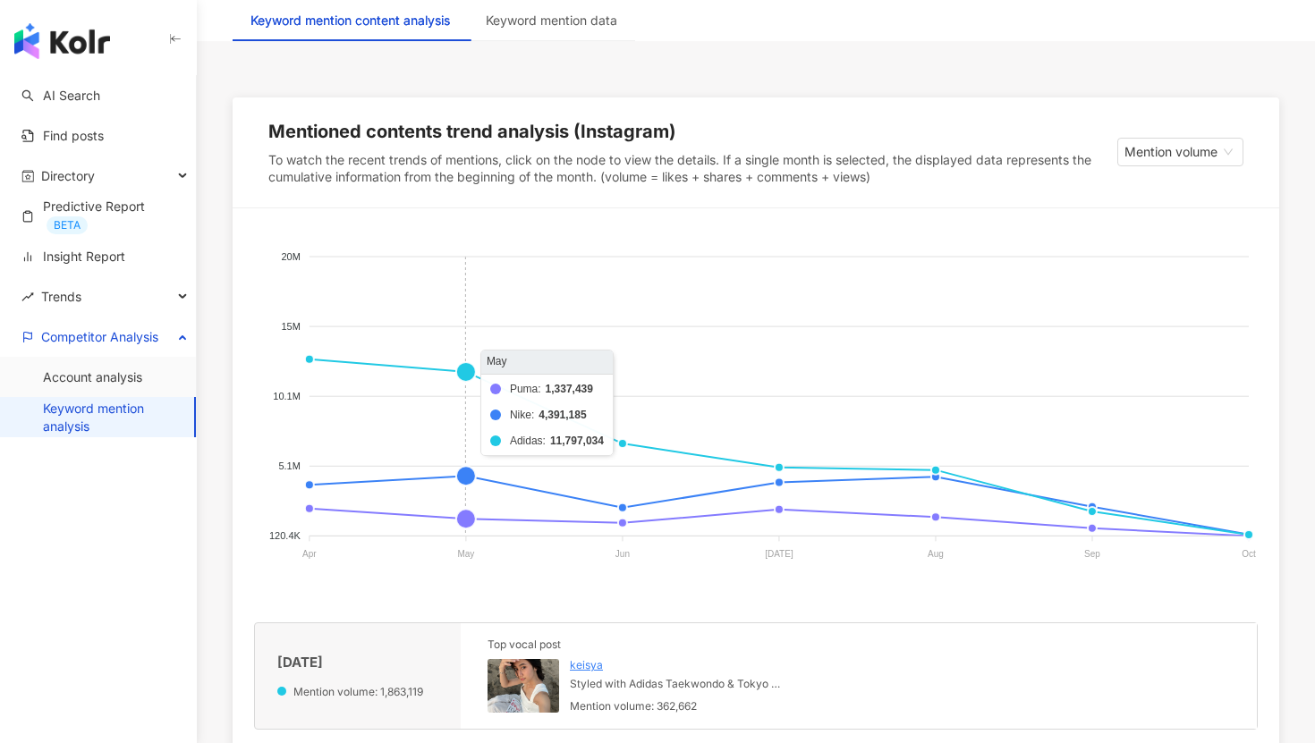
click at [466, 374] on foreignobject "Puma Nike Adidas" at bounding box center [756, 409] width 1004 height 358
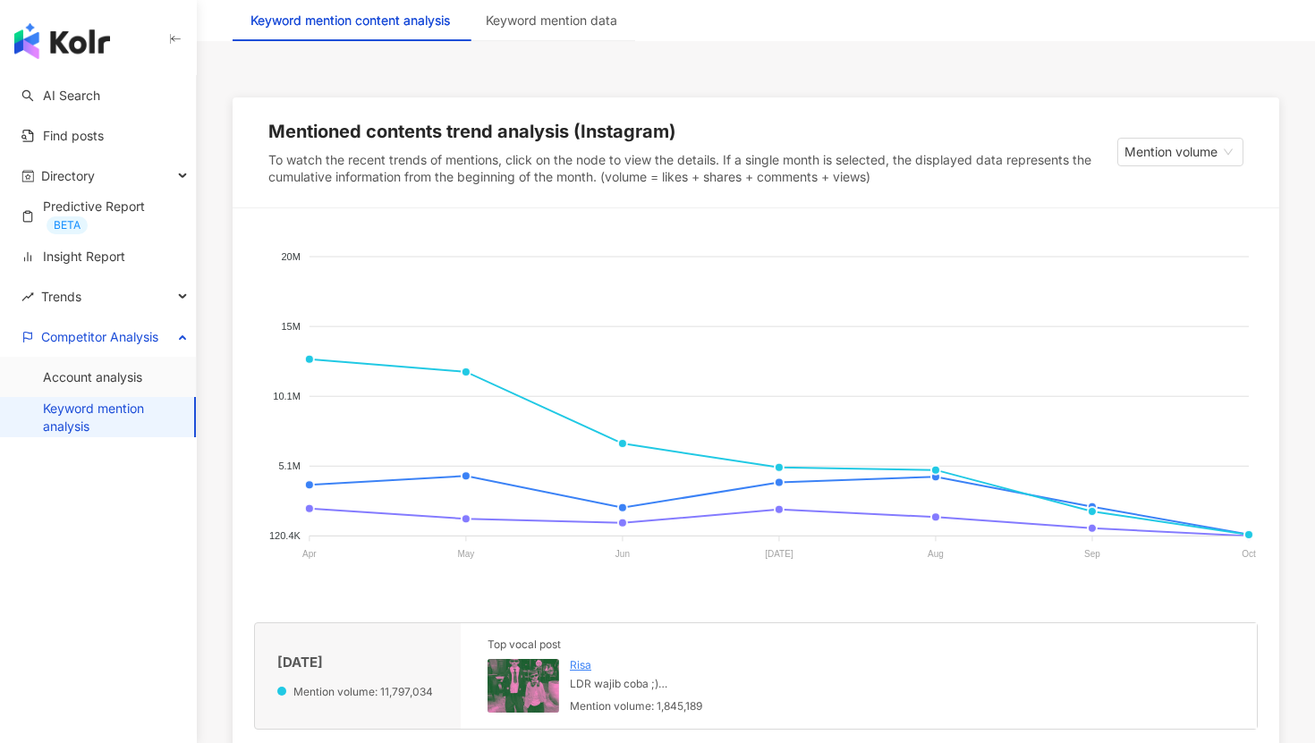
click at [531, 662] on img at bounding box center [524, 686] width 72 height 54
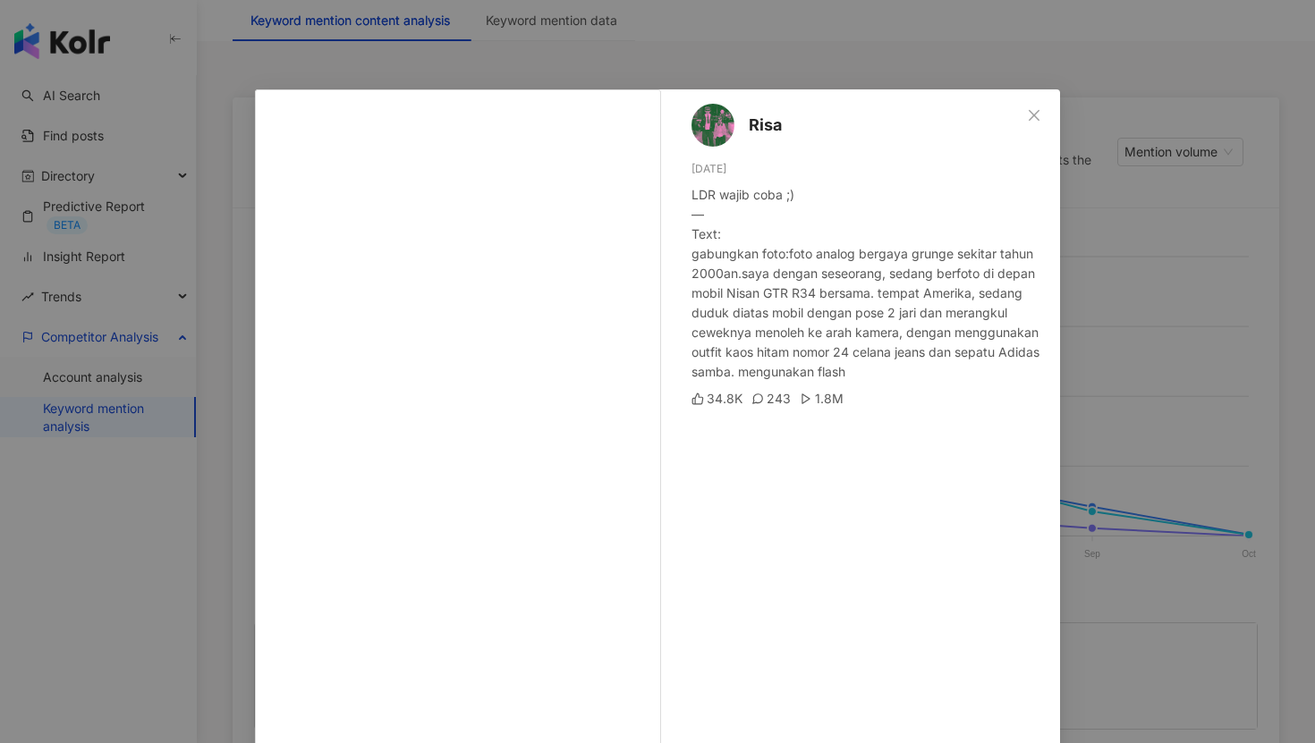
click at [1126, 409] on div "Risa [DATE] LDR wajib coba ;) — Text: gabungkan foto:foto analog bergaya grunge…" at bounding box center [657, 371] width 1315 height 743
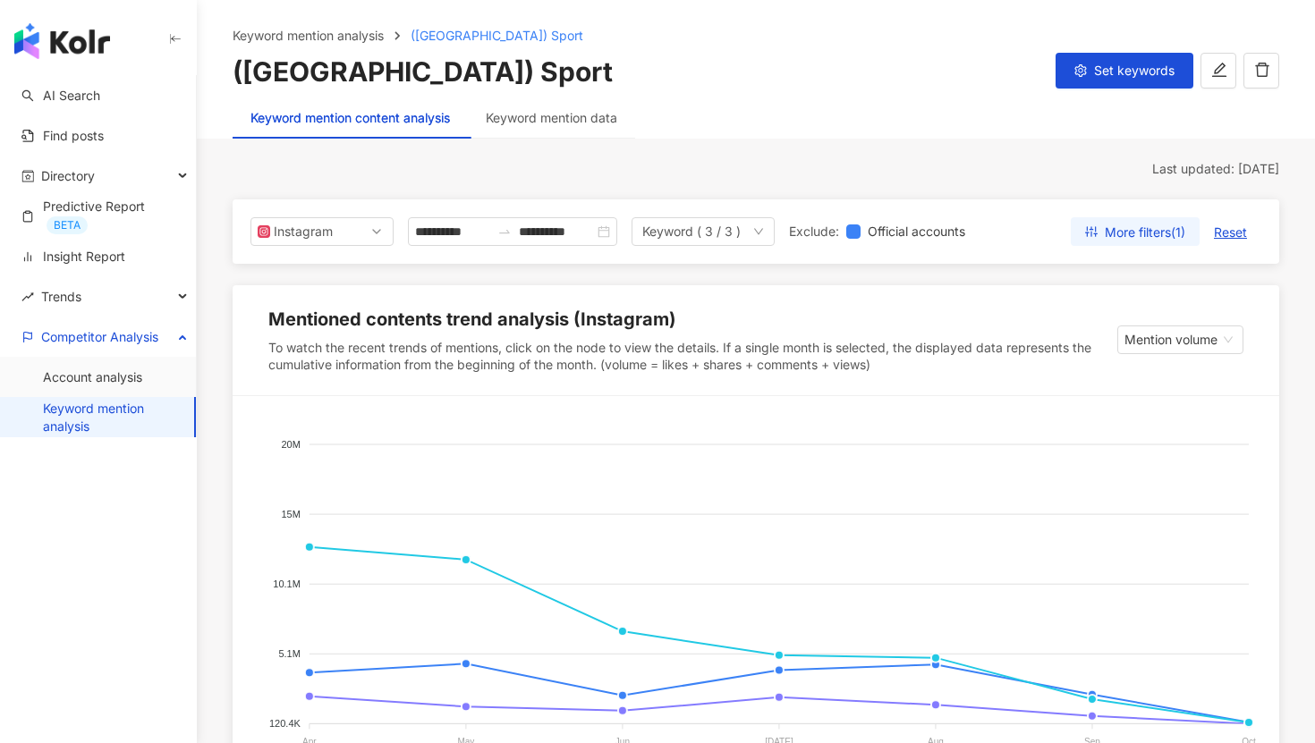
scroll to position [52, 0]
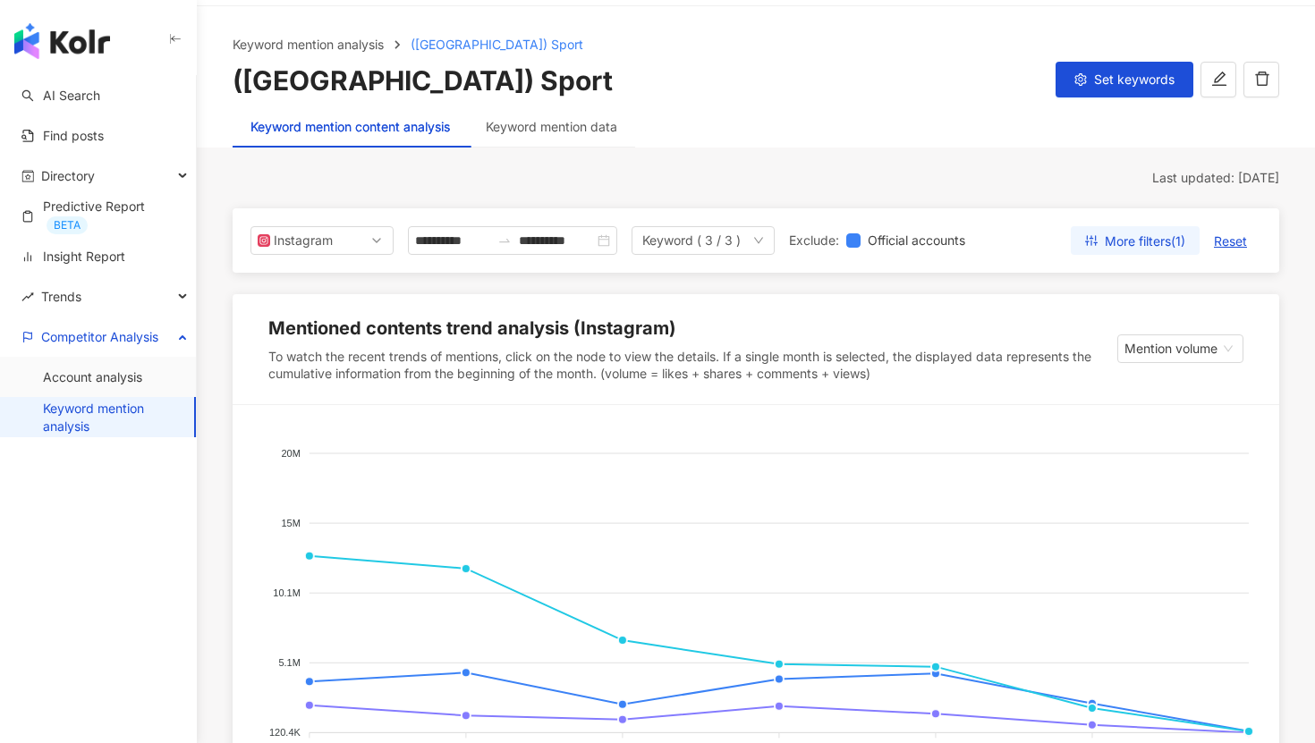
click at [83, 411] on link "Keyword mention analysis" at bounding box center [111, 417] width 137 height 35
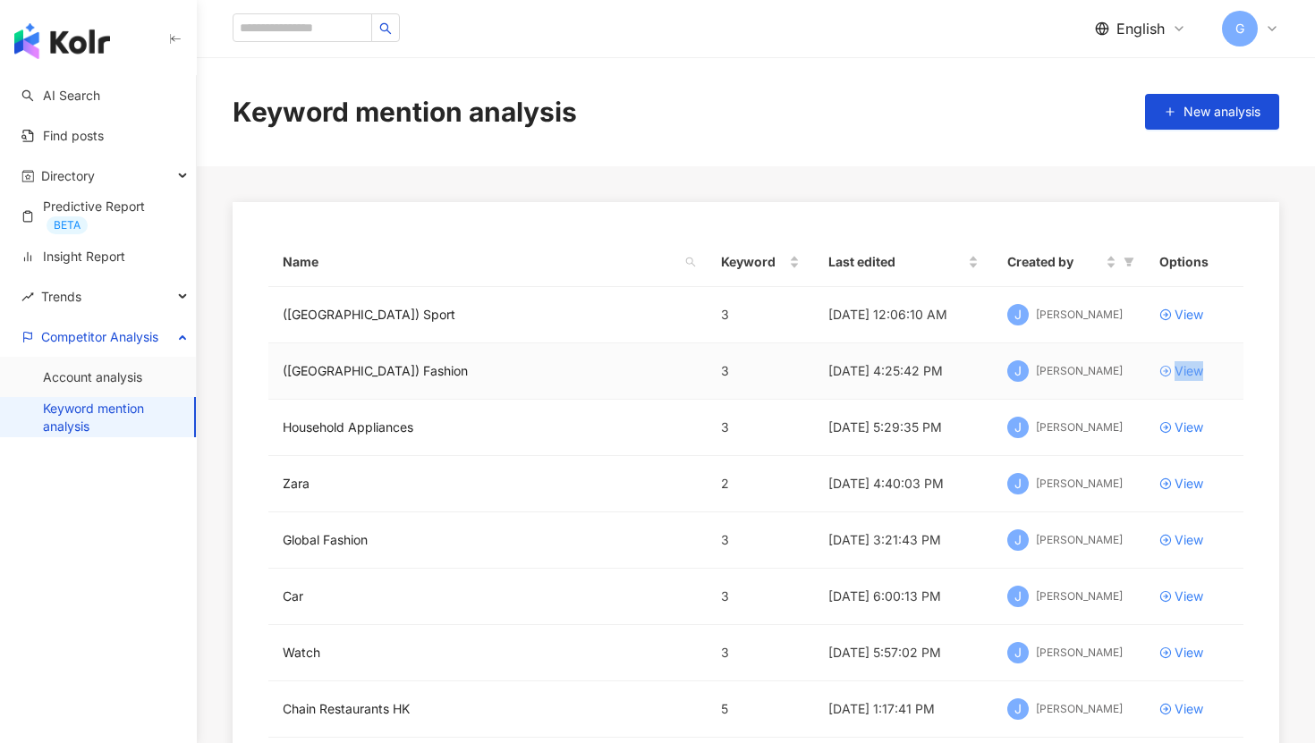
click at [1183, 372] on div "View" at bounding box center [1189, 371] width 29 height 20
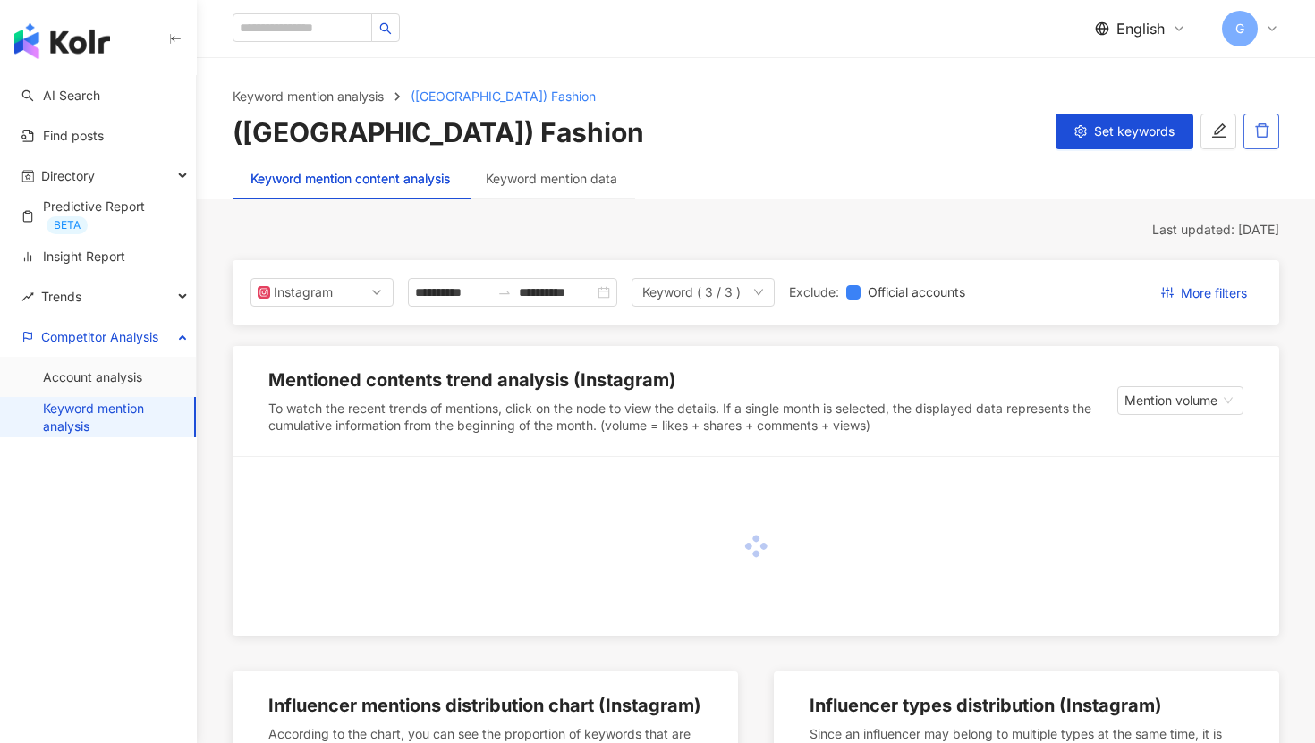
click at [1271, 141] on button "button" at bounding box center [1261, 132] width 36 height 36
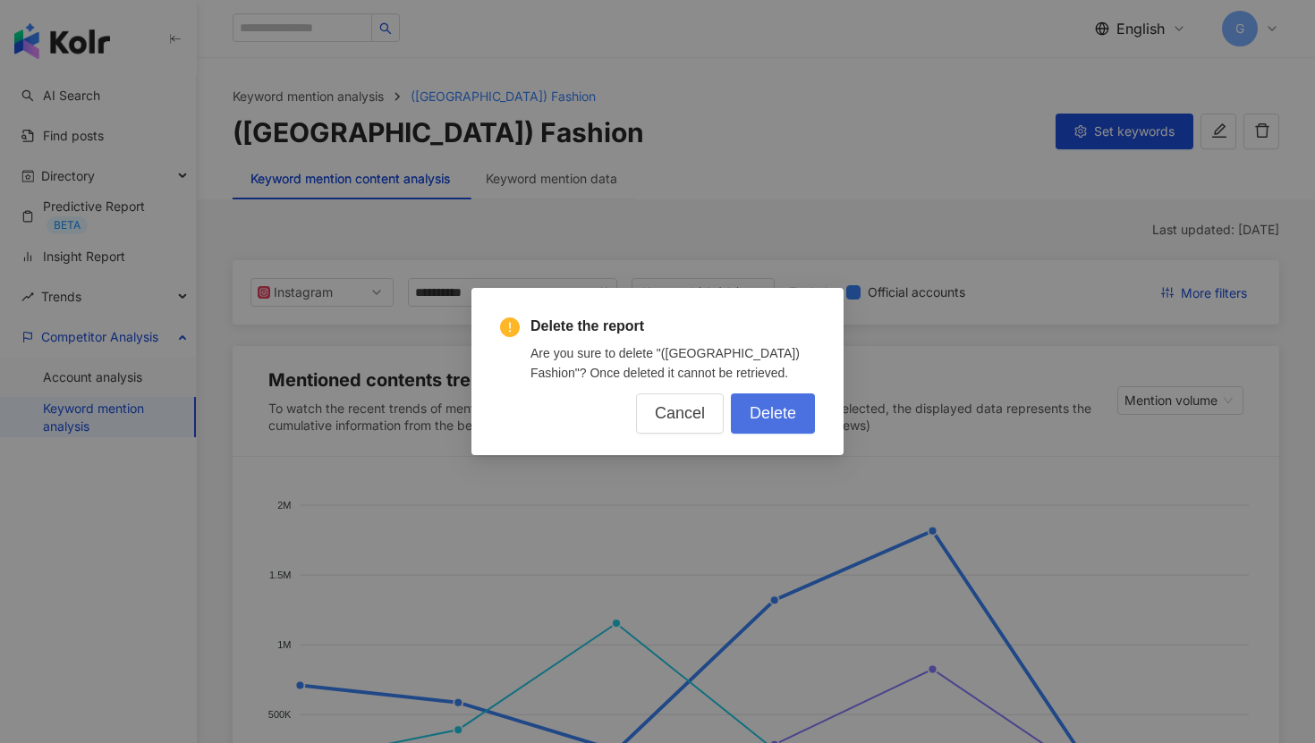
click at [771, 419] on span "Delete" at bounding box center [773, 414] width 47 height 20
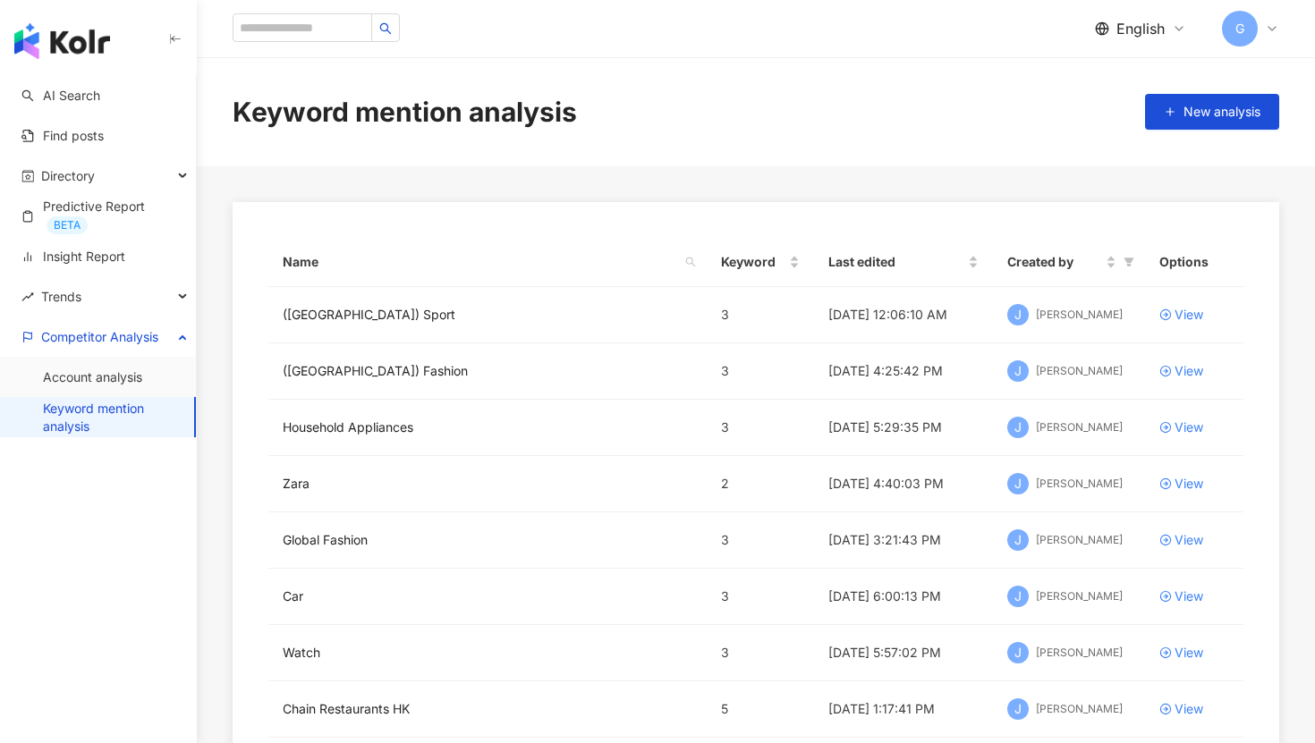
click at [128, 413] on link "Keyword mention analysis" at bounding box center [111, 417] width 137 height 35
click at [99, 386] on link "Account analysis" at bounding box center [92, 378] width 99 height 18
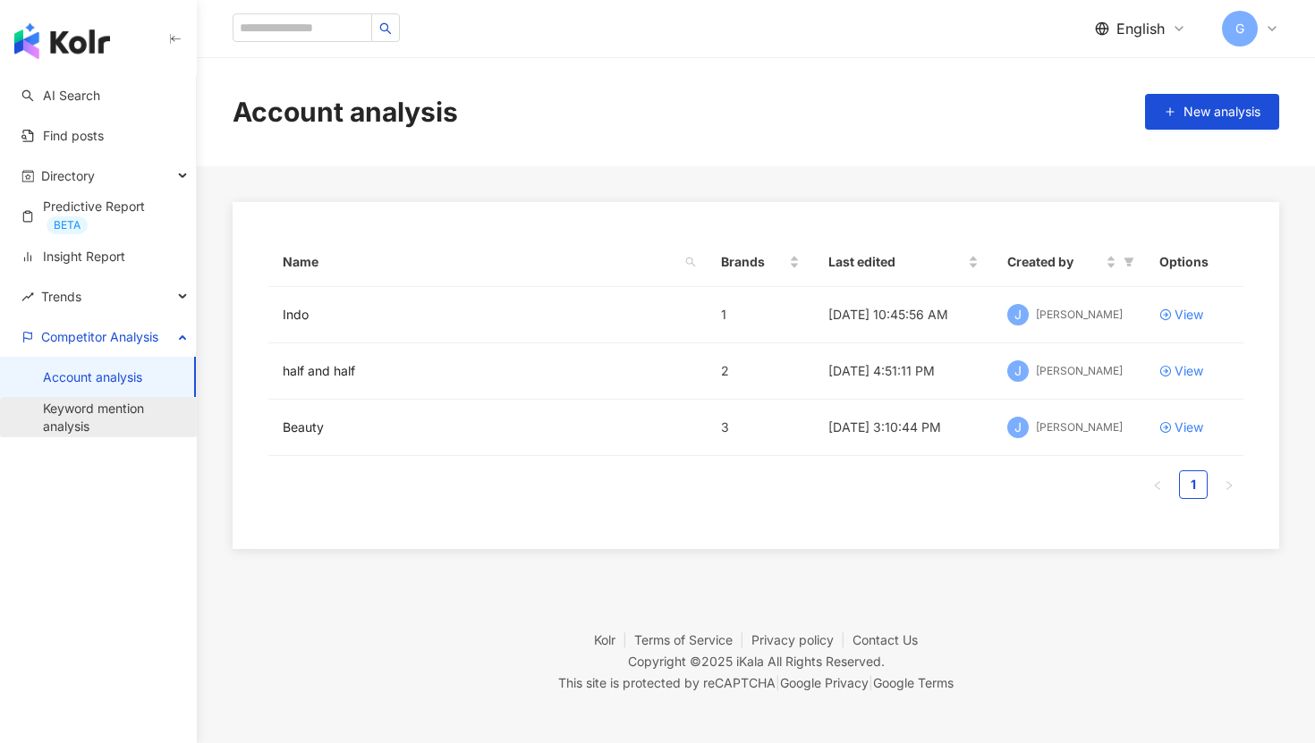
click at [96, 425] on link "Keyword mention analysis" at bounding box center [112, 417] width 139 height 35
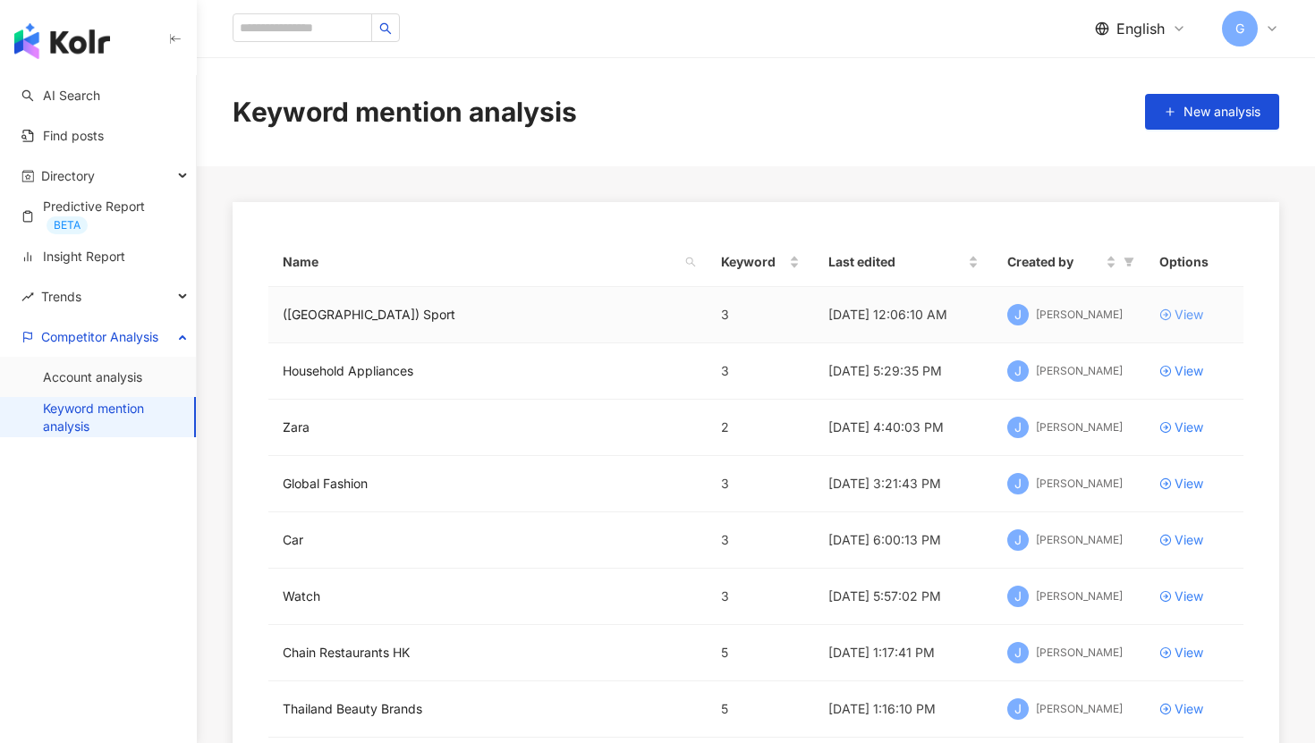
click at [1202, 310] on div "View" at bounding box center [1189, 315] width 29 height 20
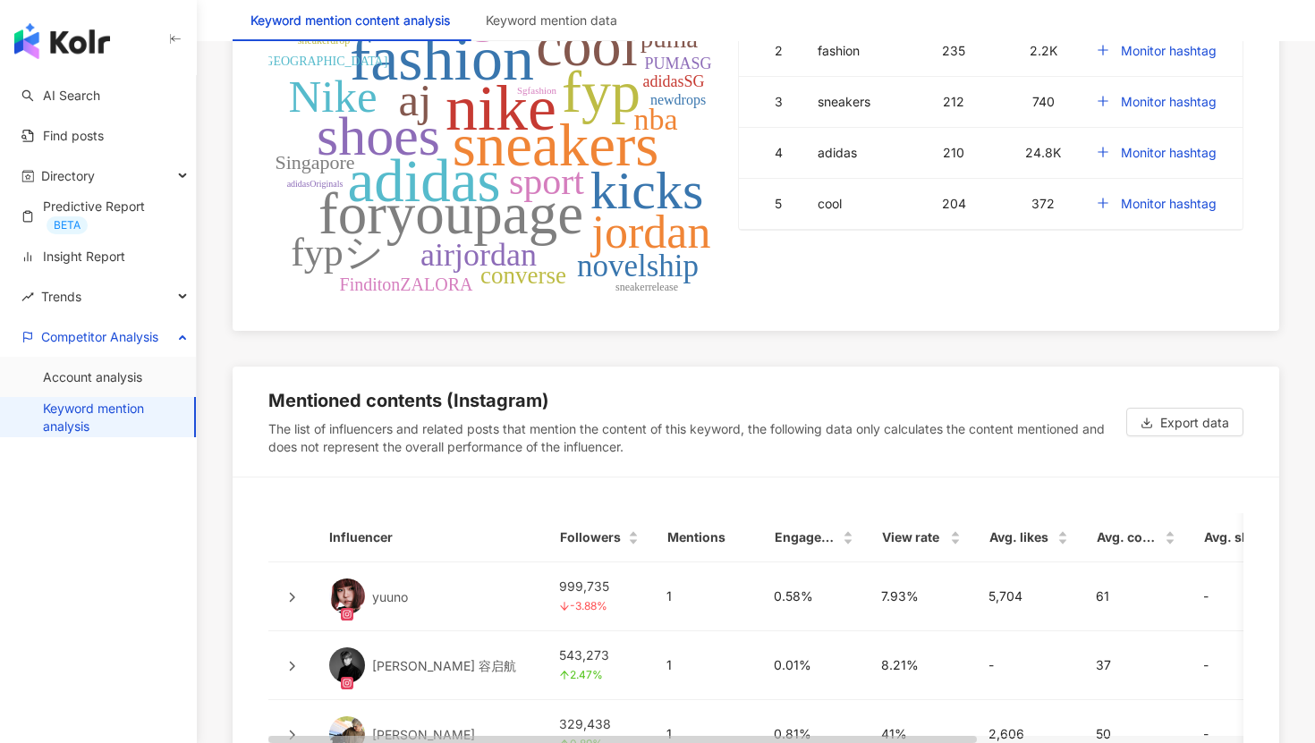
scroll to position [3994, 0]
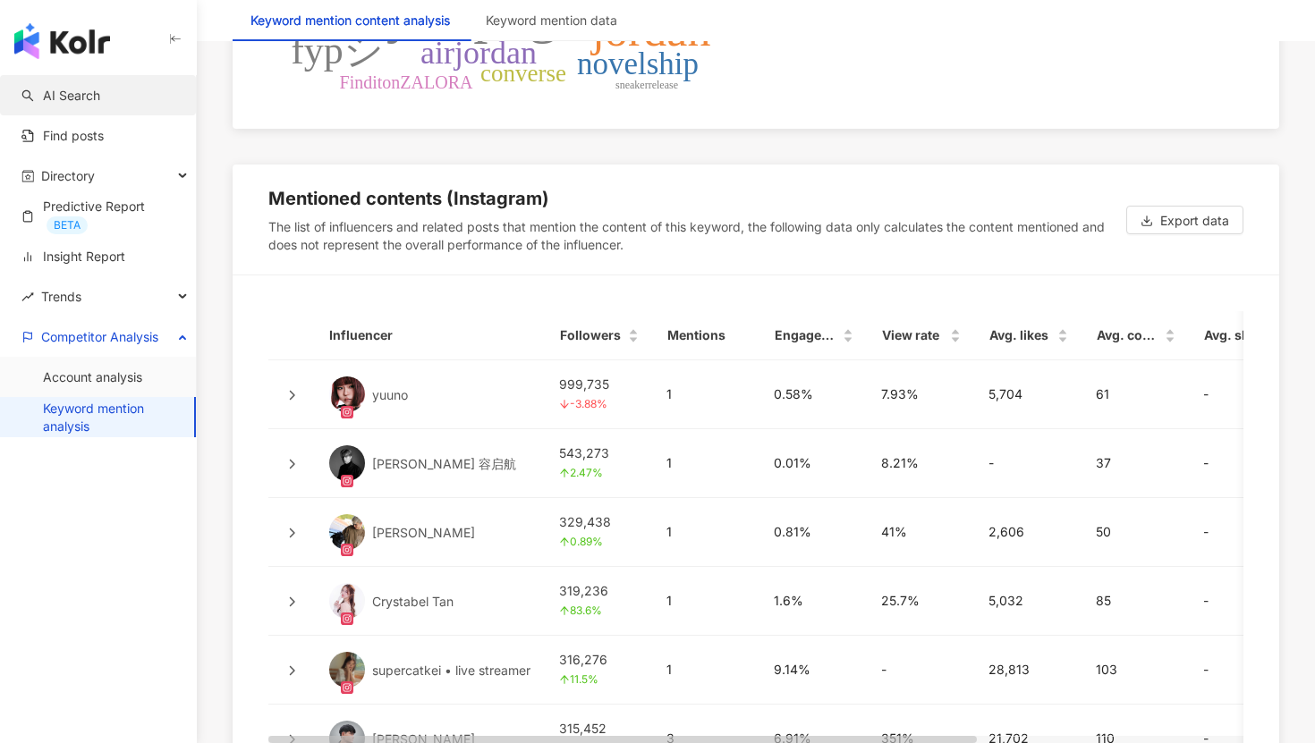
click at [81, 97] on link "AI Search" at bounding box center [60, 96] width 79 height 18
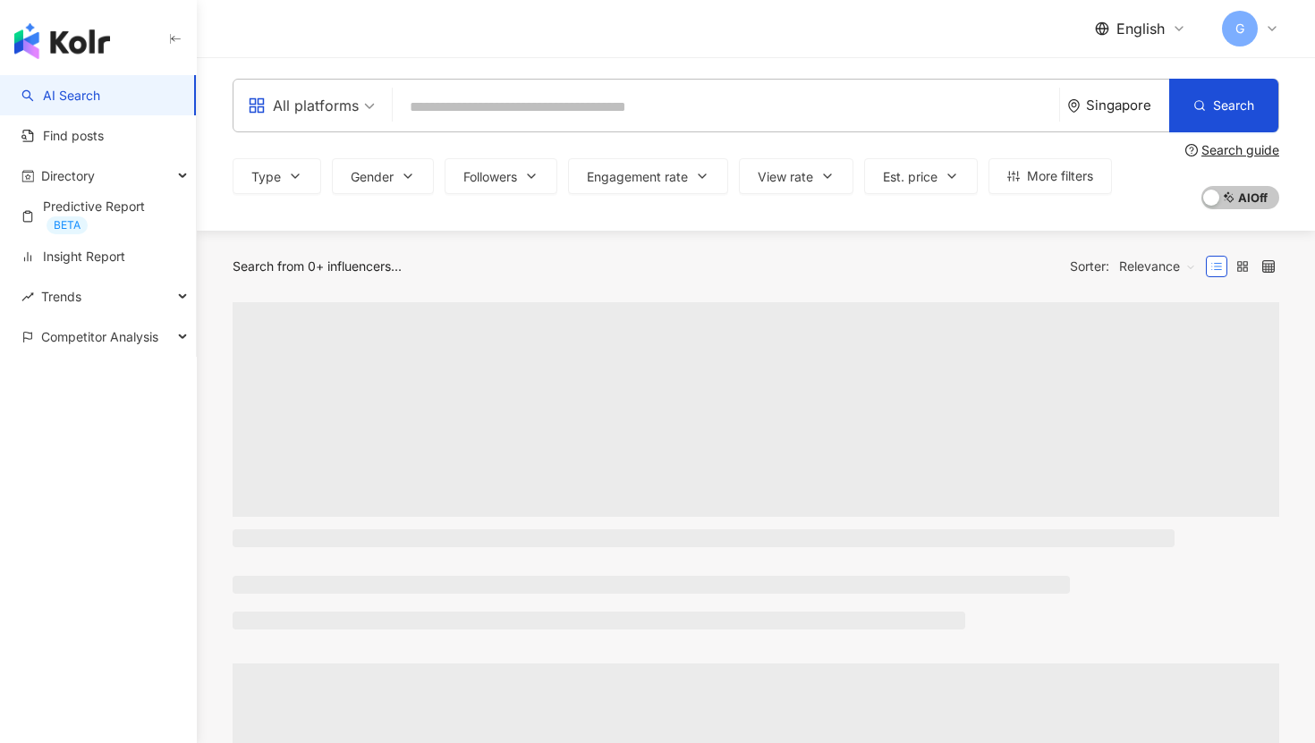
click at [509, 116] on input "search" at bounding box center [726, 107] width 652 height 34
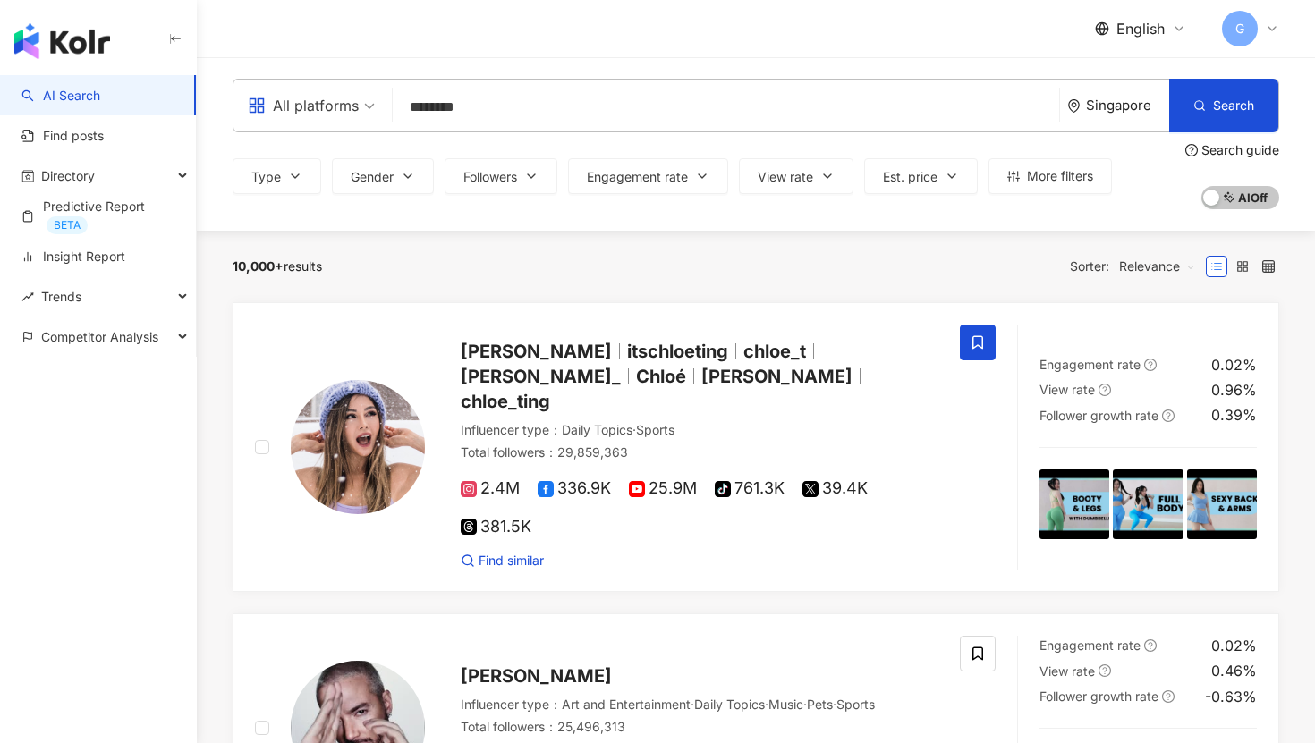
type input "********"
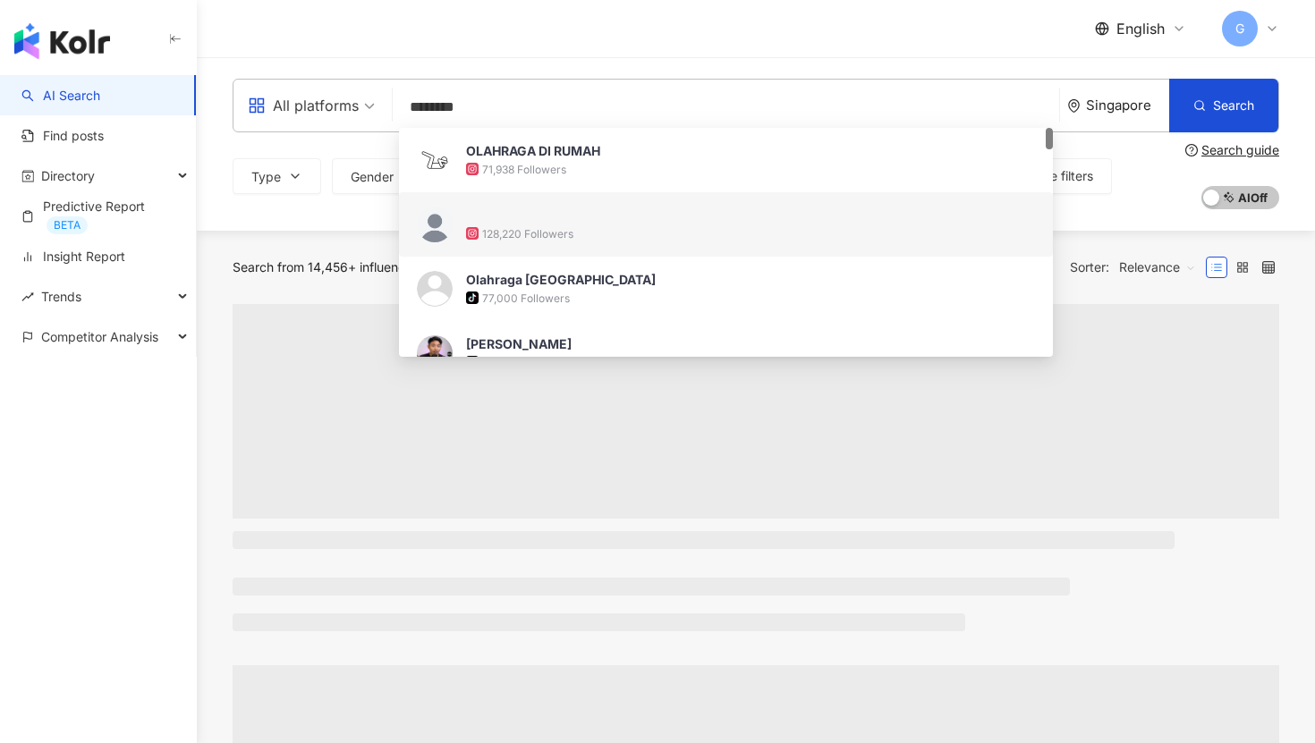
click at [362, 208] on div "Type Gender Followers Engagement rate View rate Est. price More filters Search …" at bounding box center [756, 176] width 1047 height 66
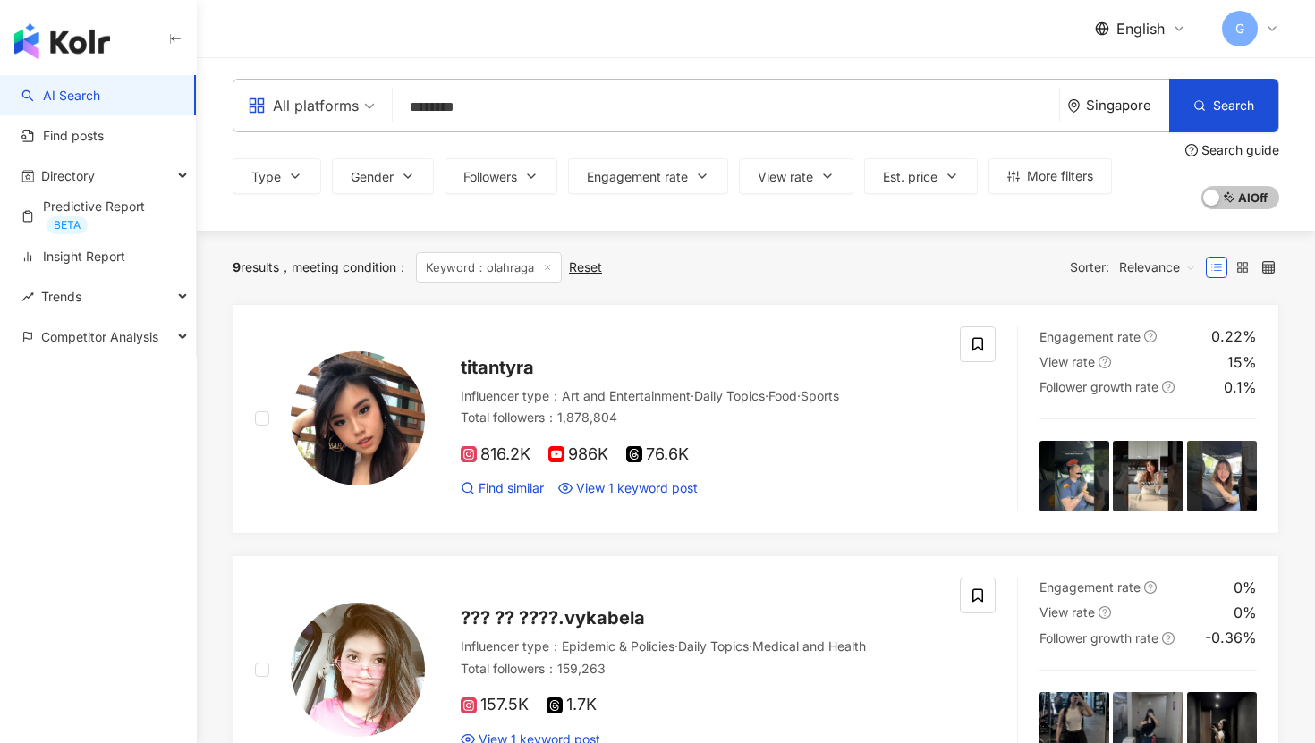
click at [1099, 110] on div "Singapore" at bounding box center [1127, 105] width 83 height 15
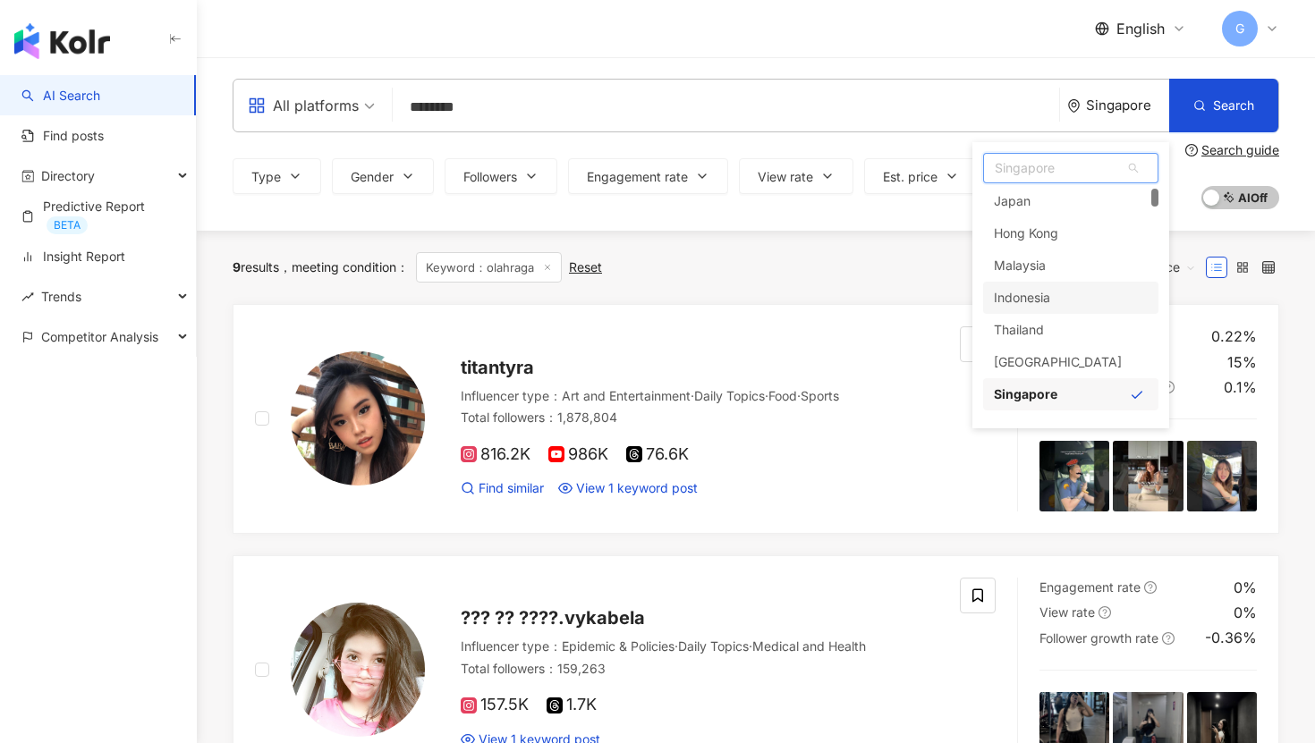
click at [1013, 303] on div "Indonesia" at bounding box center [1022, 298] width 56 height 32
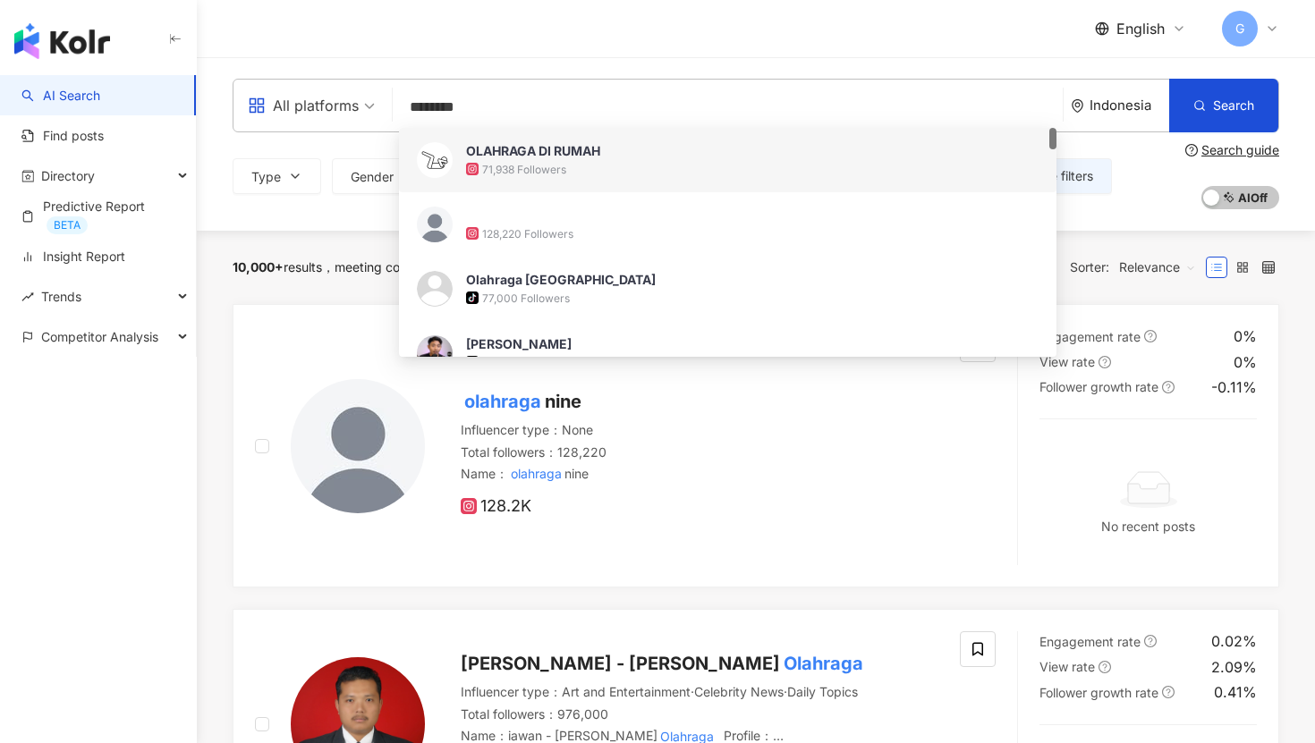
click at [281, 267] on span "10,000+" at bounding box center [258, 266] width 51 height 15
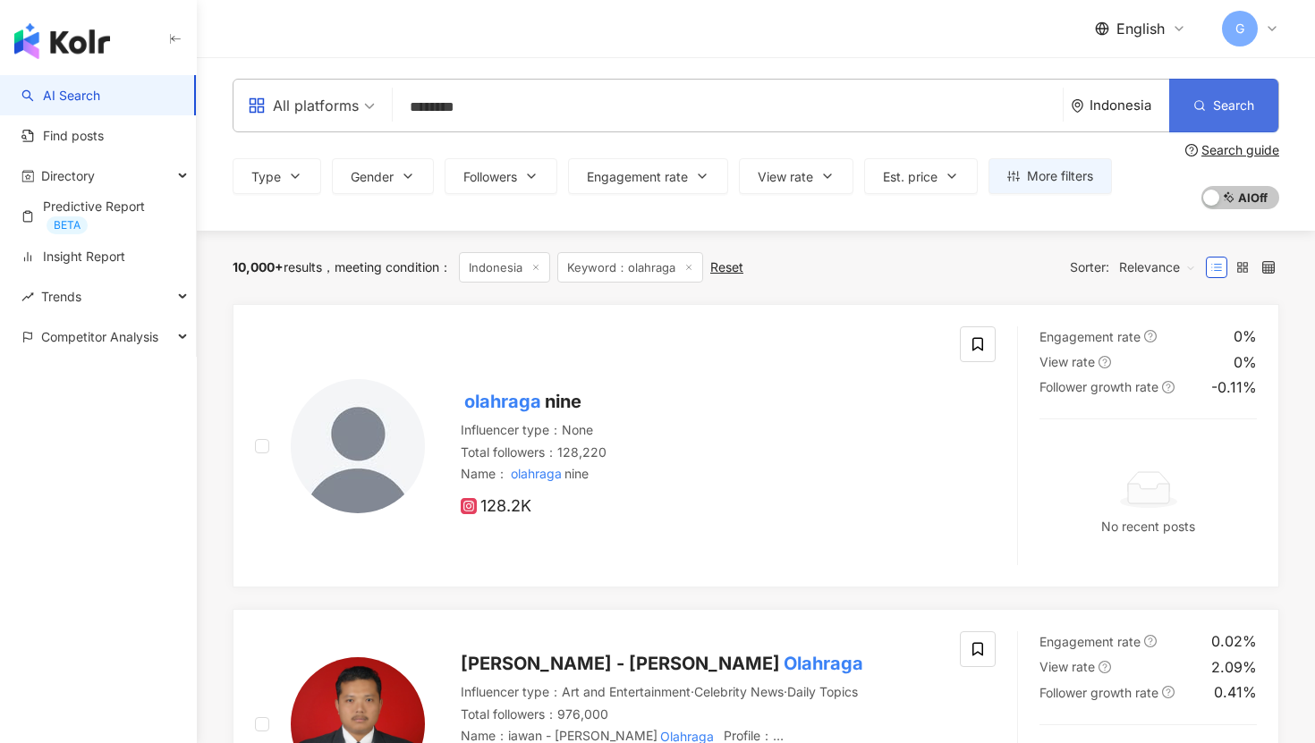
click at [1200, 113] on button "Search" at bounding box center [1223, 106] width 109 height 54
click at [1147, 274] on span "Relevance" at bounding box center [1157, 267] width 77 height 29
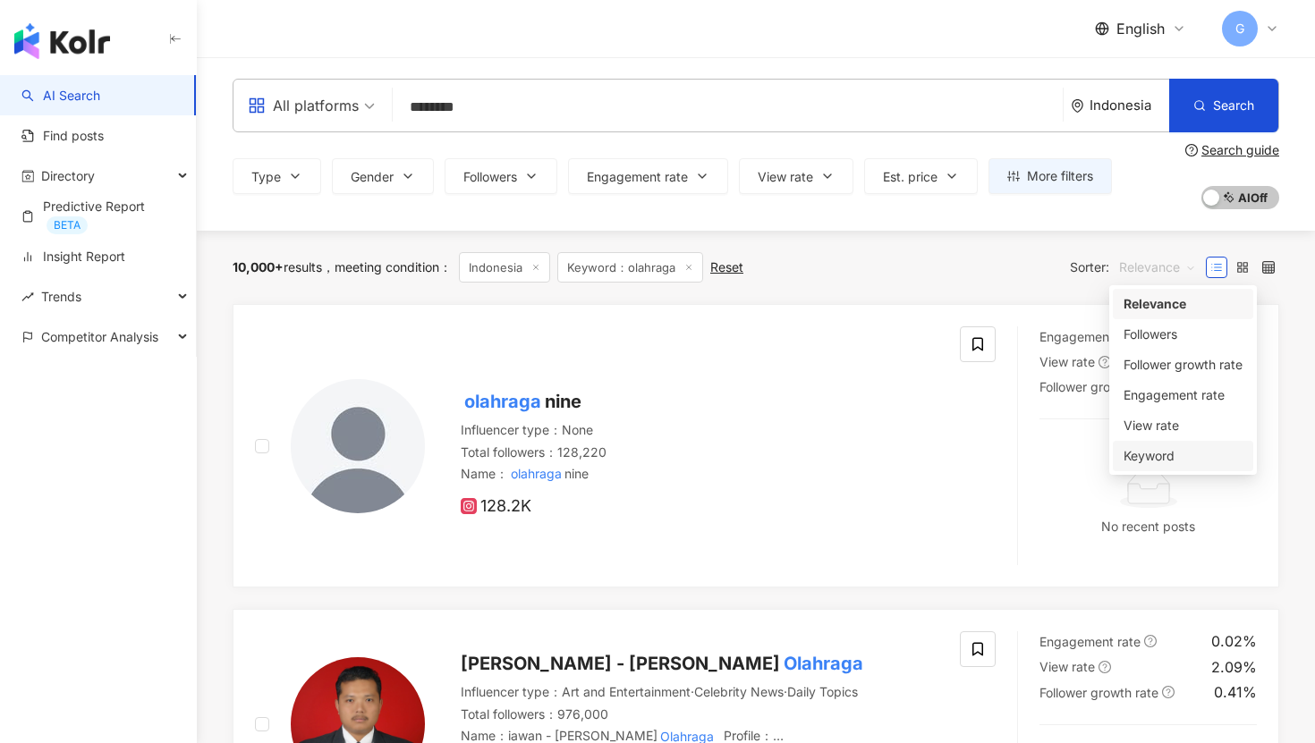
click at [1155, 448] on div "Keyword" at bounding box center [1183, 456] width 119 height 20
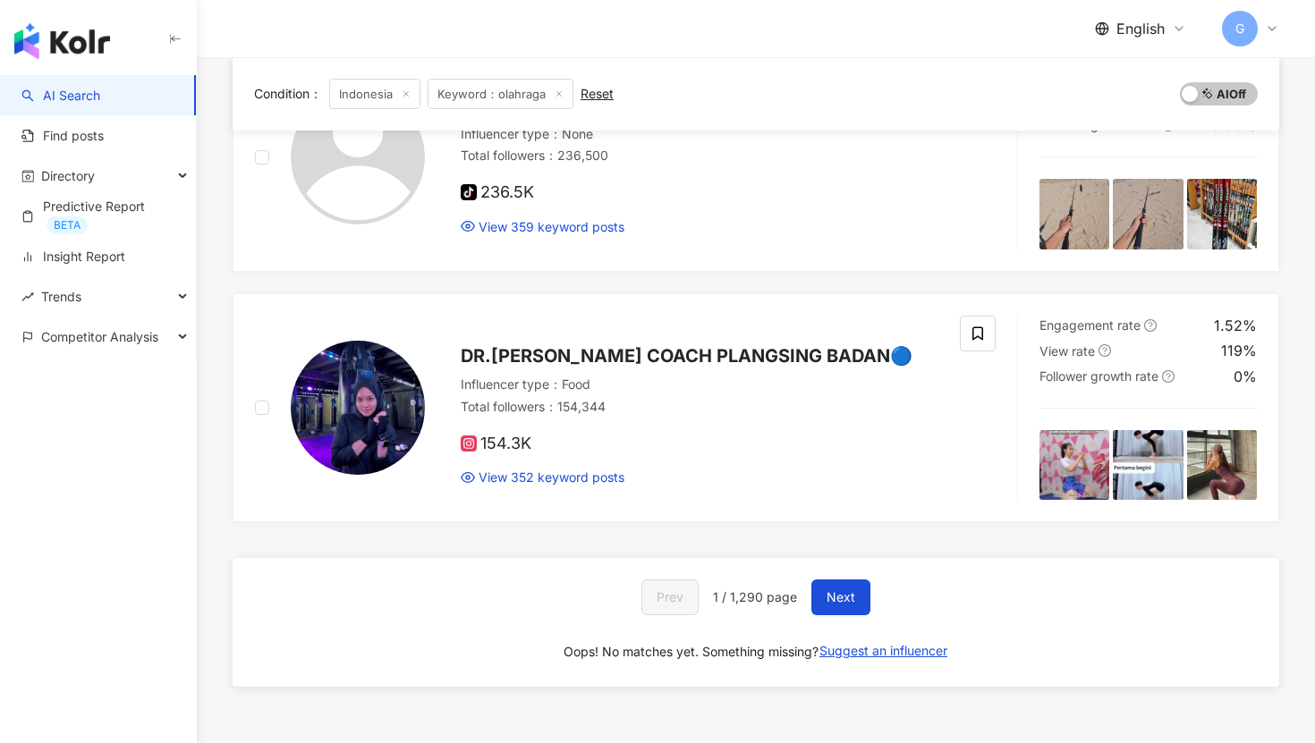
scroll to position [2881, 0]
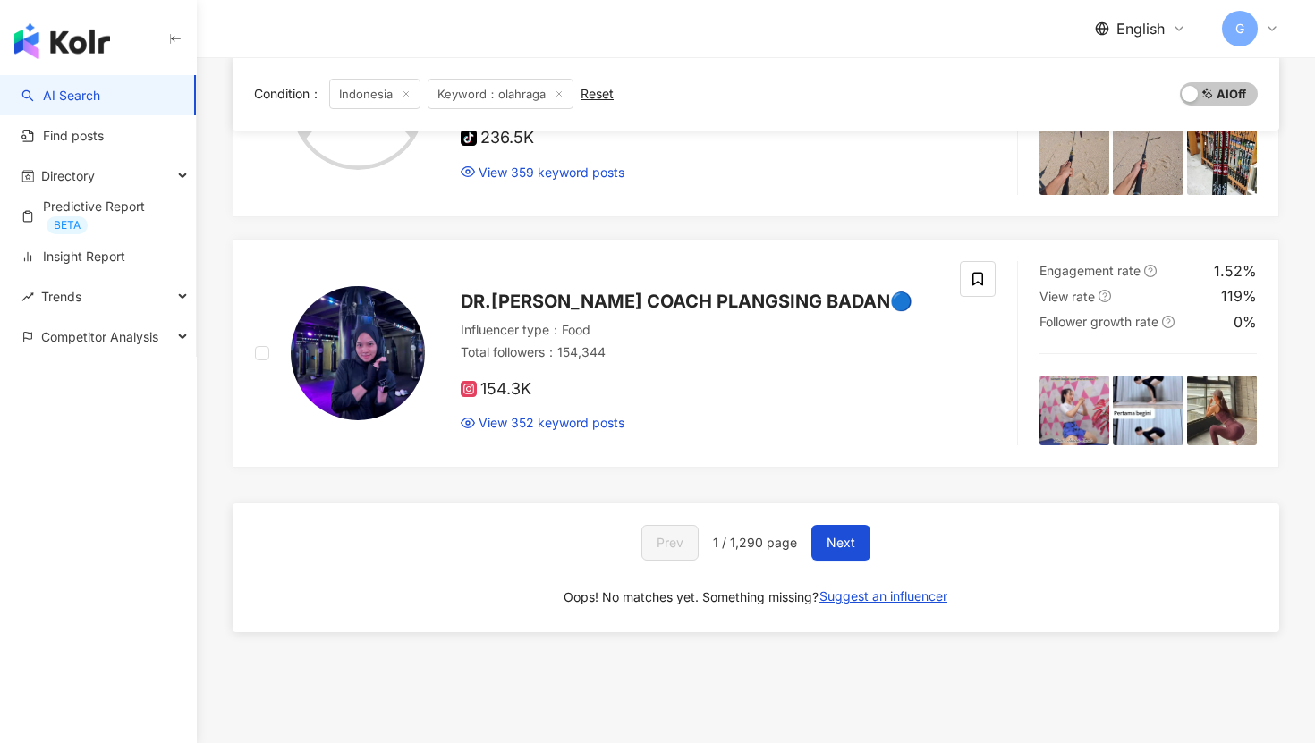
click at [481, 617] on div "Prev 1 / 1,290 page Next Oops! No matches yet. Something missing? Suggest an in…" at bounding box center [756, 568] width 1047 height 129
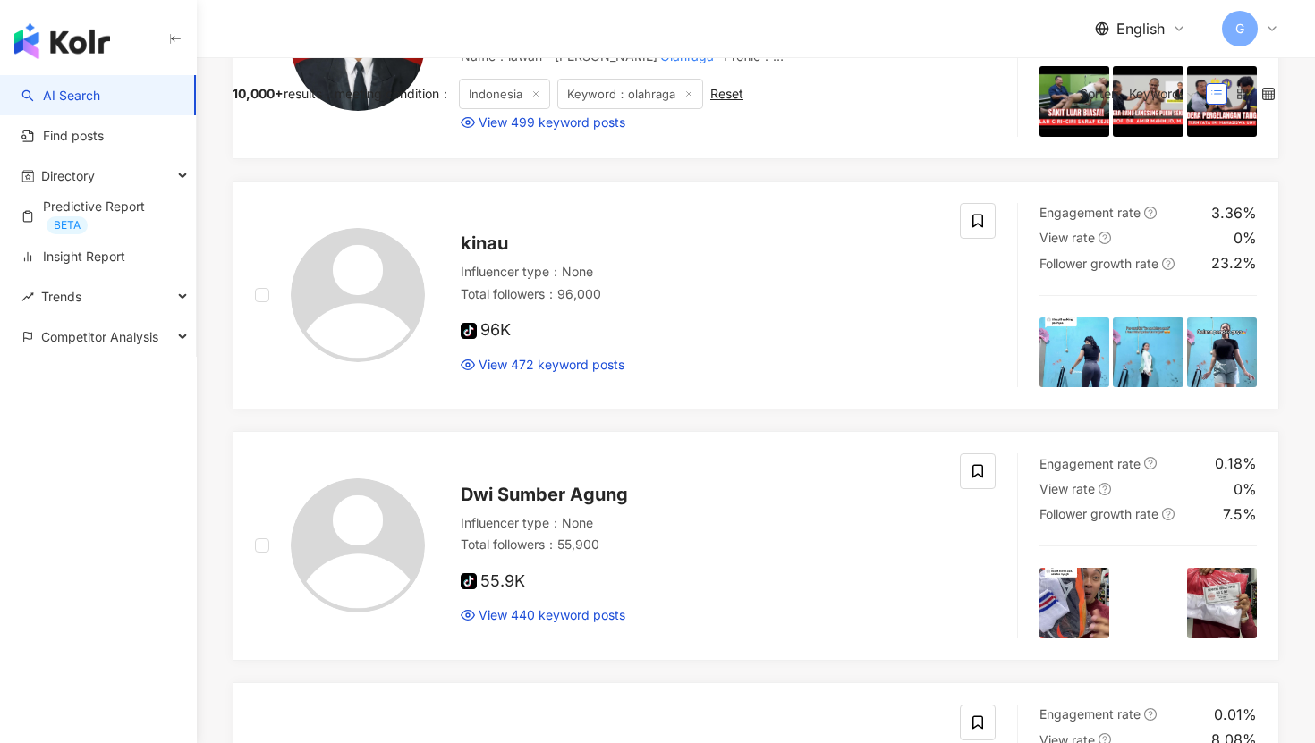
scroll to position [0, 0]
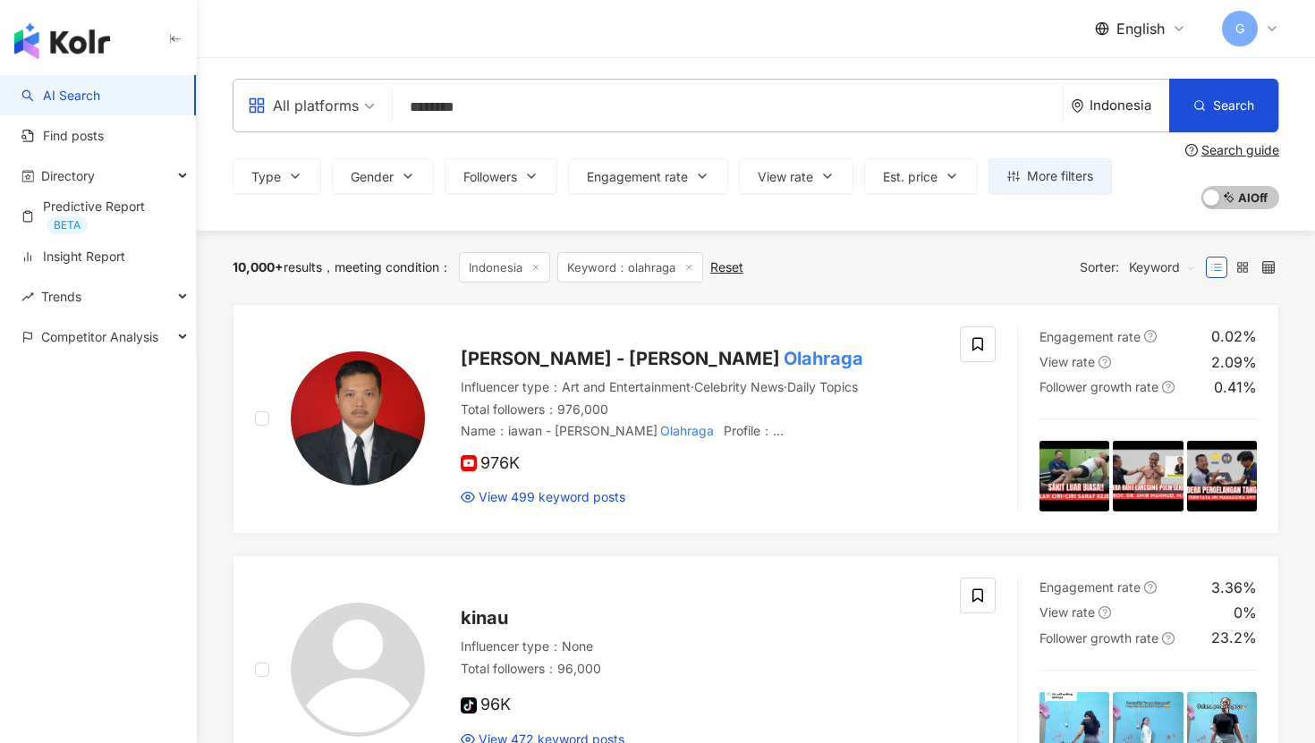
click at [350, 111] on div "All platforms" at bounding box center [303, 105] width 111 height 29
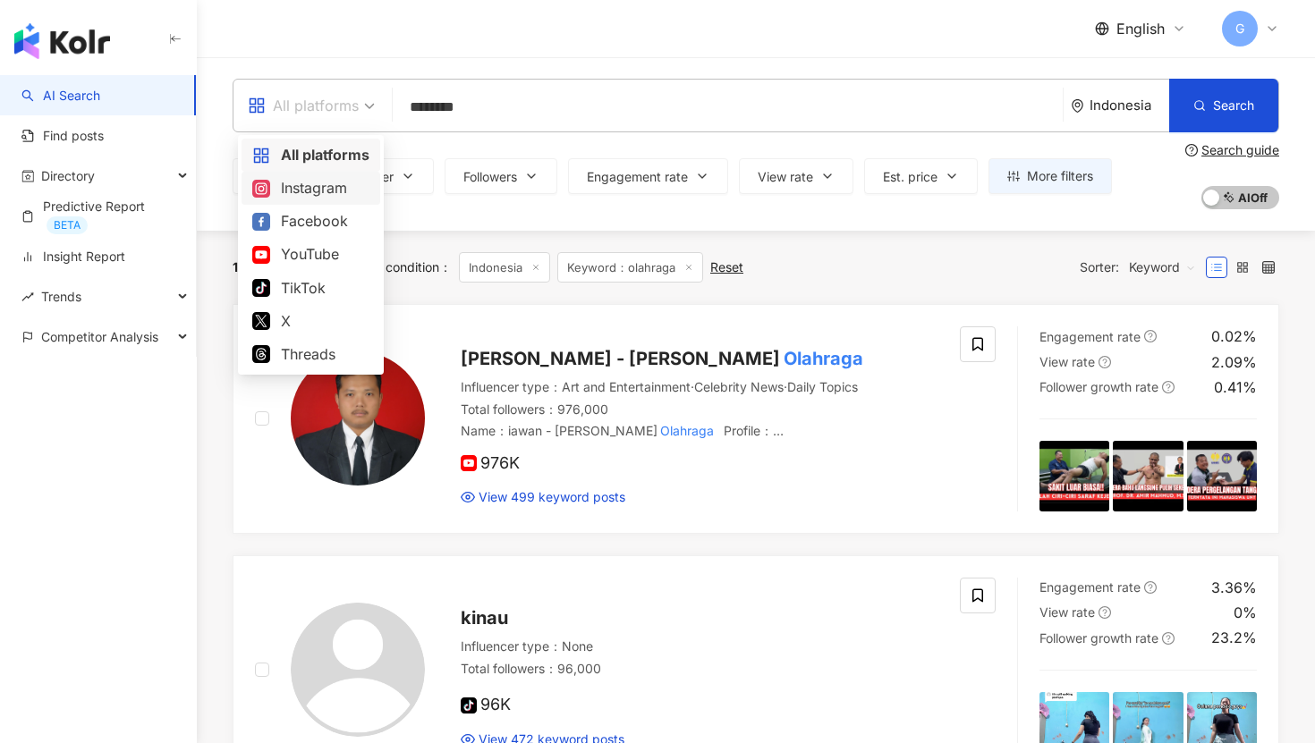
click at [328, 193] on div "Instagram" at bounding box center [310, 188] width 117 height 22
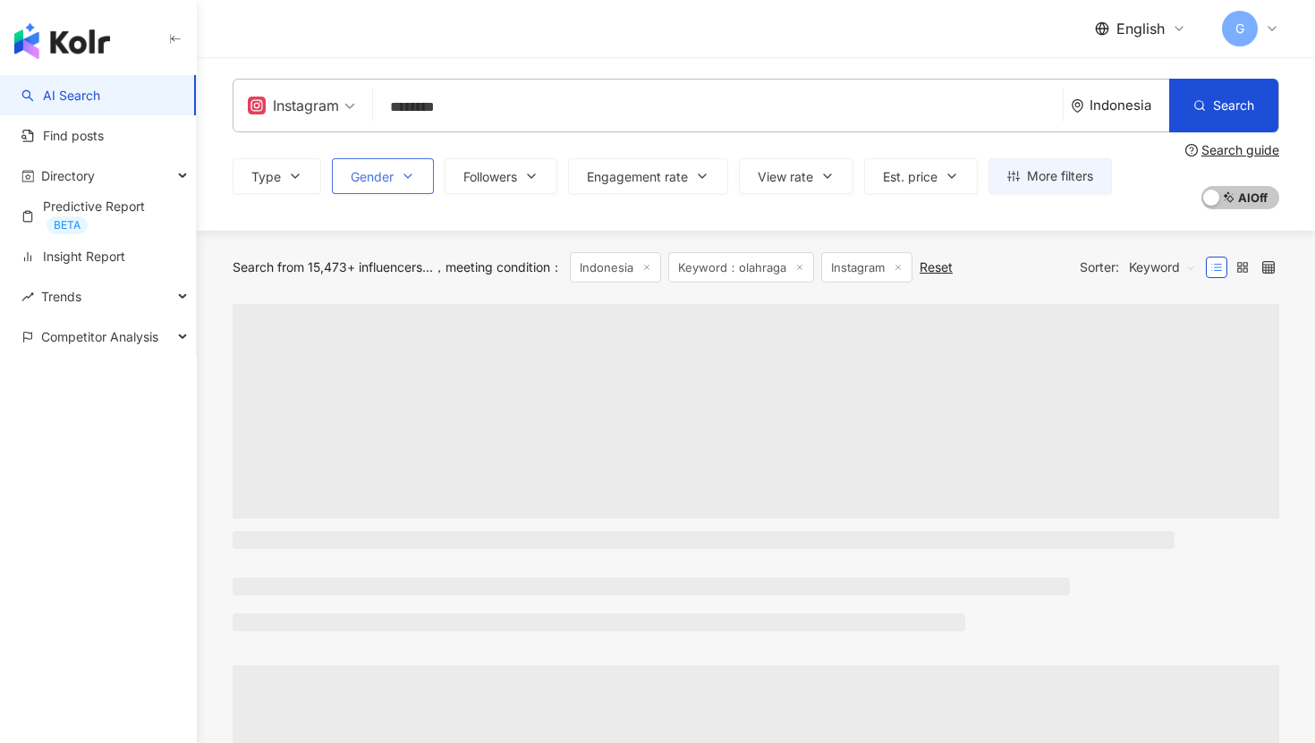
click at [416, 173] on button "Gender" at bounding box center [383, 176] width 102 height 36
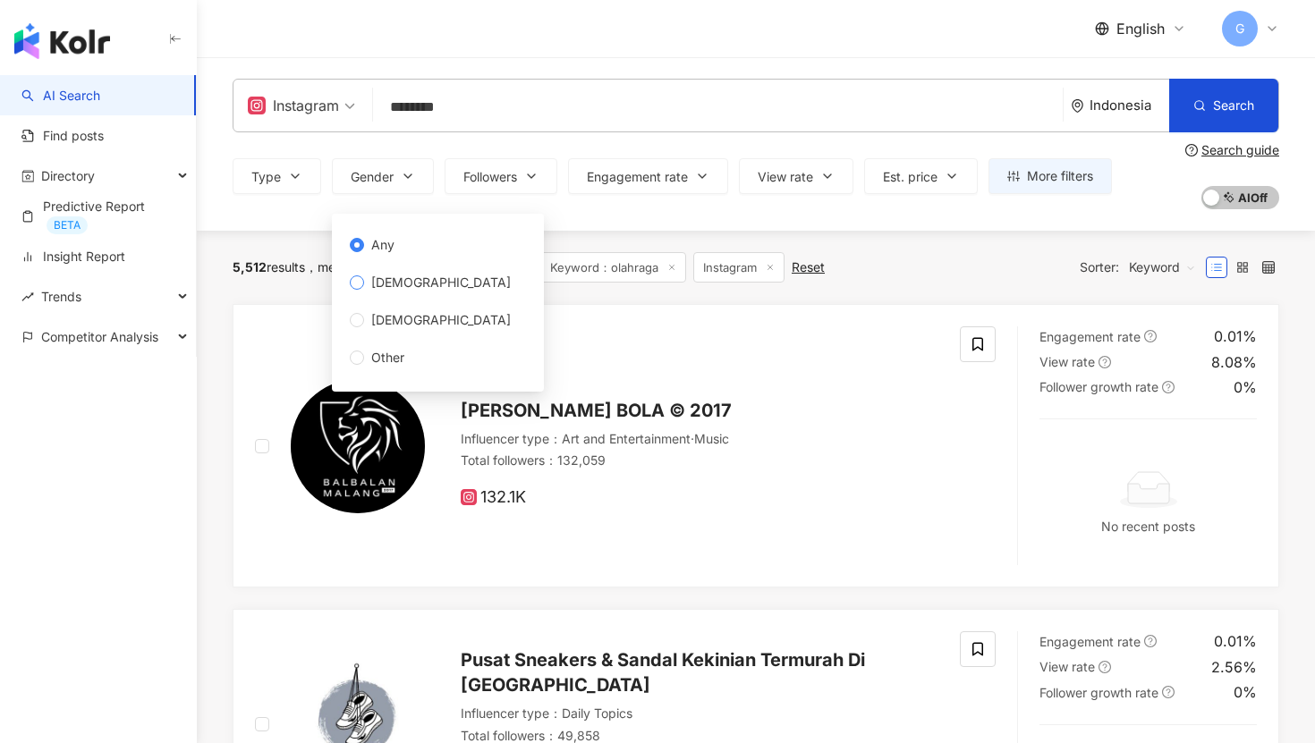
click at [402, 284] on span "[DEMOGRAPHIC_DATA]" at bounding box center [441, 283] width 154 height 20
click at [686, 268] on span "Keyword：olahraga" at bounding box center [613, 267] width 146 height 30
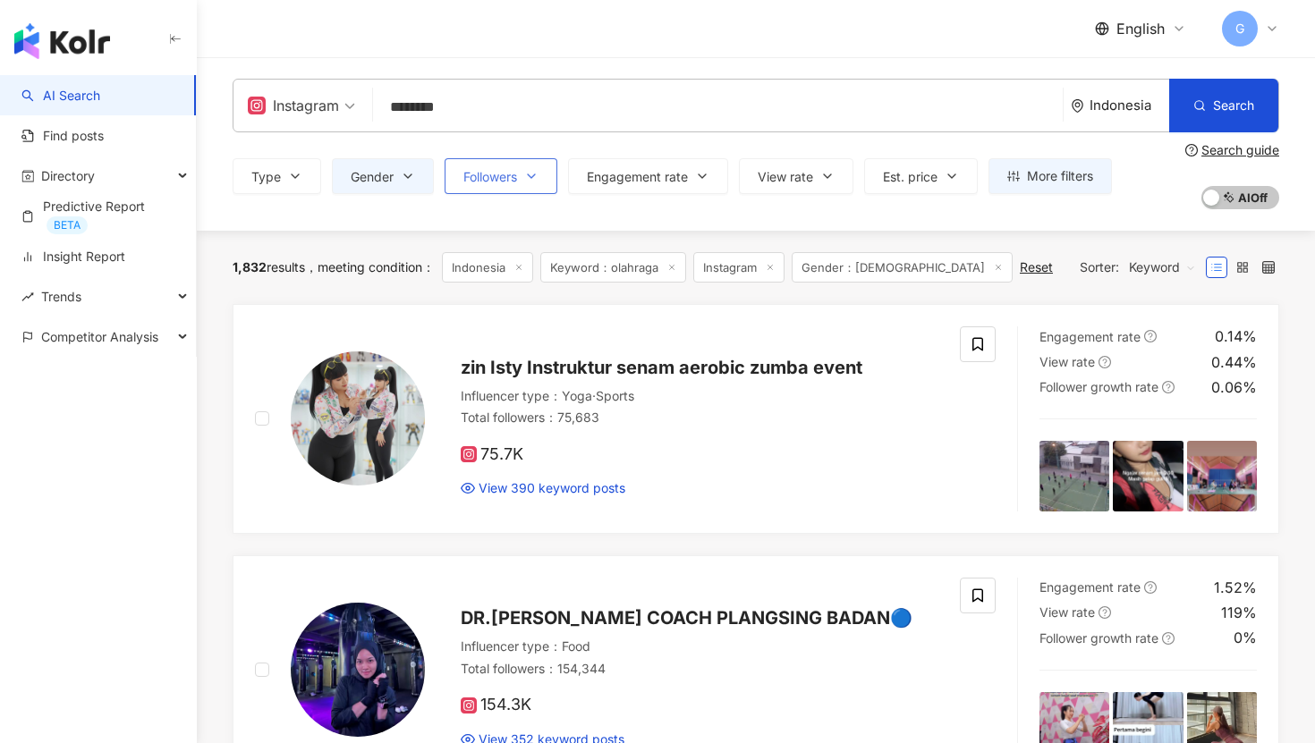
click at [523, 179] on button "Followers" at bounding box center [501, 176] width 113 height 36
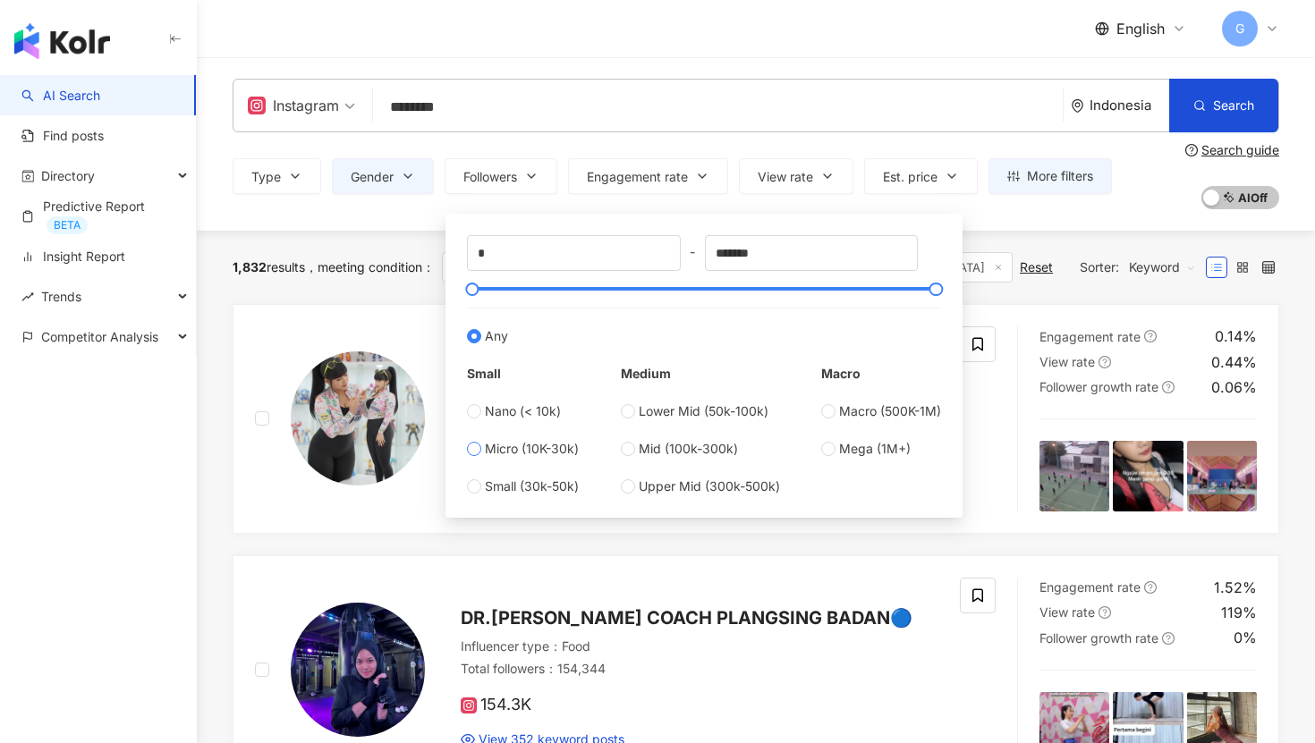
click at [481, 446] on label "Micro (10K-30k)" at bounding box center [523, 449] width 112 height 20
type input "*****"
drag, startPoint x: 493, startPoint y: 286, endPoint x: 862, endPoint y: 318, distance: 370.0
click at [861, 318] on div "***** - ****** Any Small Nano (< 10k) Micro (10K-30k) Small (30k-50k) Medium Lo…" at bounding box center [704, 365] width 474 height 261
type input "*******"
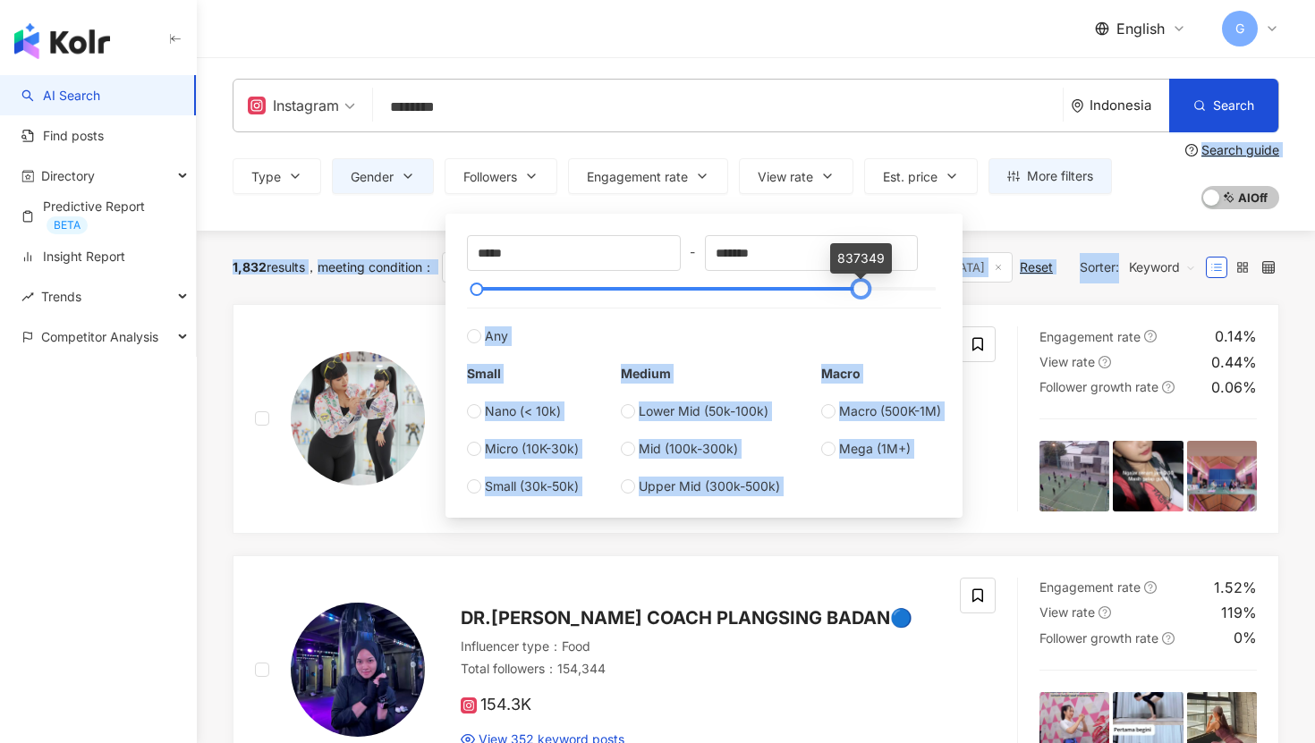
drag, startPoint x: 865, startPoint y: 288, endPoint x: 1074, endPoint y: 288, distance: 209.3
click at [1013, 276] on div "1,832 results meeting condition ： [GEOGRAPHIC_DATA] Keyword：olahraga Instagram …" at bounding box center [756, 267] width 1047 height 30
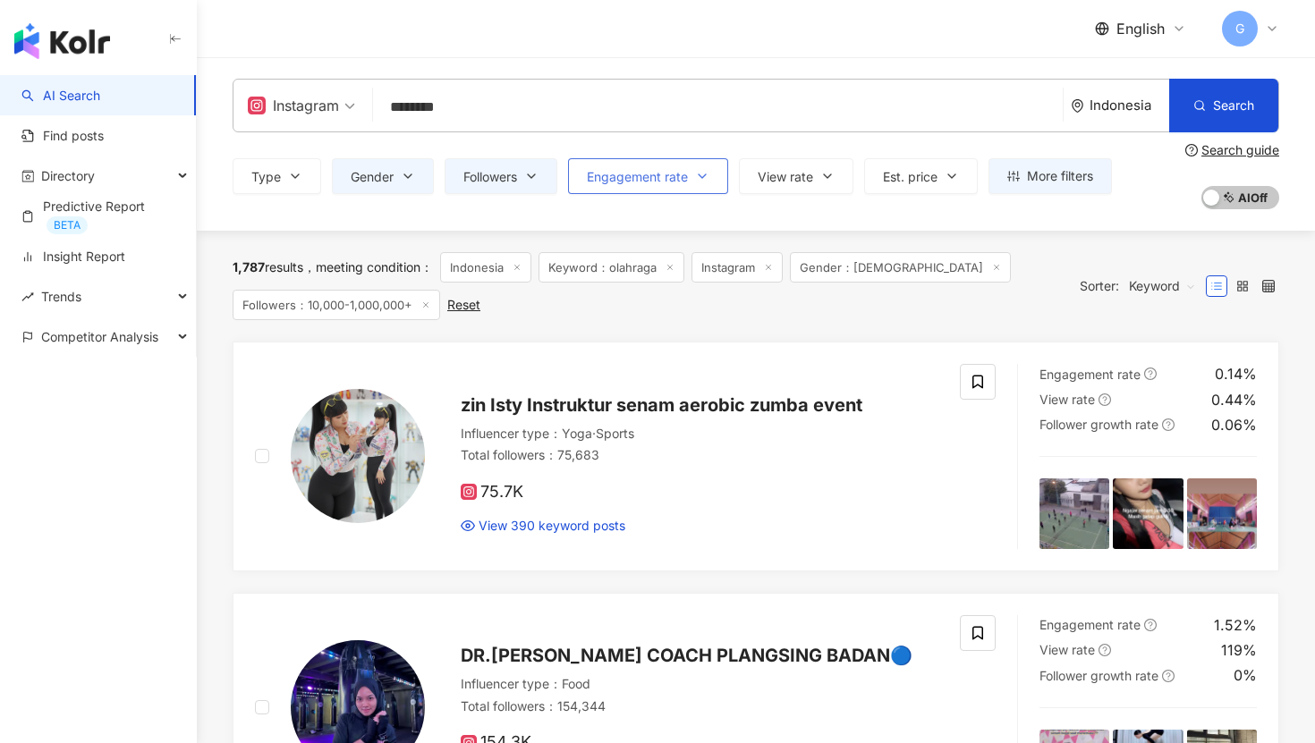
click at [706, 177] on icon "button" at bounding box center [702, 176] width 14 height 14
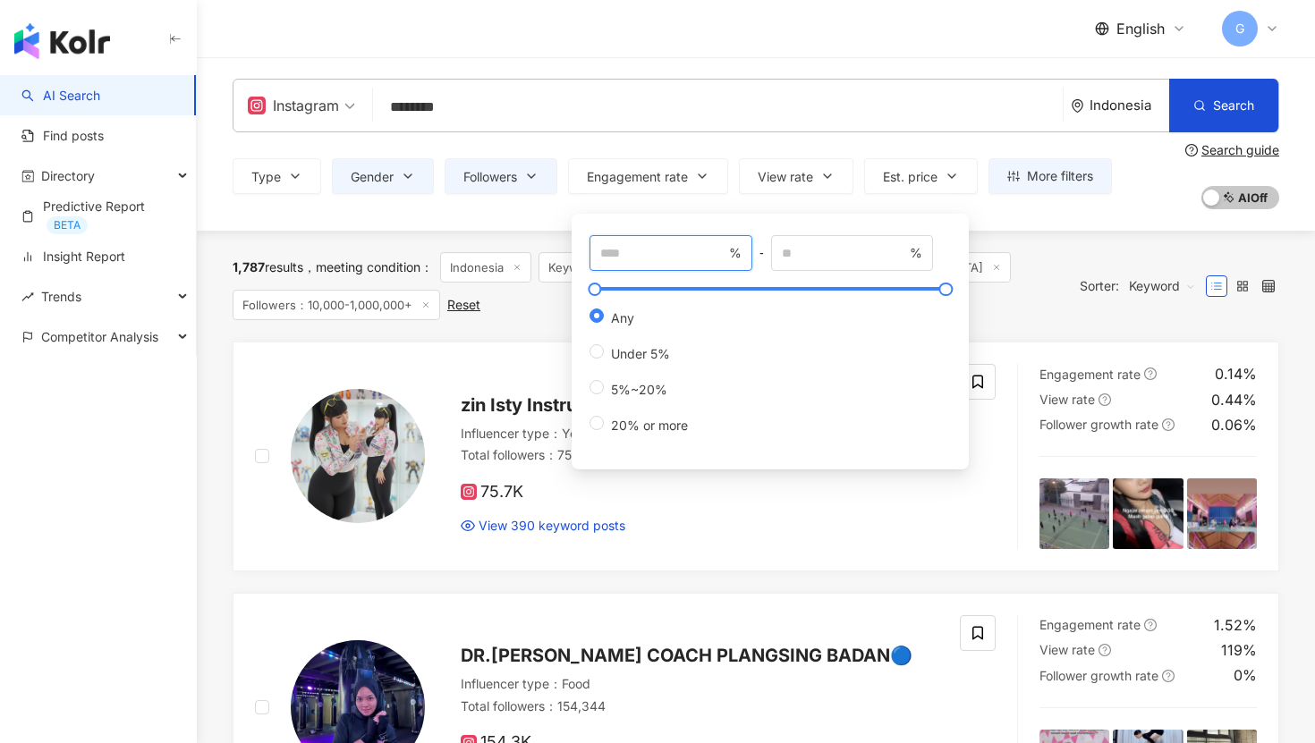
click at [665, 253] on input "number" at bounding box center [662, 253] width 125 height 20
type input "*"
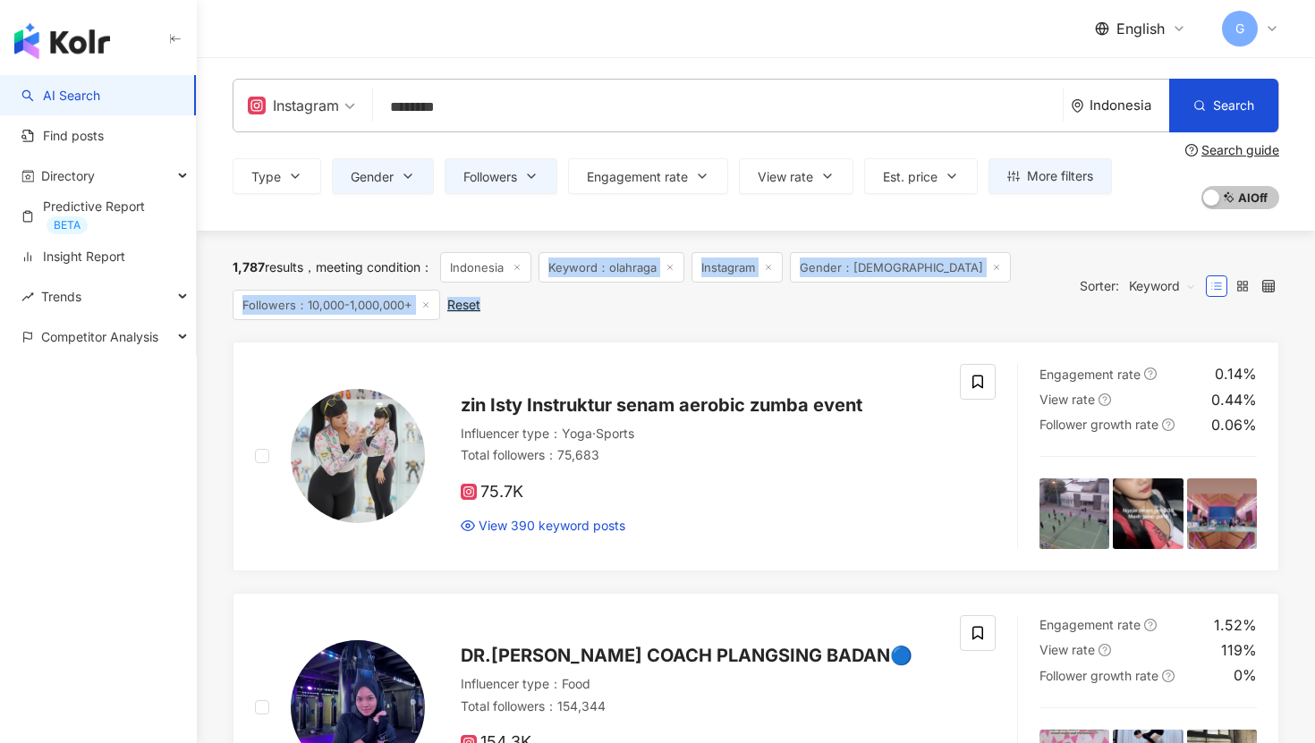
click at [522, 329] on div "1,787 results meeting condition ： [GEOGRAPHIC_DATA] Keyword：olahraga Instagram …" at bounding box center [756, 286] width 1047 height 111
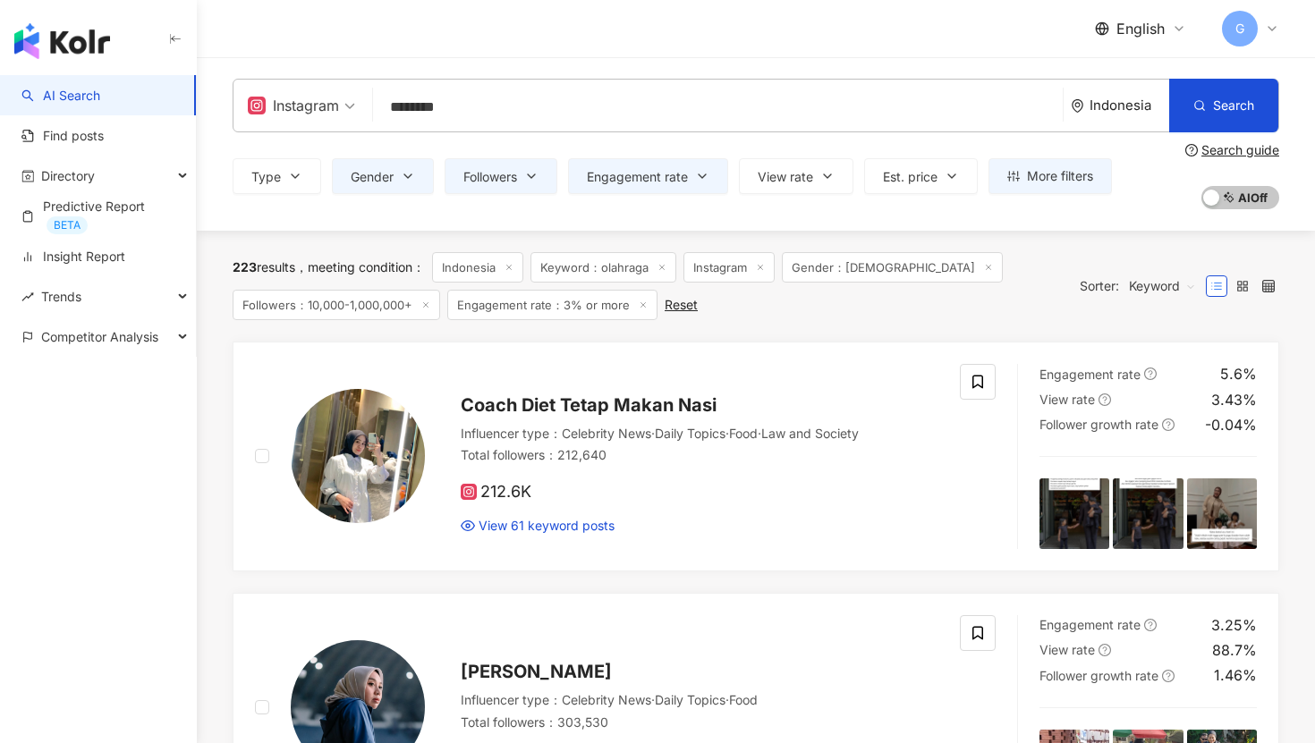
click at [815, 307] on div "223 results meeting condition ： [GEOGRAPHIC_DATA] Keyword：olahraga Instagram Ge…" at bounding box center [647, 286] width 829 height 68
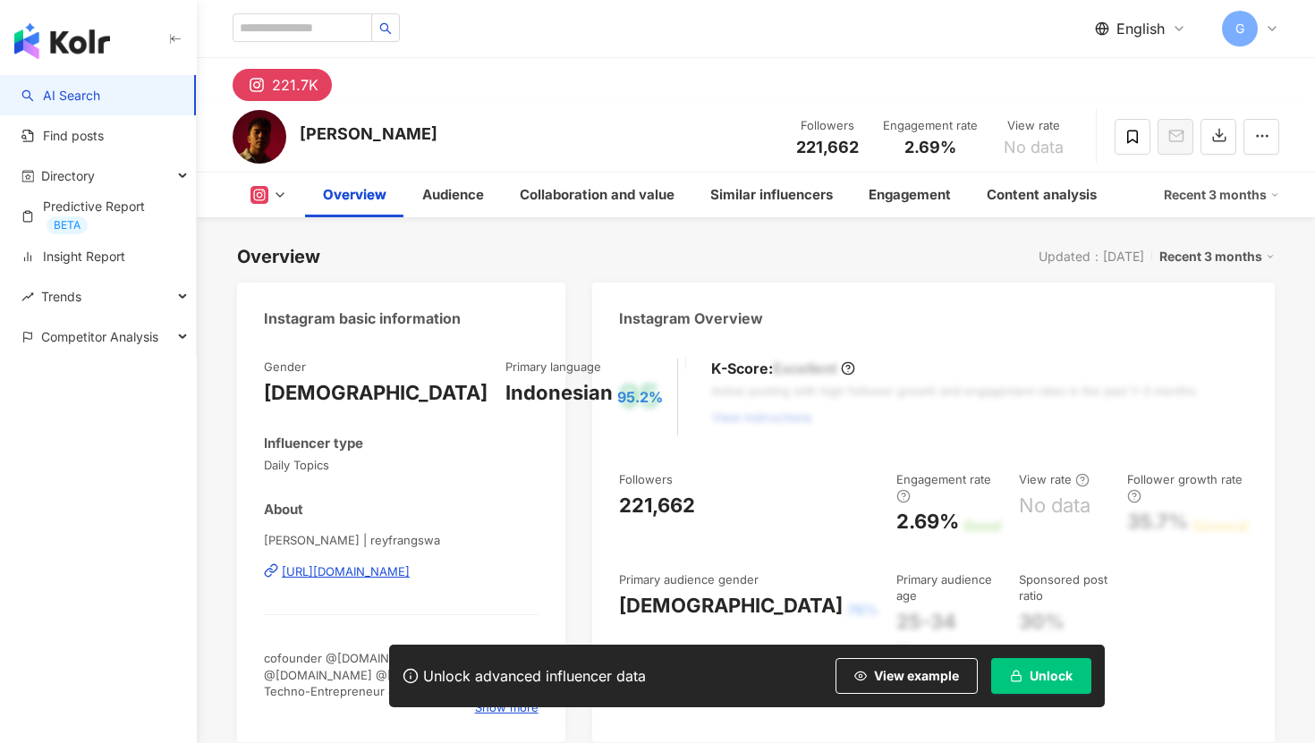
scroll to position [110, 0]
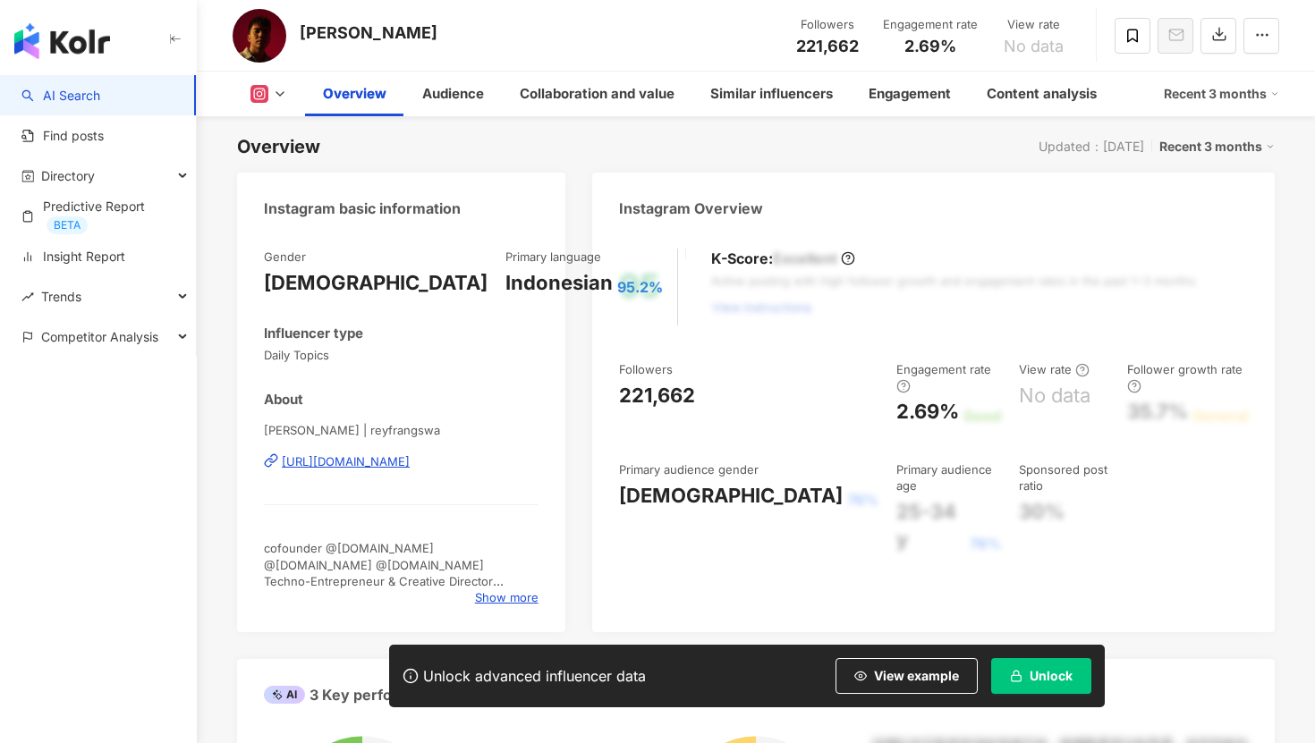
click at [1015, 633] on body "AI Search Find posts Directory Predictive Report BETA Insight Report Trends Com…" at bounding box center [657, 261] width 1315 height 743
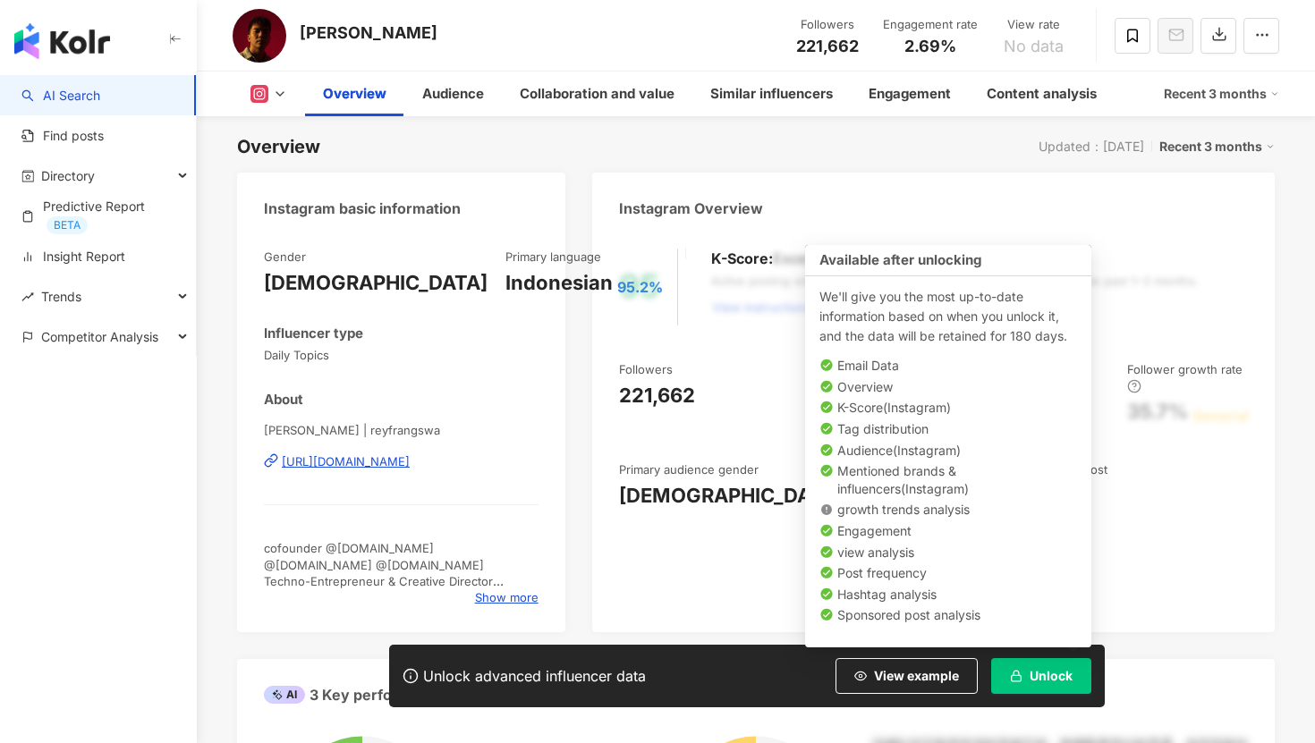
click at [1015, 683] on span "button" at bounding box center [1016, 675] width 13 height 15
